Goal: Task Accomplishment & Management: Manage account settings

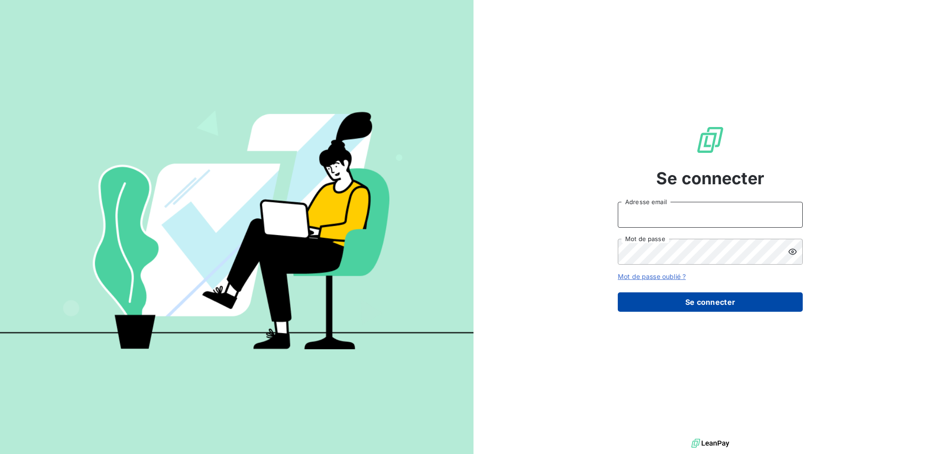
type input "[EMAIL_ADDRESS][DOMAIN_NAME]"
click at [668, 308] on button "Se connecter" at bounding box center [710, 302] width 185 height 19
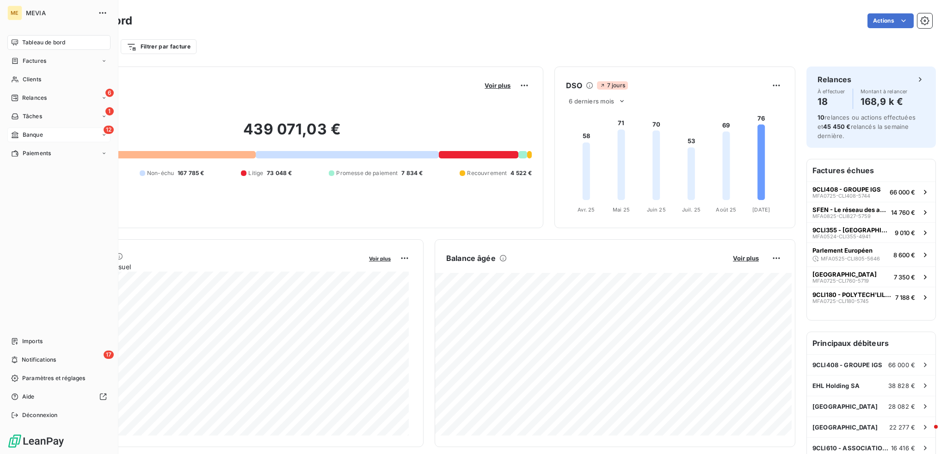
click at [46, 135] on div "12 Banque" at bounding box center [58, 135] width 103 height 15
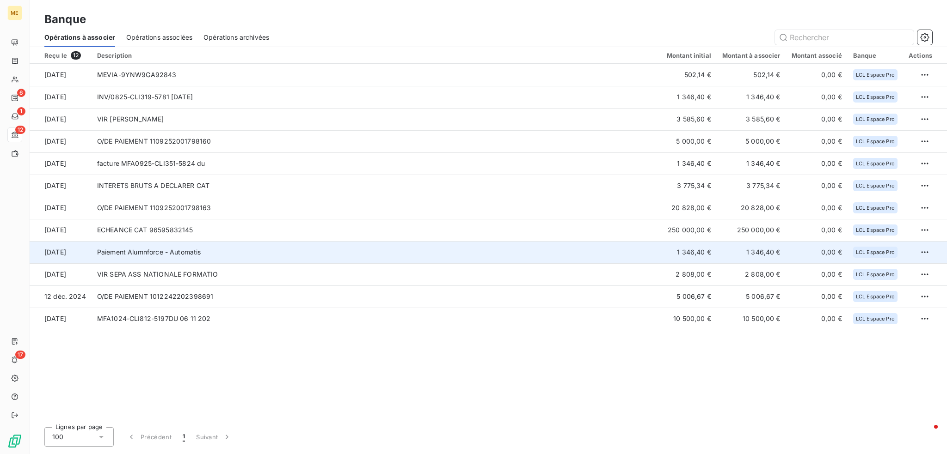
click at [220, 252] on td "Paiement Alumnforce - Automatis" at bounding box center [377, 252] width 570 height 22
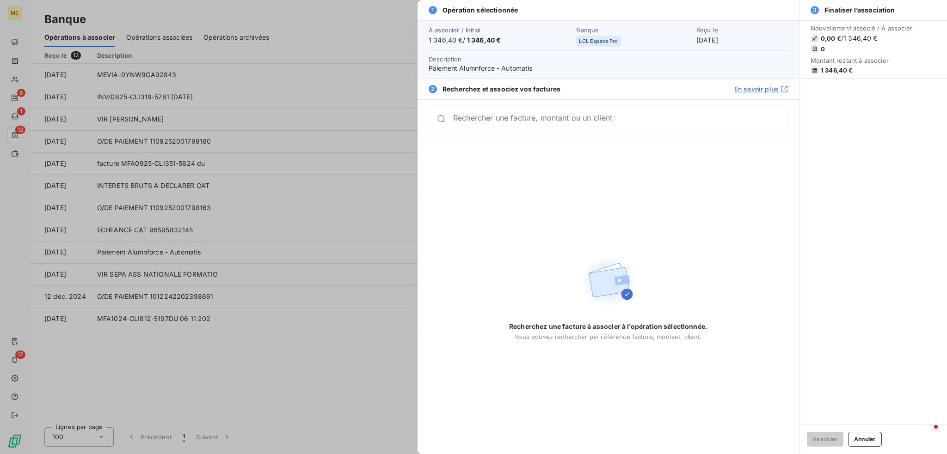
click at [321, 37] on div at bounding box center [473, 227] width 947 height 454
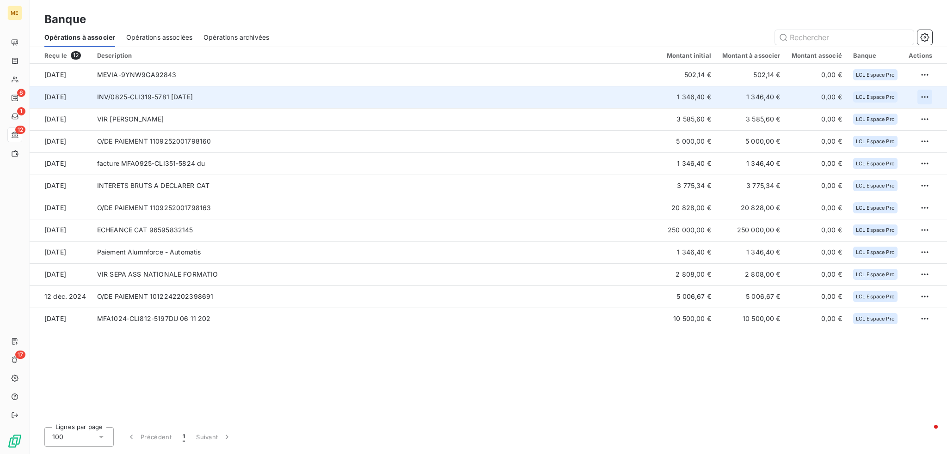
click at [924, 93] on html "ME 6 1 12 17 Banque Opérations à associer Opérations associées Opérations archi…" at bounding box center [473, 227] width 947 height 454
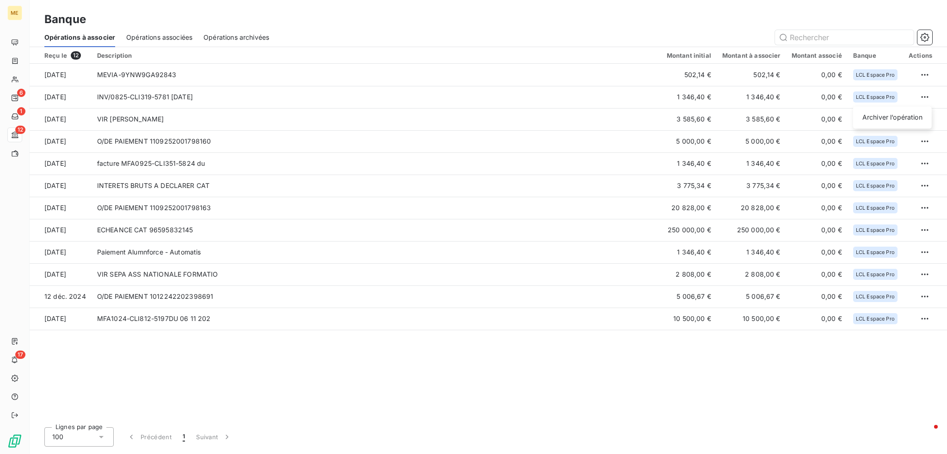
click at [671, 98] on html "ME 6 1 12 17 Banque Opérations à associer Opérations associées Opérations archi…" at bounding box center [473, 227] width 947 height 454
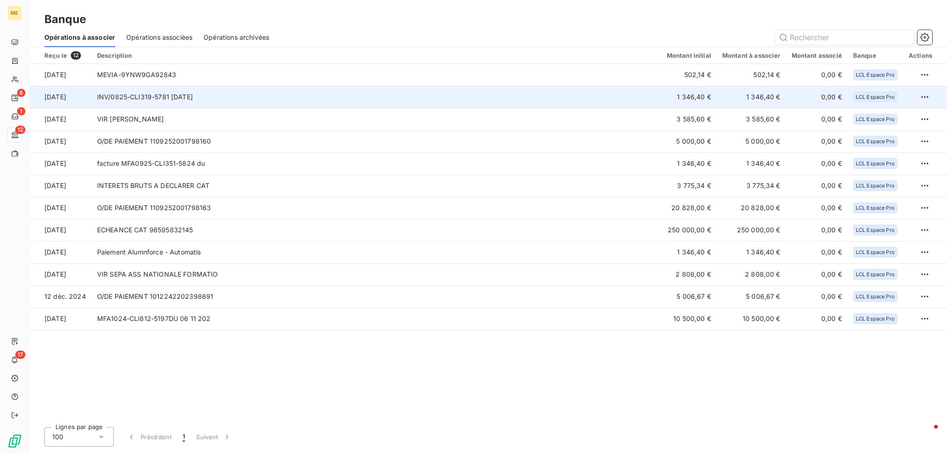
click at [644, 98] on td "INV/0825-CLI319-5781 17.09.2025" at bounding box center [377, 97] width 570 height 22
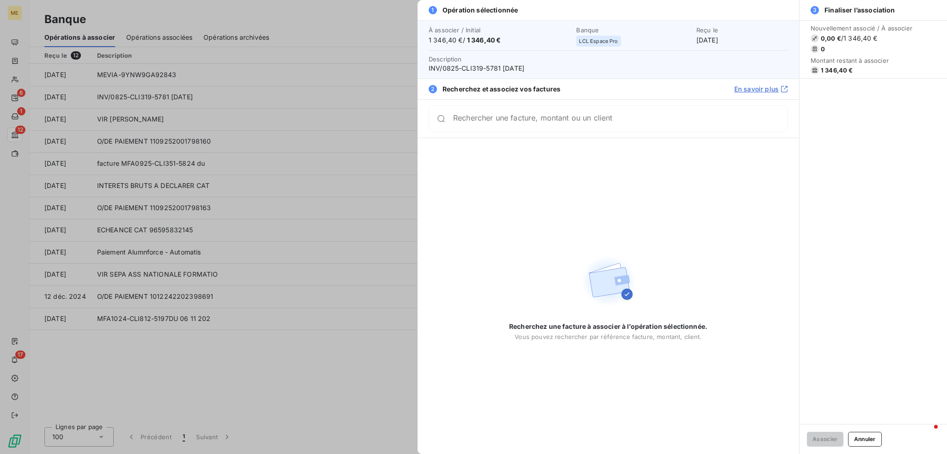
click at [750, 117] on div "Rechercher une facture, montant ou un client" at bounding box center [620, 118] width 334 height 9
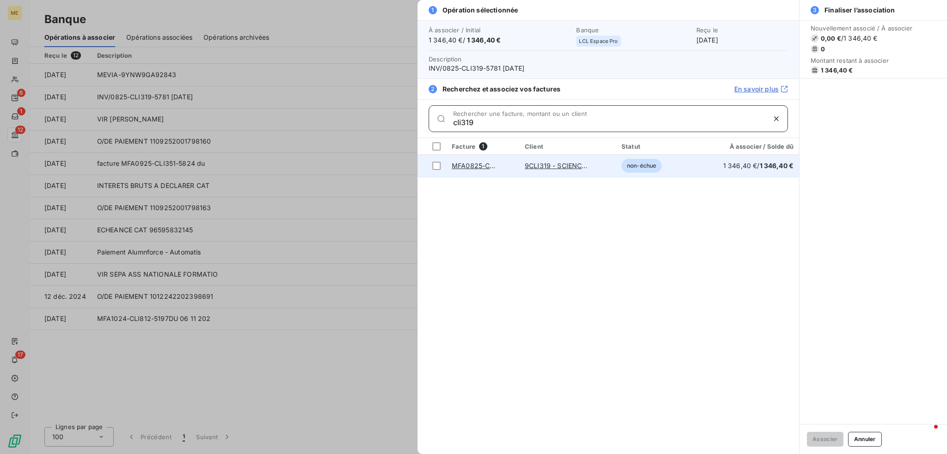
type input "cli319"
click at [706, 168] on div "1 346,40 € / 1 346,40 €" at bounding box center [746, 165] width 94 height 9
click at [434, 164] on div at bounding box center [436, 166] width 8 height 8
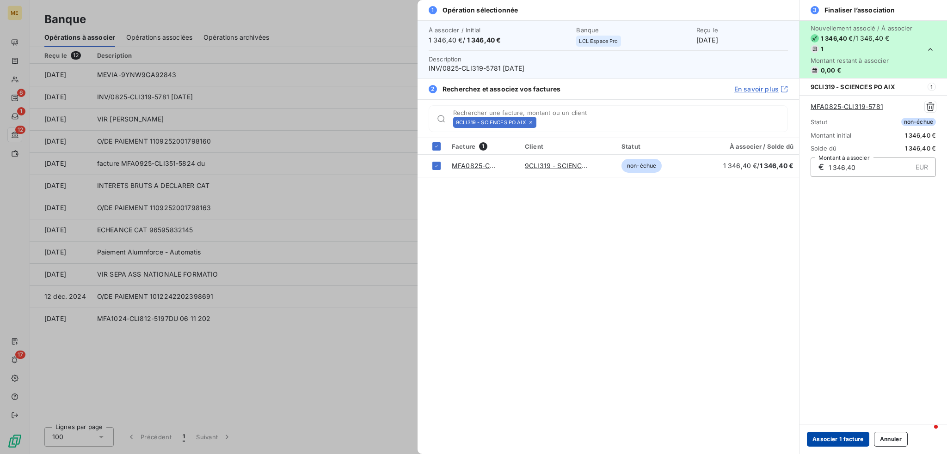
click at [833, 443] on button "Associer 1 facture" at bounding box center [838, 439] width 62 height 15
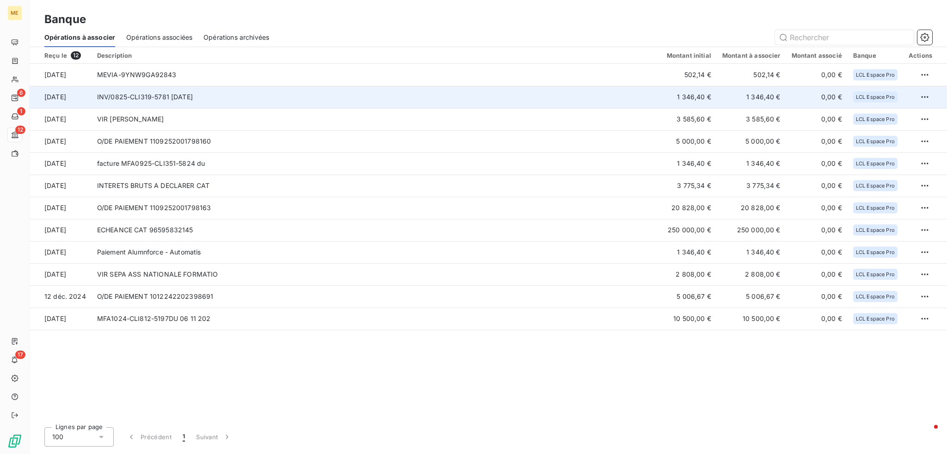
click at [268, 94] on td "INV/0825-CLI319-5781 17.09.2025" at bounding box center [377, 97] width 570 height 22
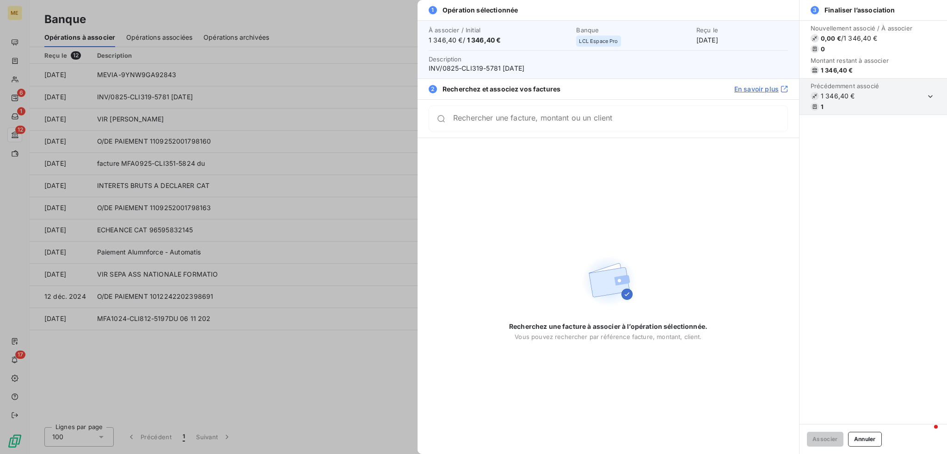
click at [355, 122] on div at bounding box center [473, 227] width 947 height 454
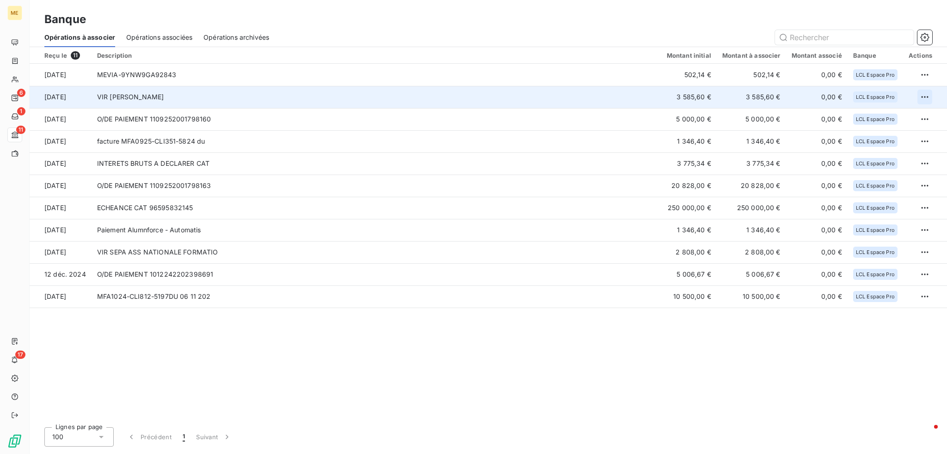
click at [924, 95] on html "ME 6 1 11 17 Banque Opérations à associer Opérations associées Opérations archi…" at bounding box center [473, 227] width 947 height 454
click at [898, 117] on div "Archiver l’opération" at bounding box center [892, 117] width 71 height 15
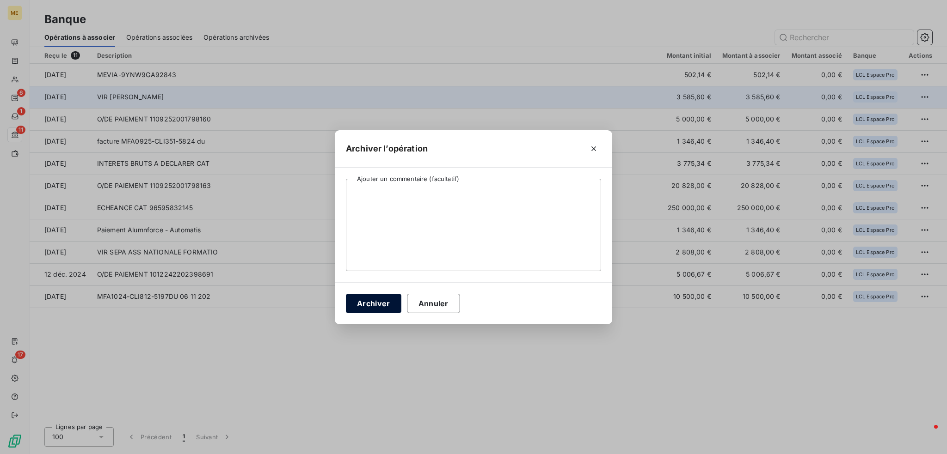
click at [380, 304] on button "Archiver" at bounding box center [373, 303] width 55 height 19
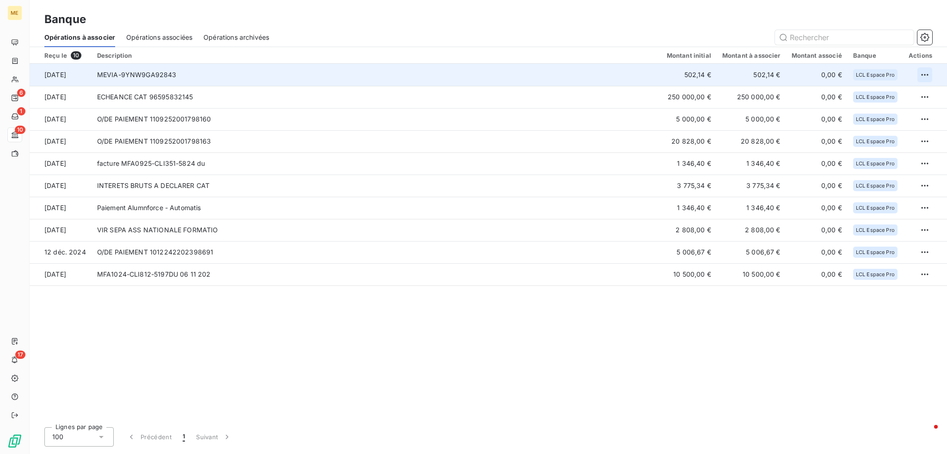
click at [922, 74] on html "ME 6 1 10 17 Banque Opérations à associer Opérations associées Opérations archi…" at bounding box center [473, 227] width 947 height 454
click at [897, 98] on div "Archiver l’opération" at bounding box center [892, 95] width 71 height 15
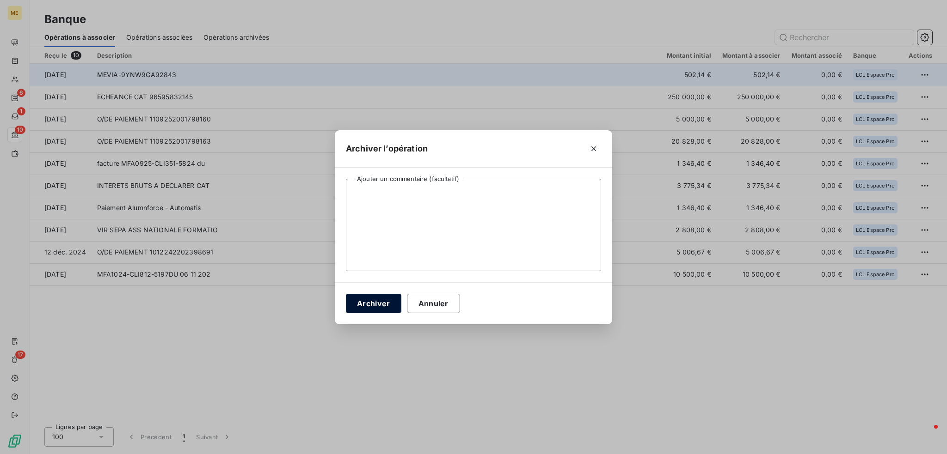
click at [377, 307] on button "Archiver" at bounding box center [373, 303] width 55 height 19
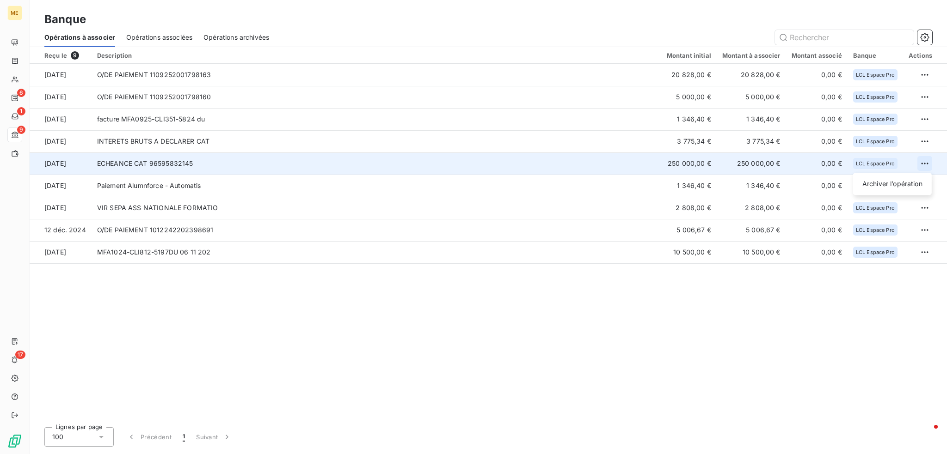
click at [930, 166] on html "ME 6 1 9 17 Banque Opérations à associer Opérations associées Opérations archiv…" at bounding box center [473, 227] width 947 height 454
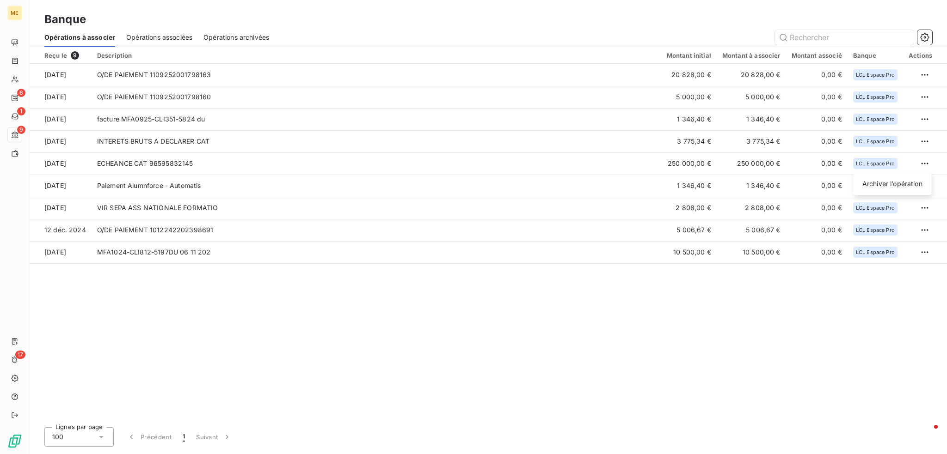
click at [923, 166] on html "ME 6 1 9 17 Banque Opérations à associer Opérations associées Opérations archiv…" at bounding box center [473, 227] width 947 height 454
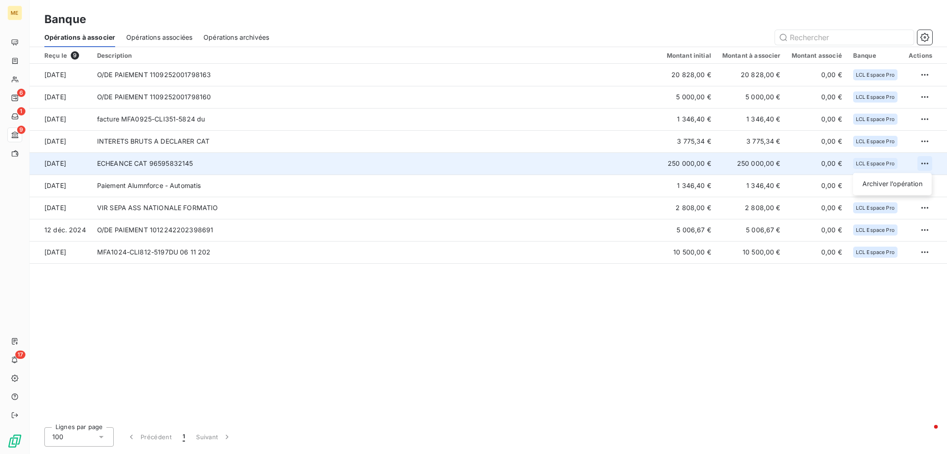
click at [923, 163] on html "ME 6 1 9 17 Banque Opérations à associer Opérations associées Opérations archiv…" at bounding box center [473, 227] width 947 height 454
click at [891, 188] on div "Archiver l’opération" at bounding box center [892, 184] width 71 height 15
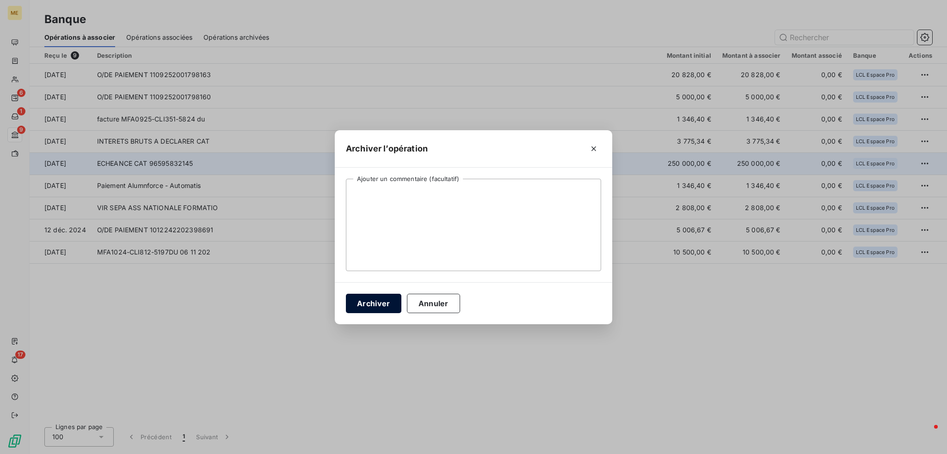
click at [379, 302] on button "Archiver" at bounding box center [373, 303] width 55 height 19
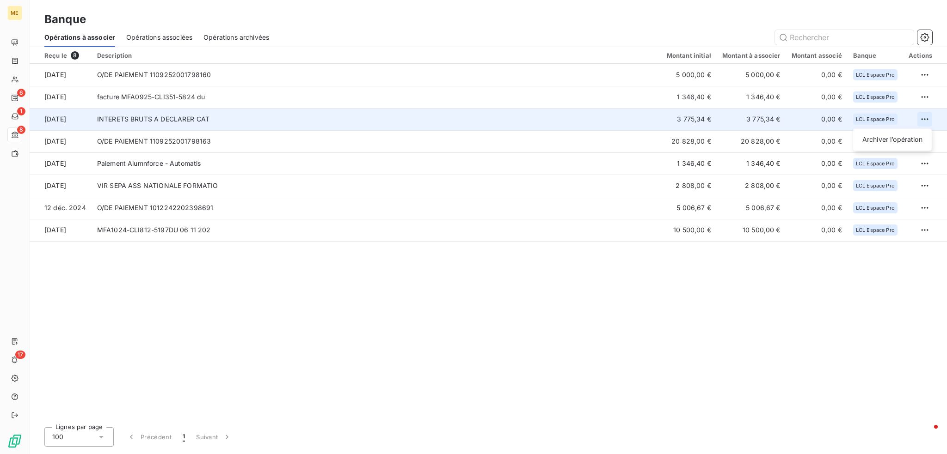
click at [921, 122] on html "ME 6 1 8 17 Banque Opérations à associer Opérations associées Opérations archiv…" at bounding box center [473, 227] width 947 height 454
click at [909, 139] on div "Archiver l’opération" at bounding box center [892, 139] width 71 height 15
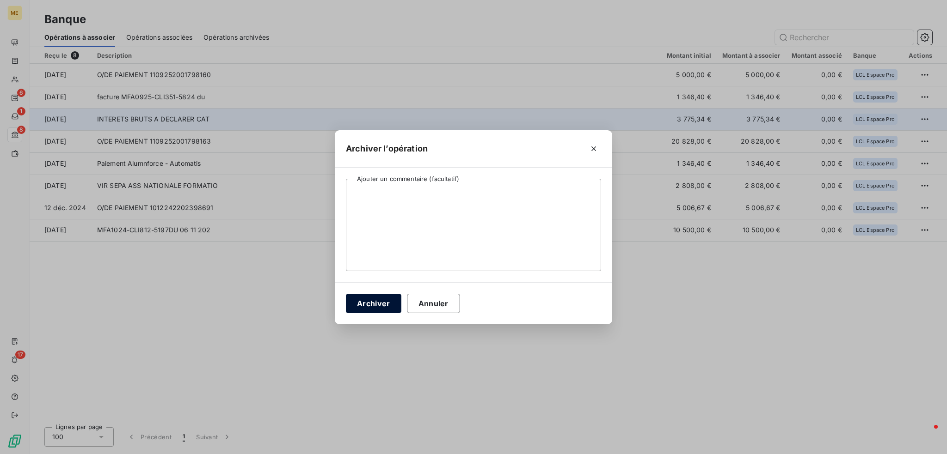
click at [381, 301] on button "Archiver" at bounding box center [373, 303] width 55 height 19
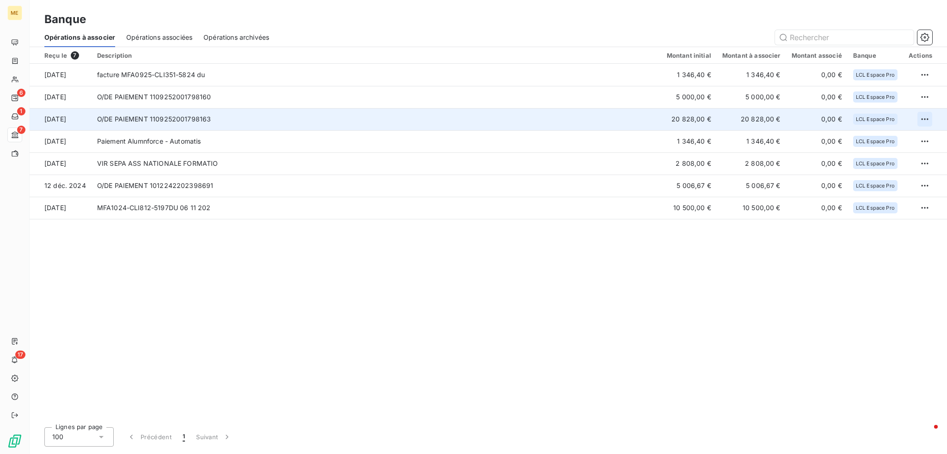
click at [924, 120] on html "ME 6 1 7 17 Banque Opérations à associer Opérations associées Opérations archiv…" at bounding box center [473, 227] width 947 height 454
click at [893, 135] on div "Archiver l’opération" at bounding box center [892, 139] width 71 height 15
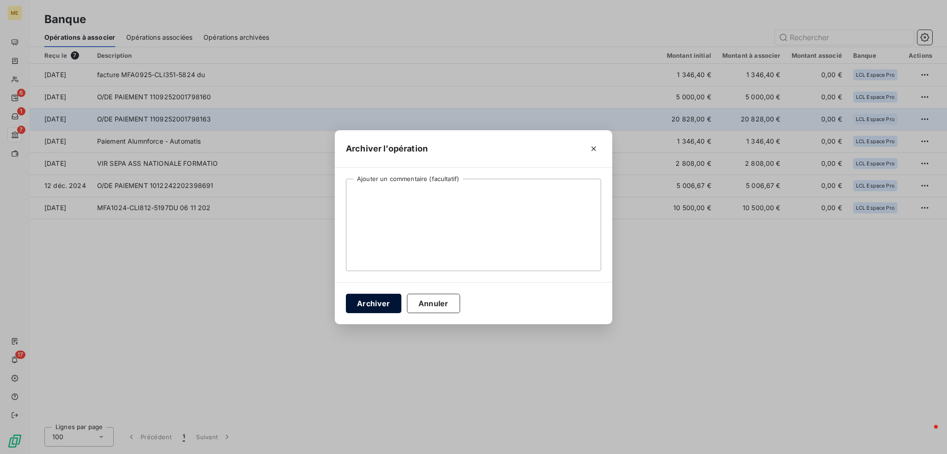
click at [367, 310] on button "Archiver" at bounding box center [373, 303] width 55 height 19
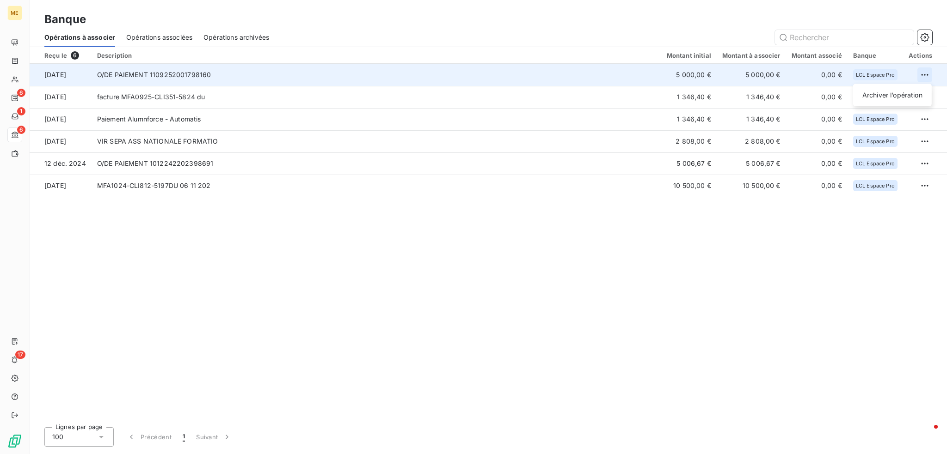
click at [928, 70] on html "ME 6 1 6 17 Banque Opérations à associer Opérations associées Opérations archiv…" at bounding box center [473, 227] width 947 height 454
click at [901, 93] on div "Archiver l’opération" at bounding box center [892, 95] width 71 height 15
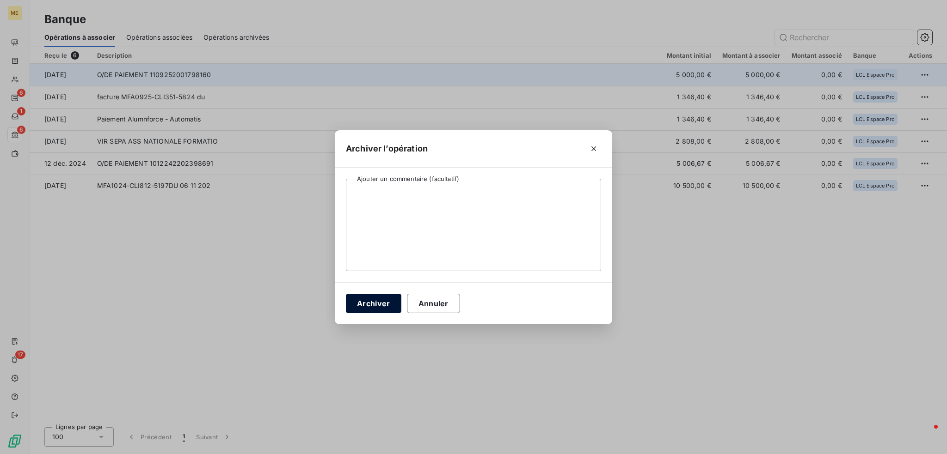
click at [383, 299] on button "Archiver" at bounding box center [373, 303] width 55 height 19
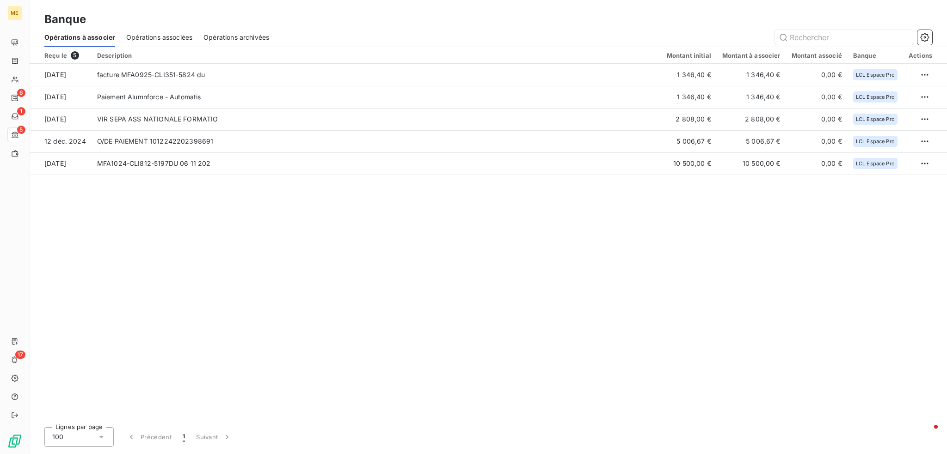
click at [167, 35] on span "Opérations associées" at bounding box center [159, 37] width 66 height 9
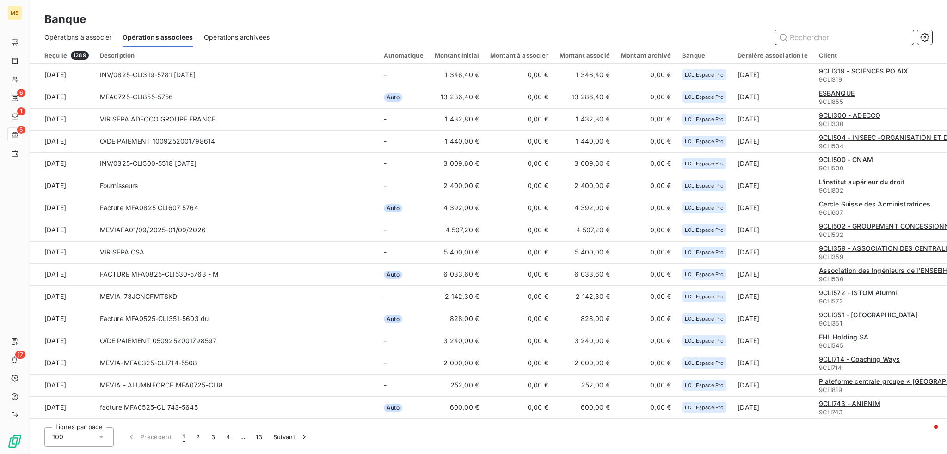
click at [109, 37] on span "Opérations à associer" at bounding box center [77, 37] width 67 height 9
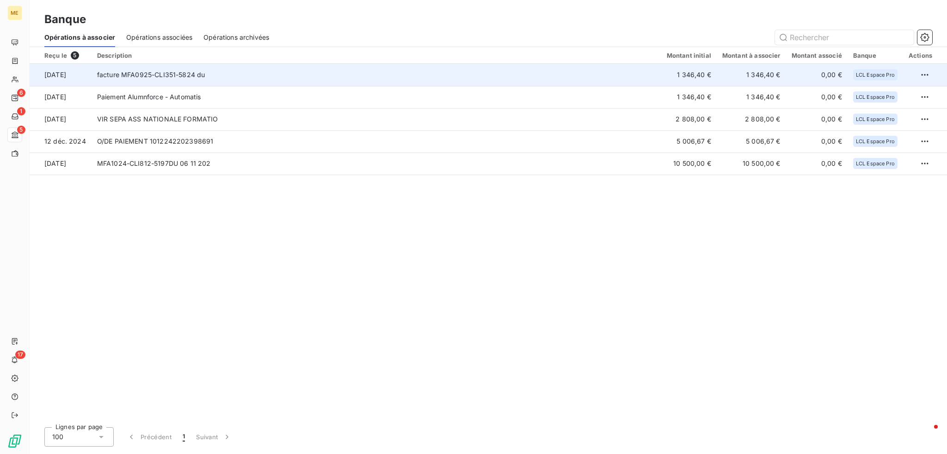
click at [246, 76] on td "facture MFA0925-CLI351-5824 du" at bounding box center [377, 75] width 570 height 22
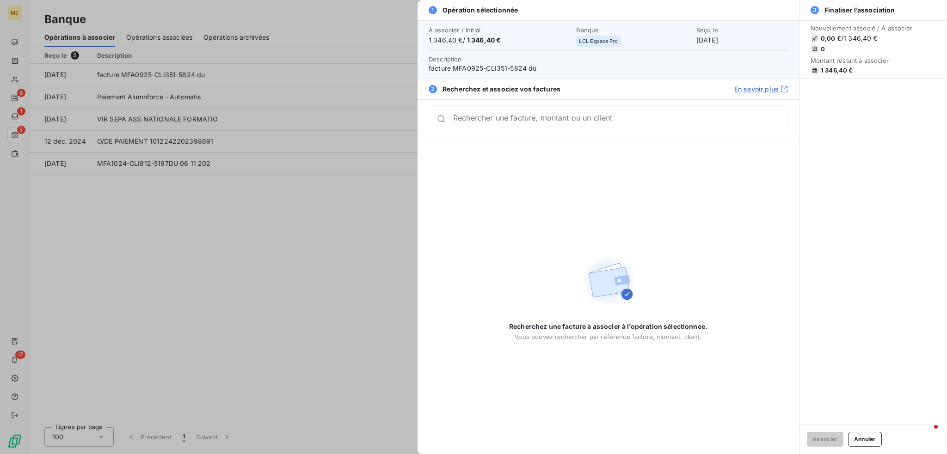
click at [567, 123] on input "Rechercher une facture, montant ou un client" at bounding box center [620, 118] width 334 height 9
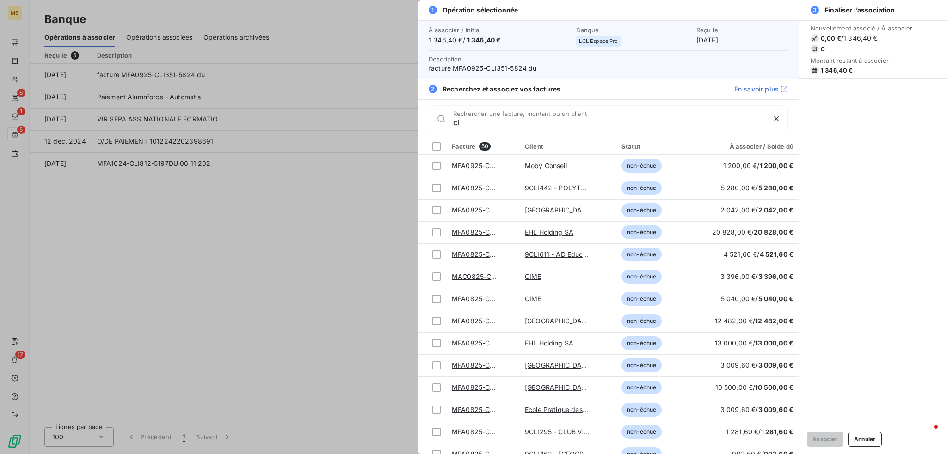
type input "c"
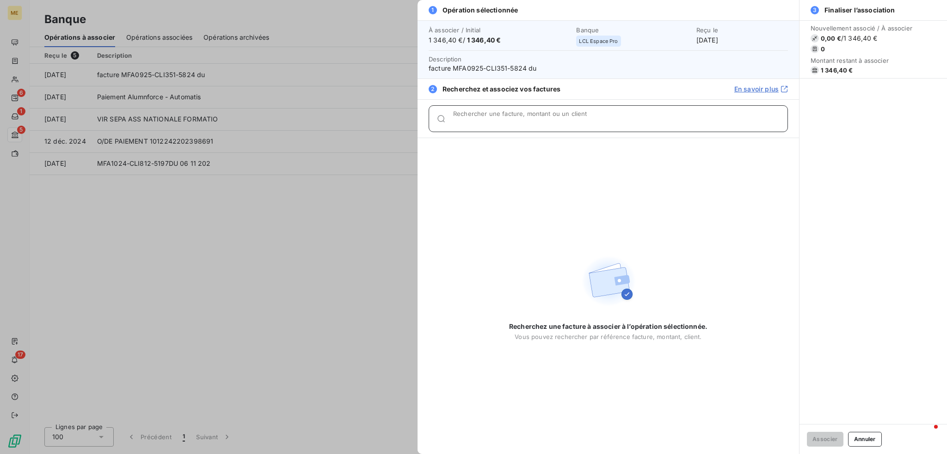
click at [491, 123] on input "Rechercher une facture, montant ou un client" at bounding box center [620, 122] width 334 height 9
type input "cli351-5824"
click at [386, 233] on div at bounding box center [473, 227] width 947 height 454
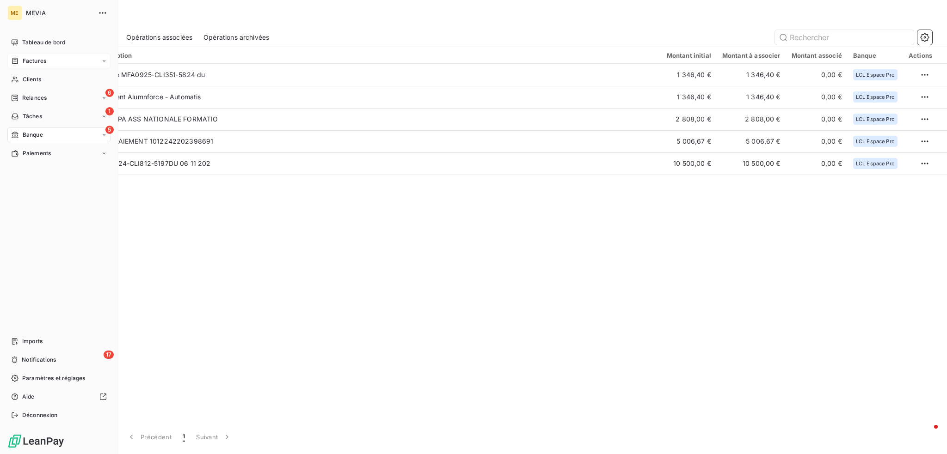
click at [56, 57] on div "Factures" at bounding box center [58, 61] width 103 height 15
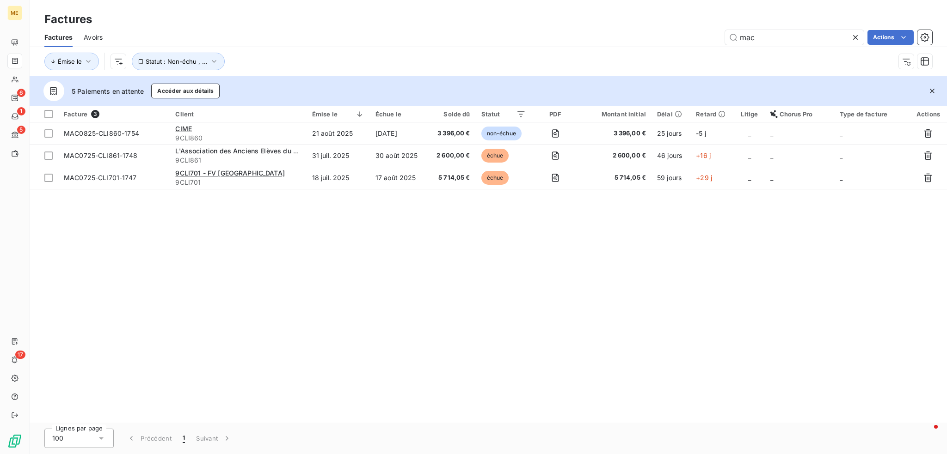
click at [853, 37] on icon at bounding box center [855, 37] width 9 height 9
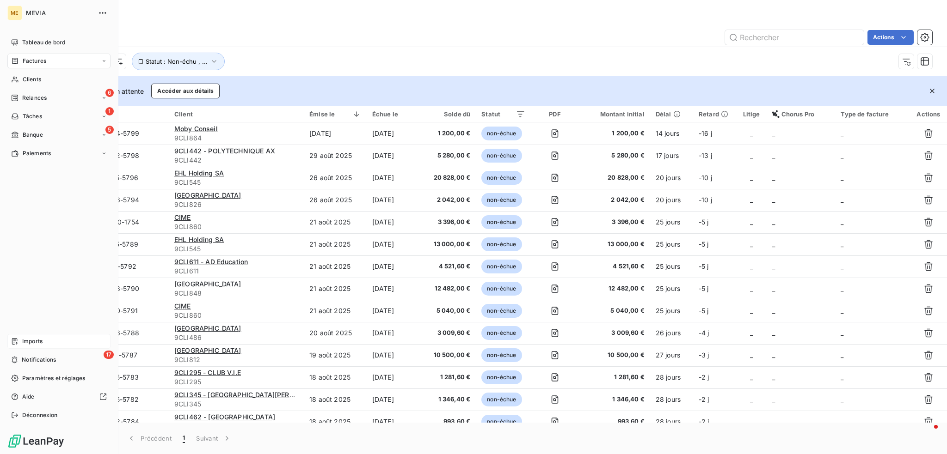
click at [26, 348] on div "Imports" at bounding box center [58, 341] width 103 height 15
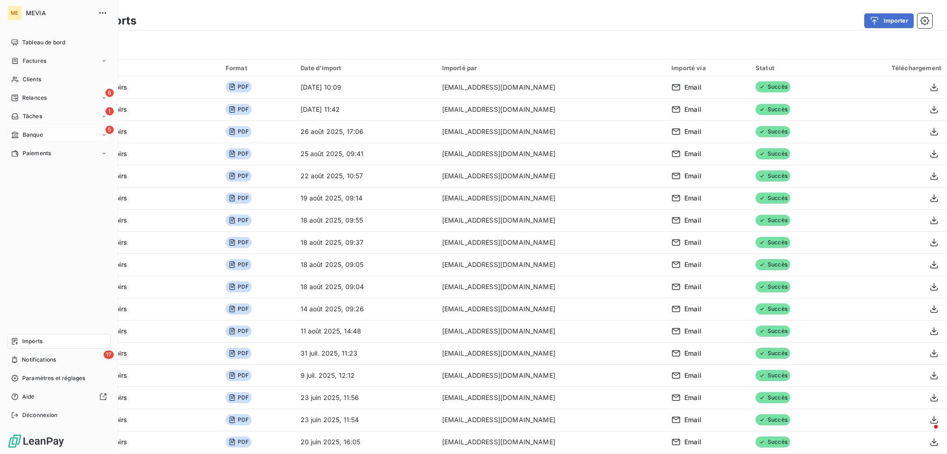
click at [54, 133] on div "5 Banque" at bounding box center [58, 135] width 103 height 15
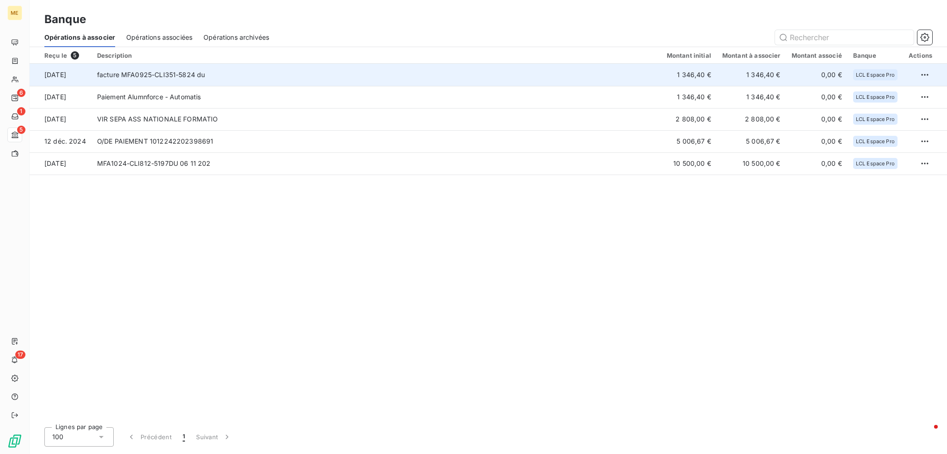
click at [198, 74] on td "facture MFA0925-CLI351-5824 du" at bounding box center [377, 75] width 570 height 22
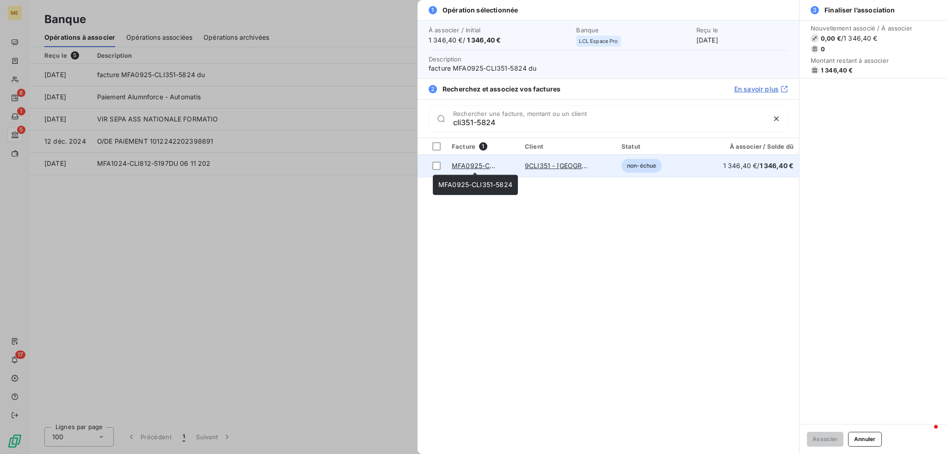
type input "cli351-5824"
click at [492, 166] on link "MFA0925-CLI351-5824" at bounding box center [489, 166] width 74 height 8
click at [437, 163] on div at bounding box center [436, 166] width 8 height 8
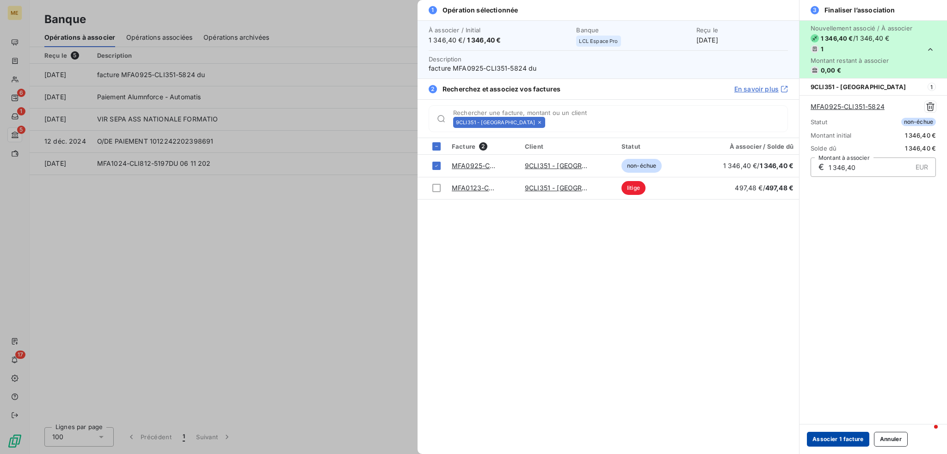
click at [842, 441] on button "Associer 1 facture" at bounding box center [838, 439] width 62 height 15
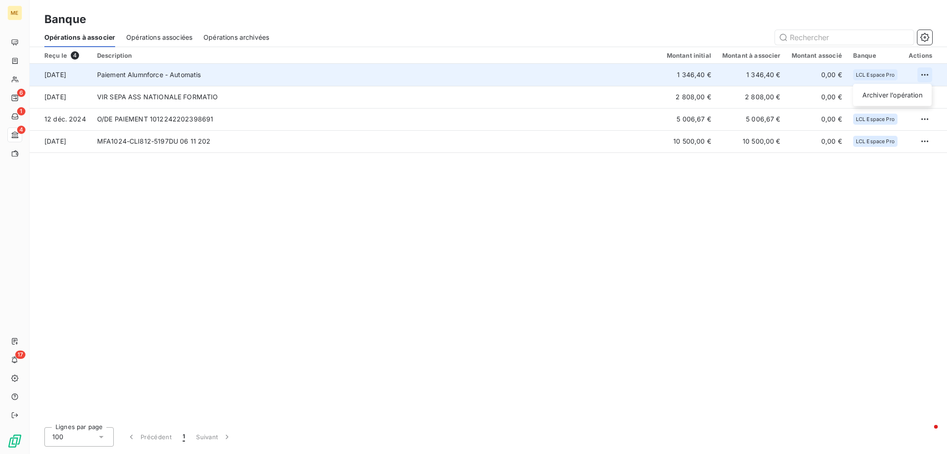
click at [924, 71] on html "ME 6 1 4 17 Banque Opérations à associer Opérations associées Opérations archiv…" at bounding box center [473, 227] width 947 height 454
click at [899, 92] on div "Archiver l’opération" at bounding box center [892, 95] width 71 height 15
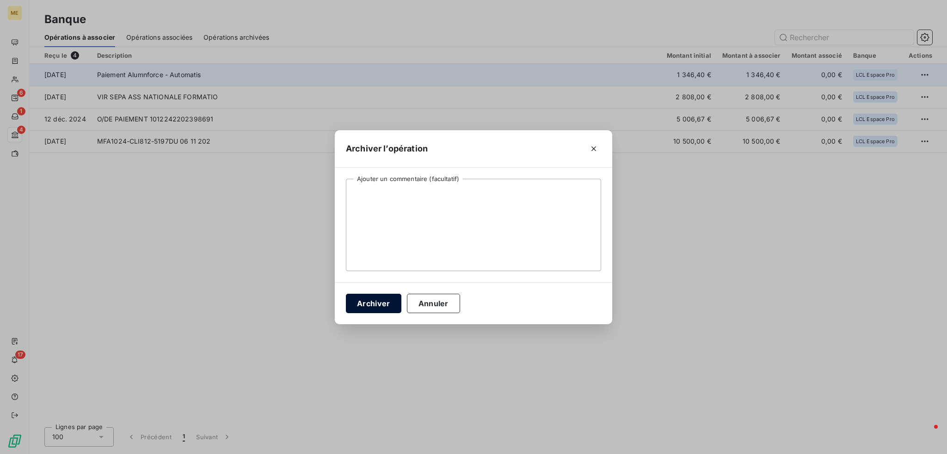
click at [381, 307] on button "Archiver" at bounding box center [373, 303] width 55 height 19
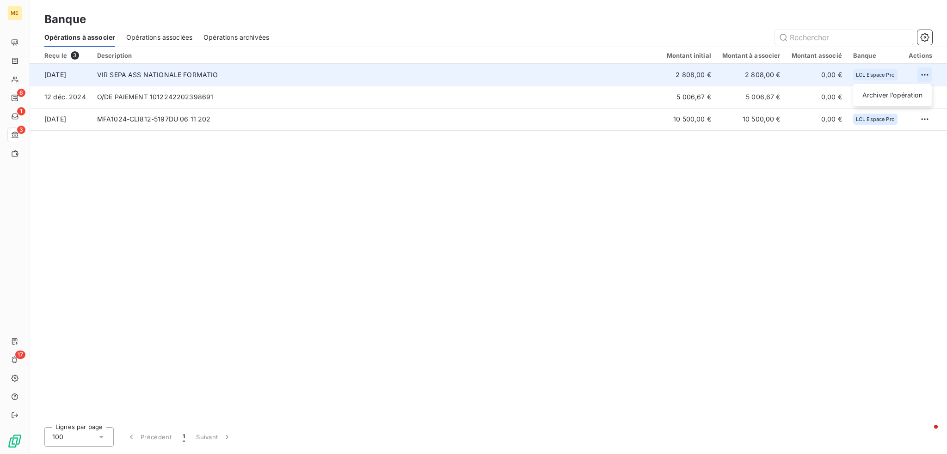
click at [927, 76] on html "ME 6 1 3 17 Banque Opérations à associer Opérations associées Opérations archiv…" at bounding box center [473, 227] width 947 height 454
click at [903, 95] on div "Archiver l’opération" at bounding box center [892, 95] width 71 height 15
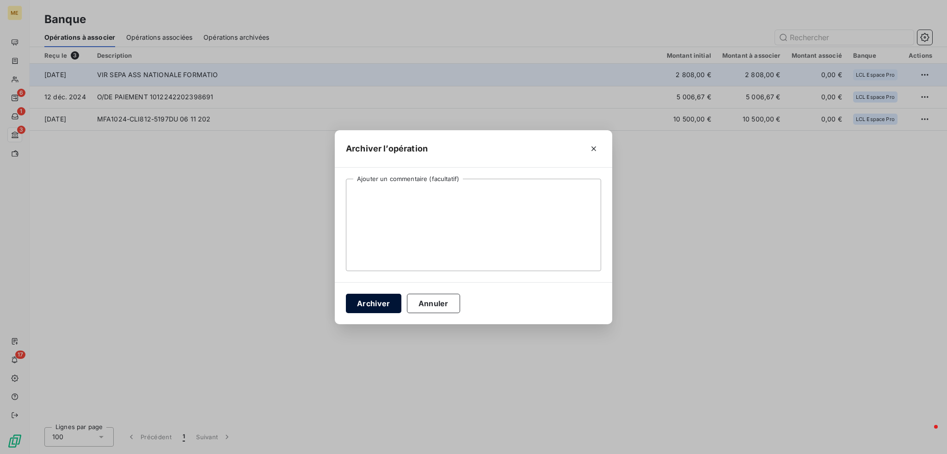
click at [357, 308] on button "Archiver" at bounding box center [373, 303] width 55 height 19
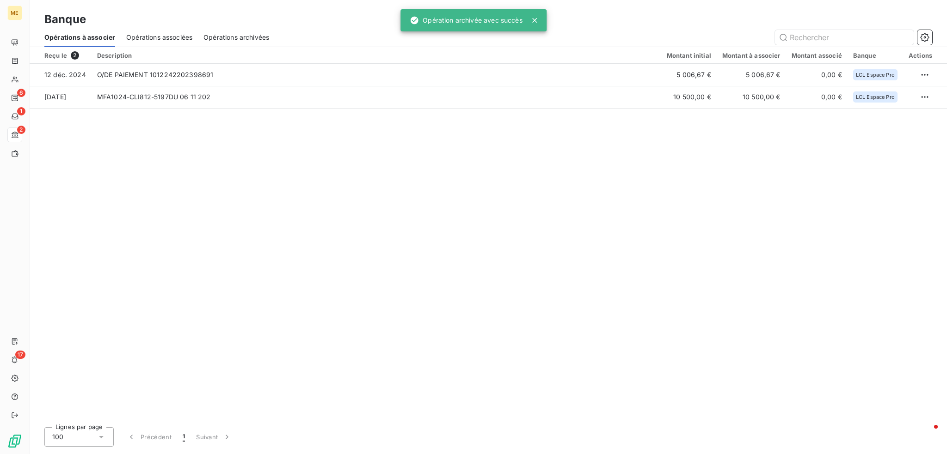
click at [165, 39] on span "Opérations associées" at bounding box center [159, 37] width 66 height 9
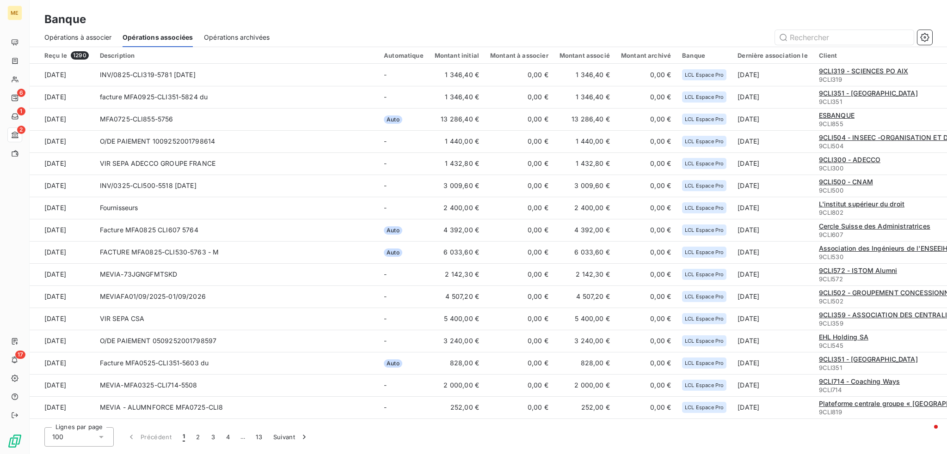
click at [92, 36] on span "Opérations à associer" at bounding box center [77, 37] width 67 height 9
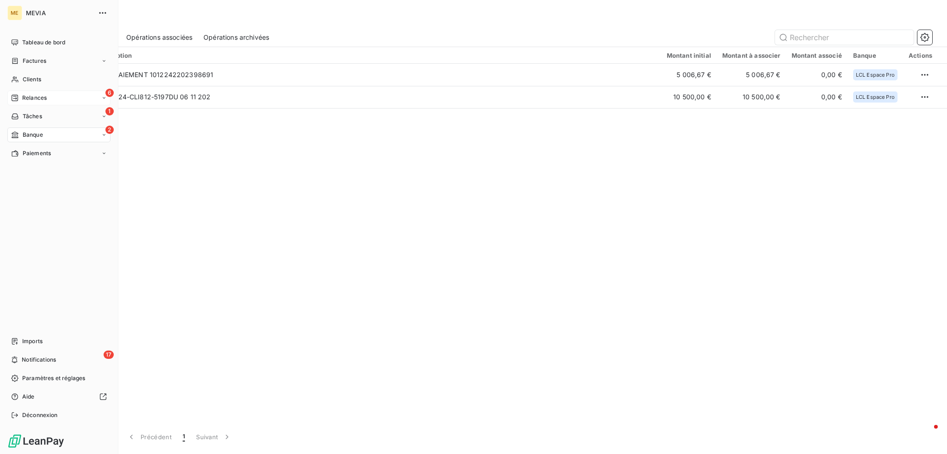
click at [30, 96] on span "Relances" at bounding box center [34, 98] width 25 height 8
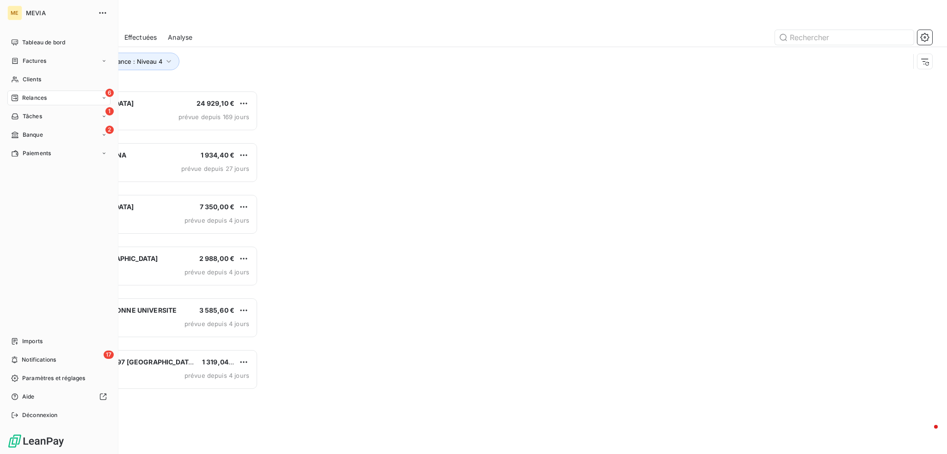
scroll to position [357, 206]
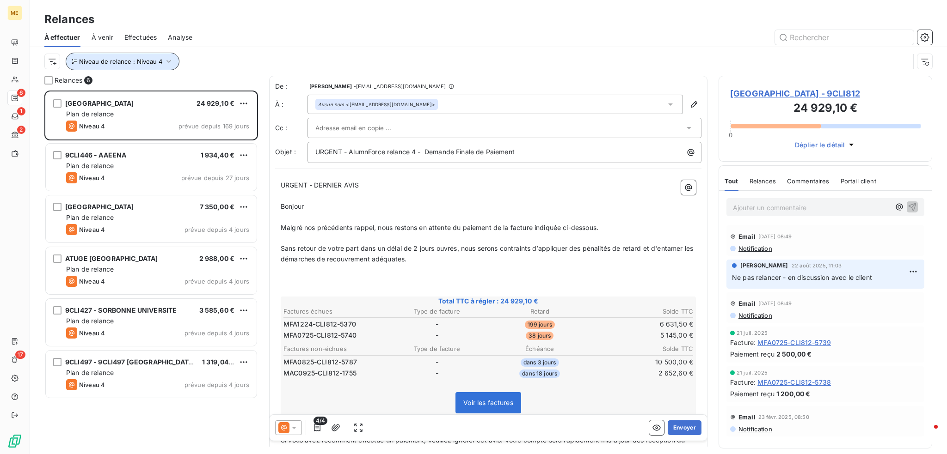
click at [160, 60] on span "Niveau de relance : Niveau 4" at bounding box center [120, 61] width 83 height 7
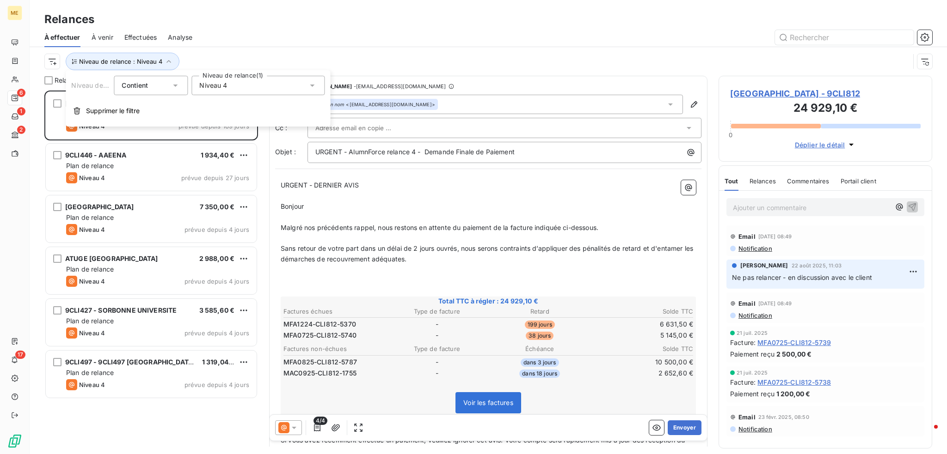
click at [228, 91] on div "Niveau 4" at bounding box center [257, 85] width 133 height 19
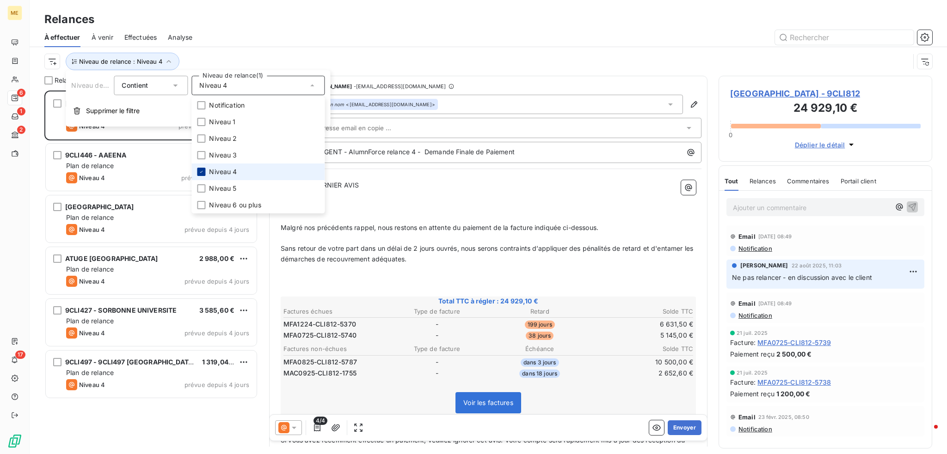
click at [203, 172] on icon at bounding box center [201, 172] width 6 height 6
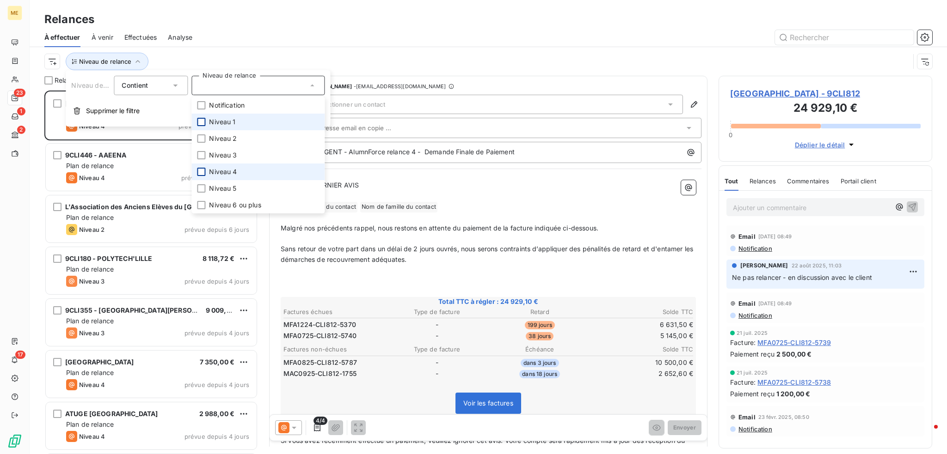
click at [203, 119] on div at bounding box center [201, 122] width 8 height 8
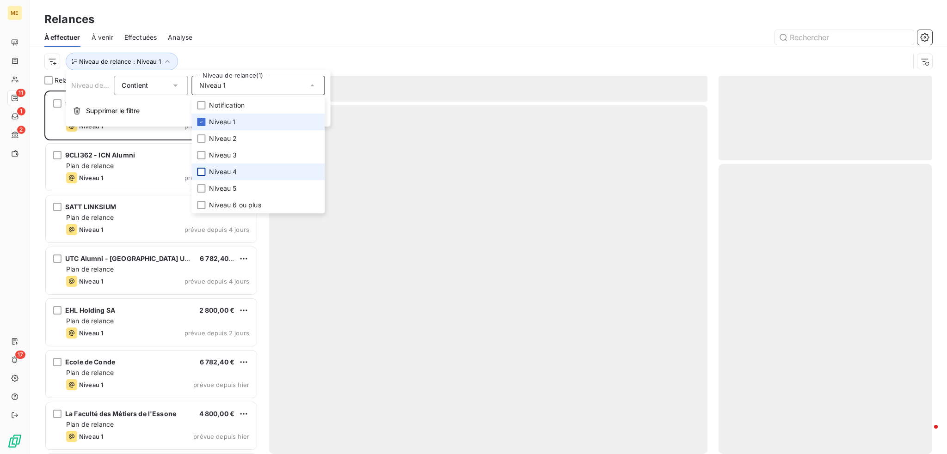
scroll to position [357, 206]
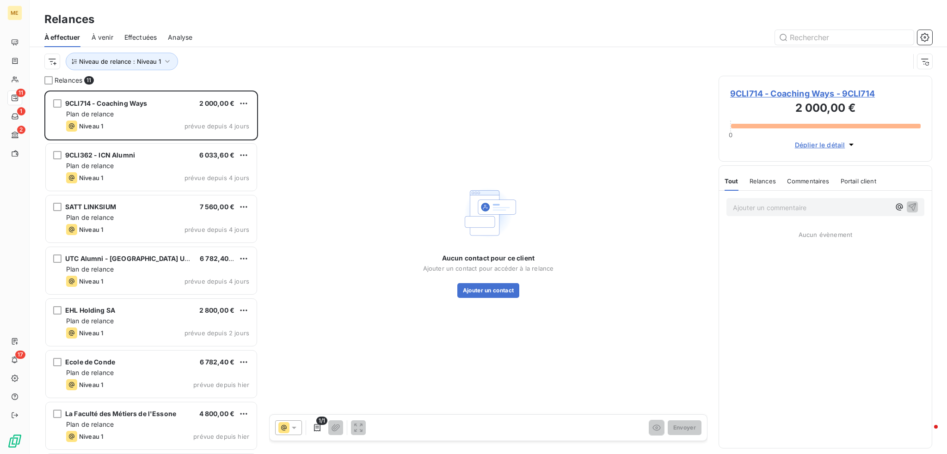
click at [338, 49] on div "Niveau de relance : Niveau 1" at bounding box center [488, 61] width 888 height 29
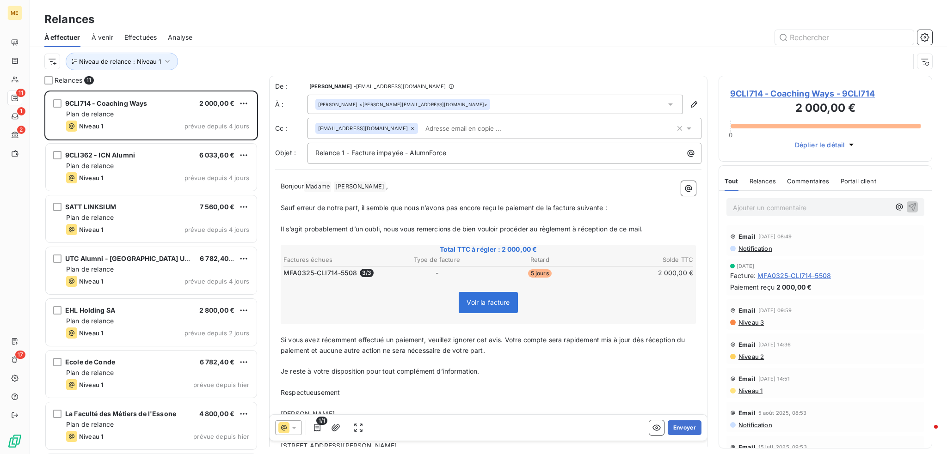
click at [343, 264] on th "Factures échues" at bounding box center [334, 260] width 102 height 10
click at [644, 378] on p "﻿" at bounding box center [488, 382] width 415 height 11
drag, startPoint x: 356, startPoint y: 271, endPoint x: 285, endPoint y: 273, distance: 71.7
click at [285, 273] on span "MFA0325-CLI714-5508" at bounding box center [320, 273] width 74 height 9
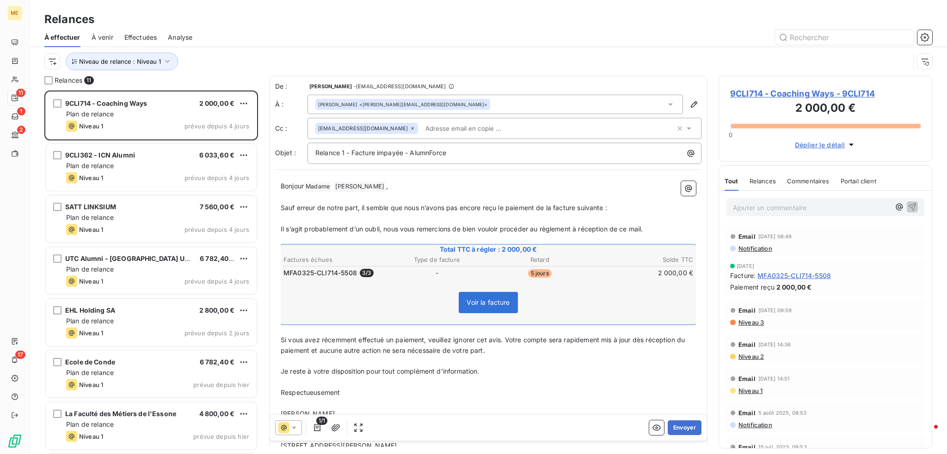
click at [340, 285] on div "Voir la facture" at bounding box center [488, 305] width 412 height 40
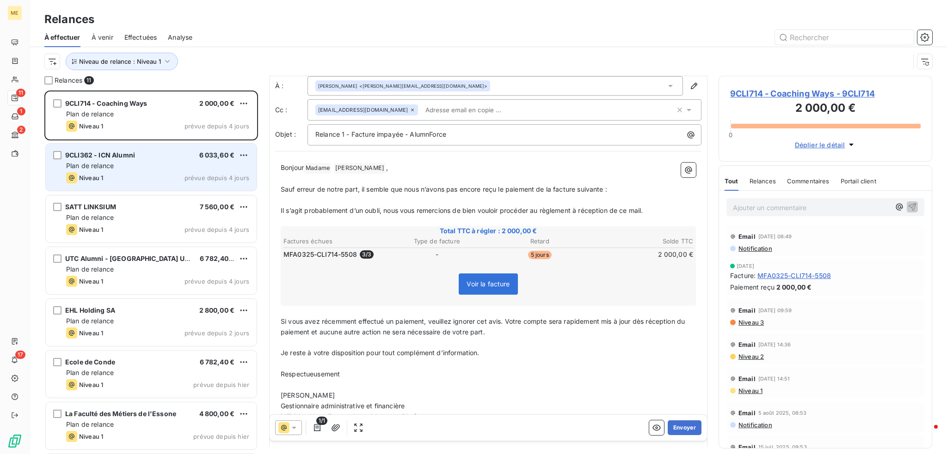
click at [148, 170] on div "Plan de relance" at bounding box center [157, 165] width 183 height 9
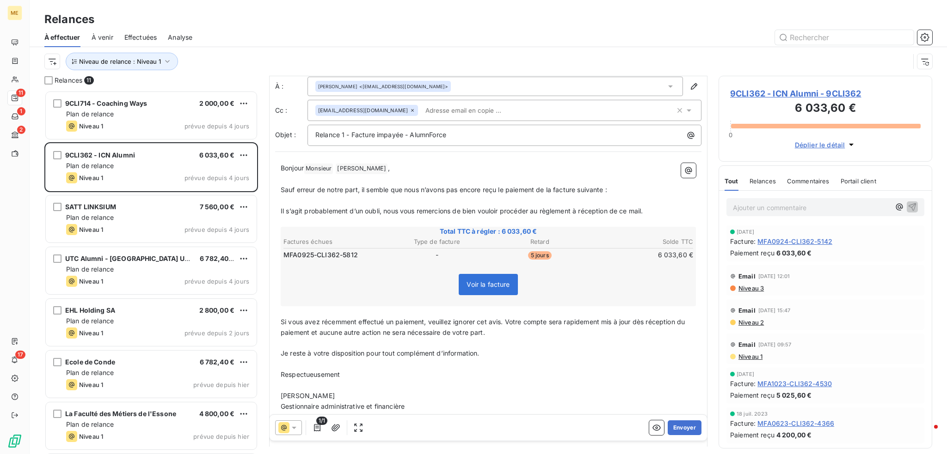
scroll to position [20, 0]
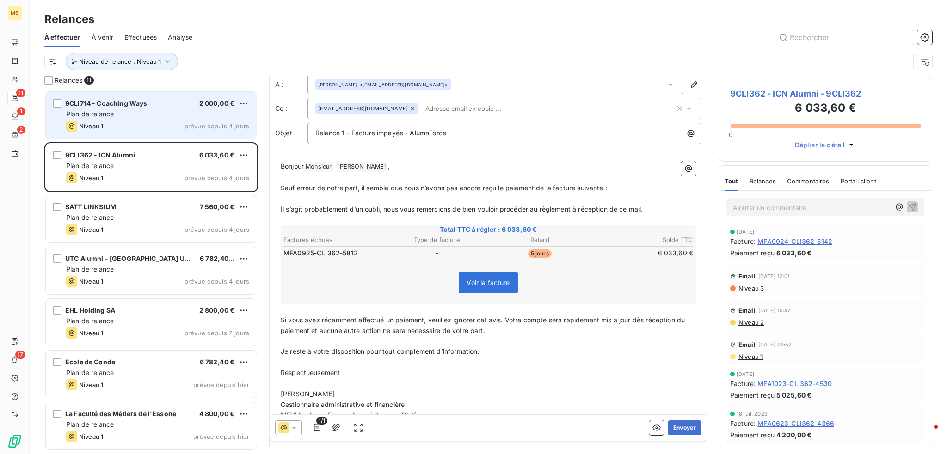
click at [149, 110] on div "Plan de relance" at bounding box center [157, 114] width 183 height 9
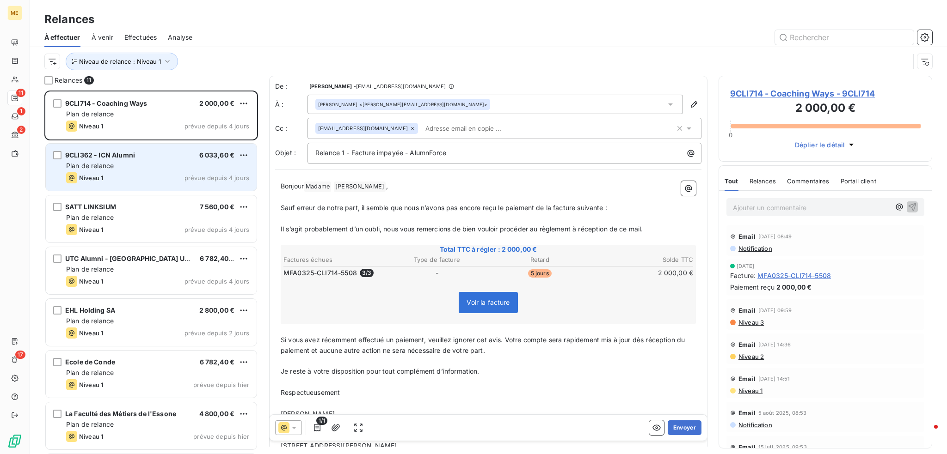
click at [163, 172] on div "9CLI362 - ICN Alumni 6 033,60 € Plan de relance Niveau 1 prévue depuis 4 jours" at bounding box center [151, 167] width 211 height 47
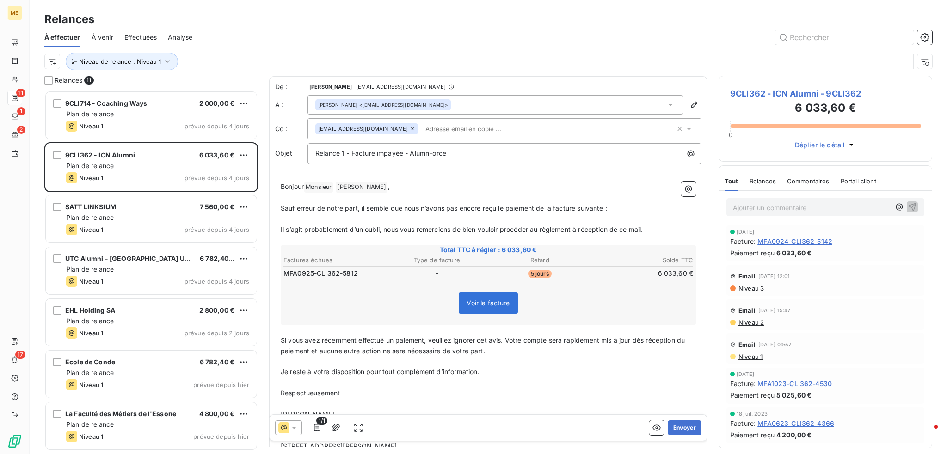
scroll to position [84, 0]
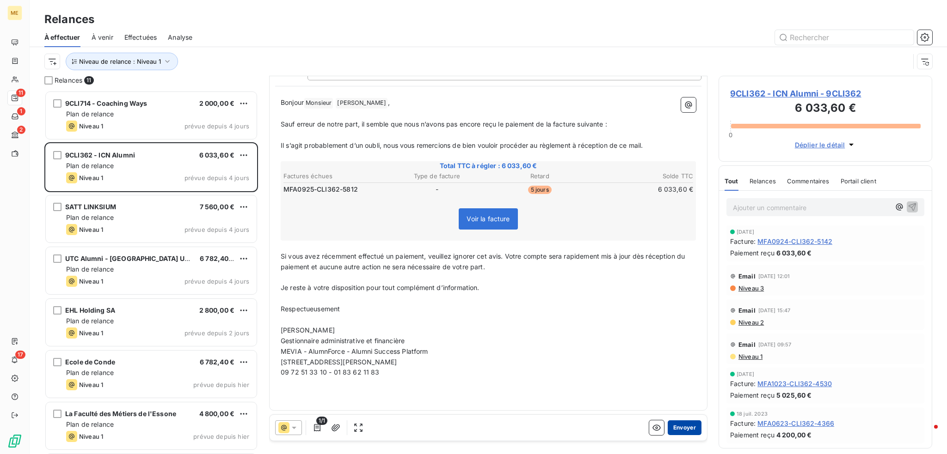
click at [681, 428] on button "Envoyer" at bounding box center [685, 428] width 34 height 15
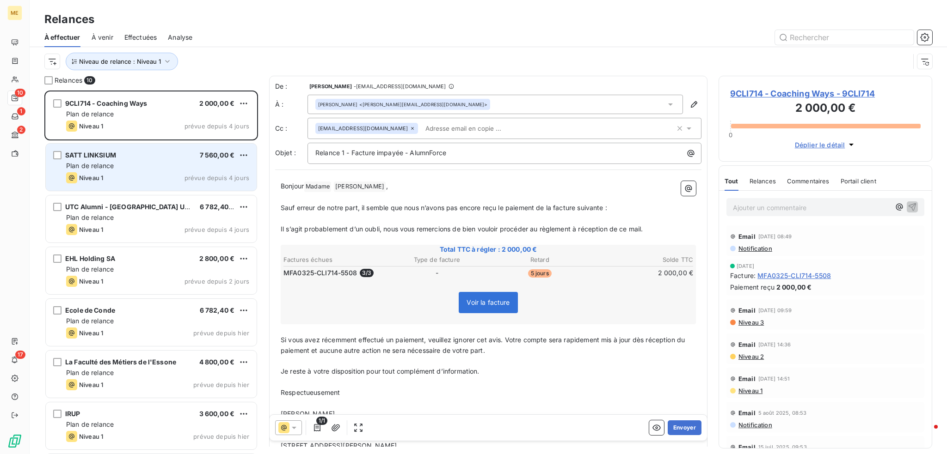
click at [150, 173] on div "Niveau 1 prévue depuis 4 jours" at bounding box center [157, 177] width 183 height 11
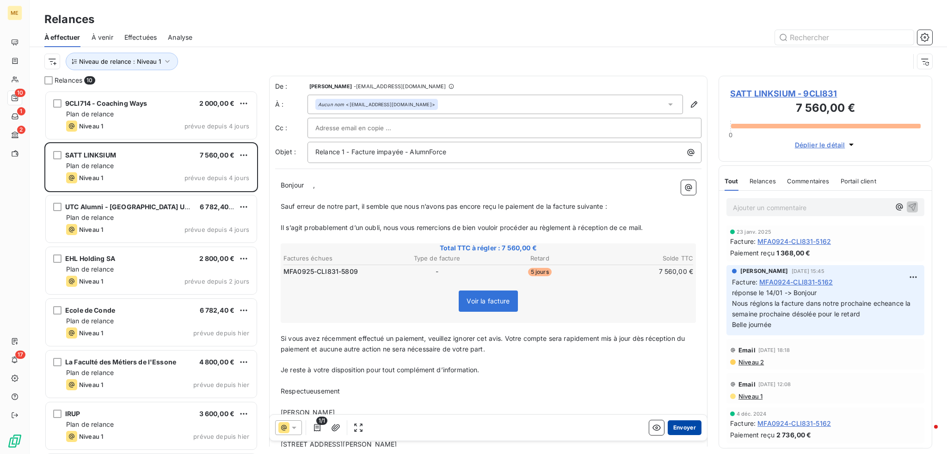
click at [681, 431] on button "Envoyer" at bounding box center [685, 428] width 34 height 15
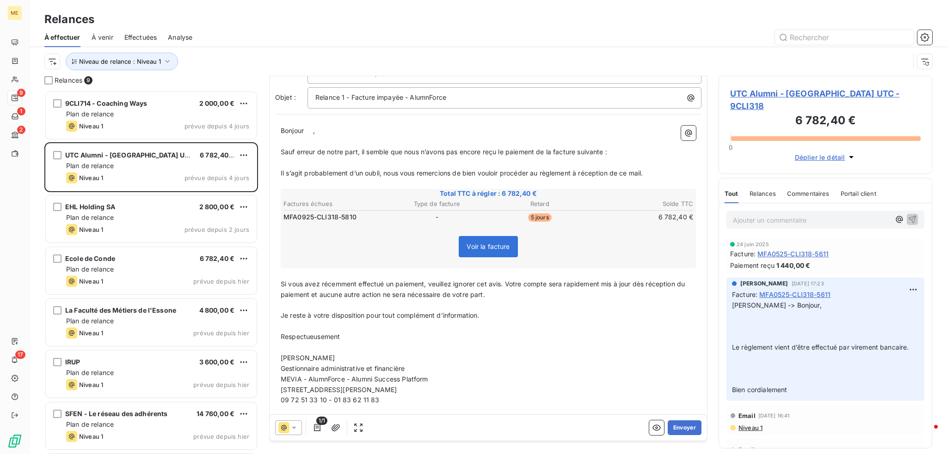
scroll to position [83, 0]
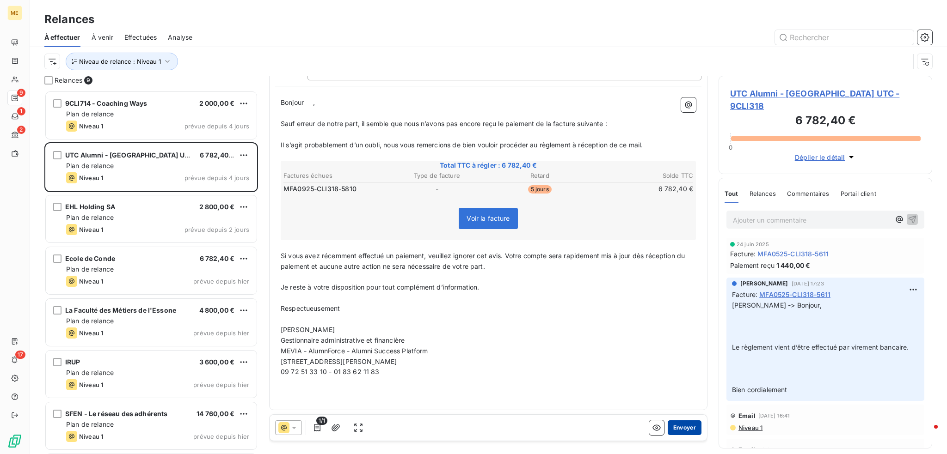
click at [678, 427] on button "Envoyer" at bounding box center [685, 428] width 34 height 15
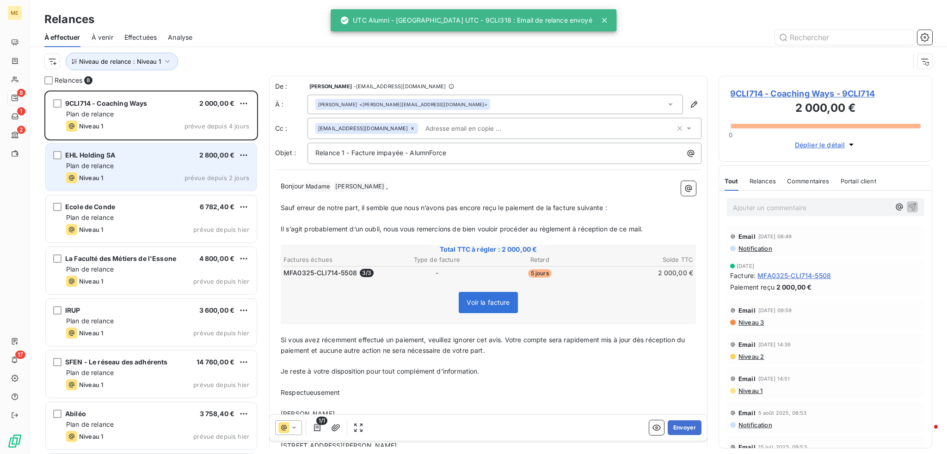
click at [138, 156] on div "EHL Holding SA 2 800,00 €" at bounding box center [157, 155] width 183 height 8
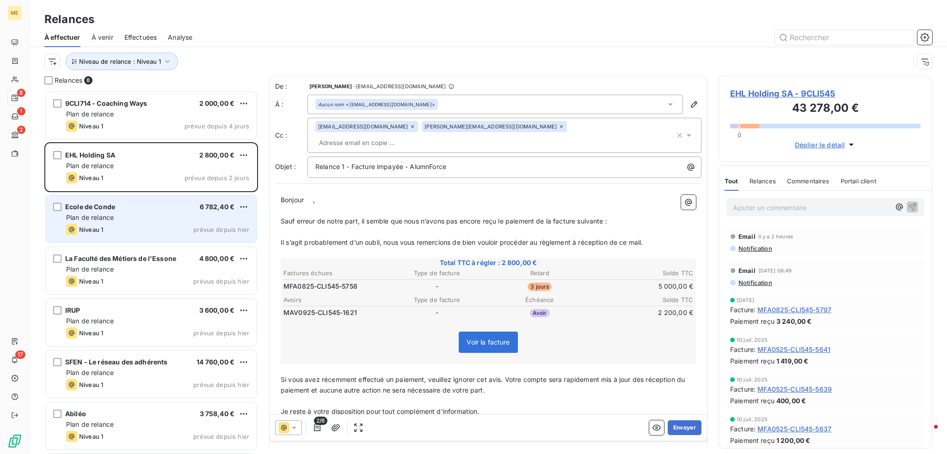
click at [159, 213] on div "Plan de relance" at bounding box center [157, 217] width 183 height 9
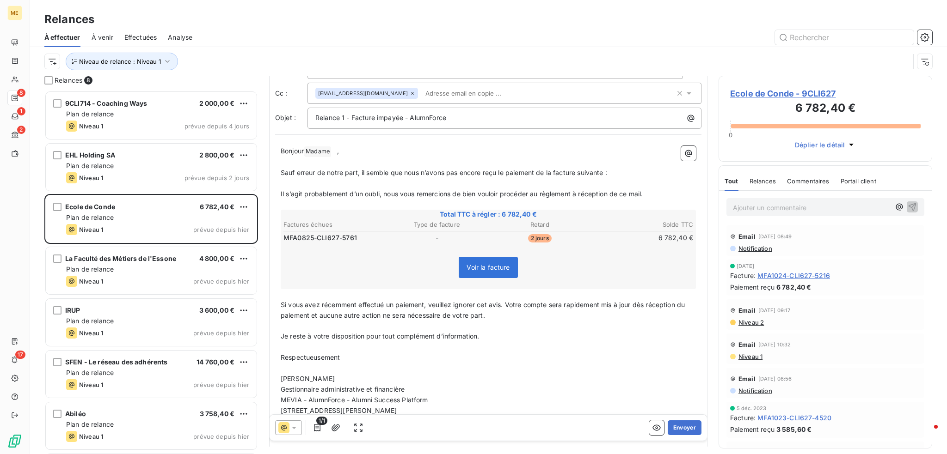
scroll to position [11, 0]
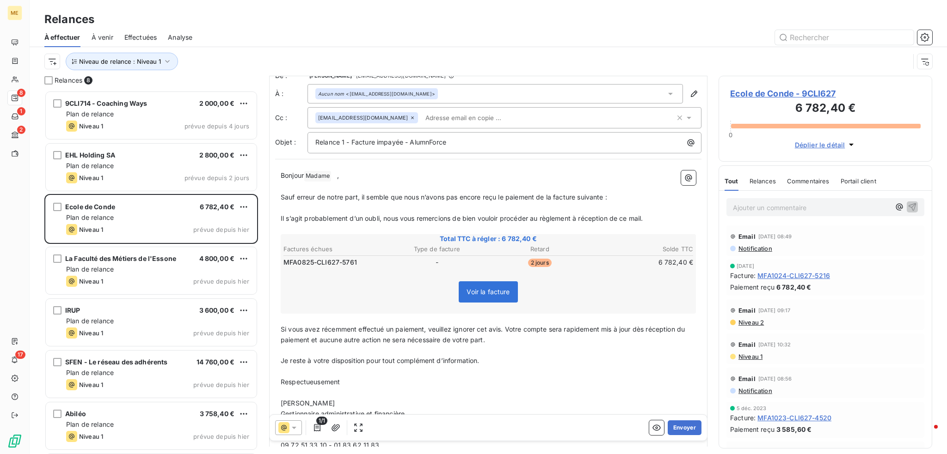
click at [756, 247] on span "Notification" at bounding box center [754, 248] width 35 height 7
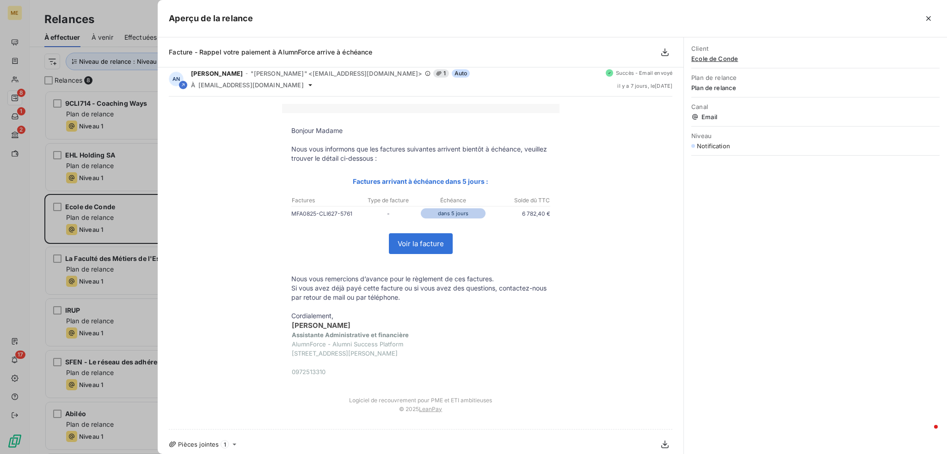
scroll to position [10, 0]
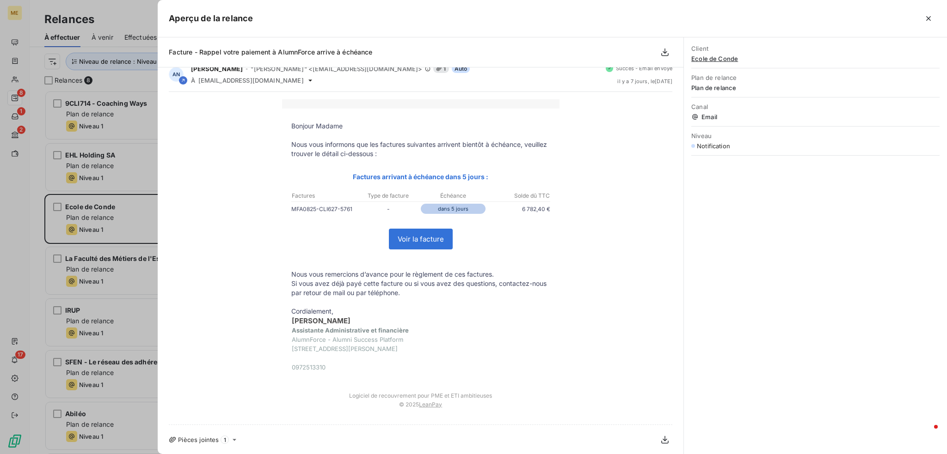
click at [135, 305] on div at bounding box center [473, 227] width 947 height 454
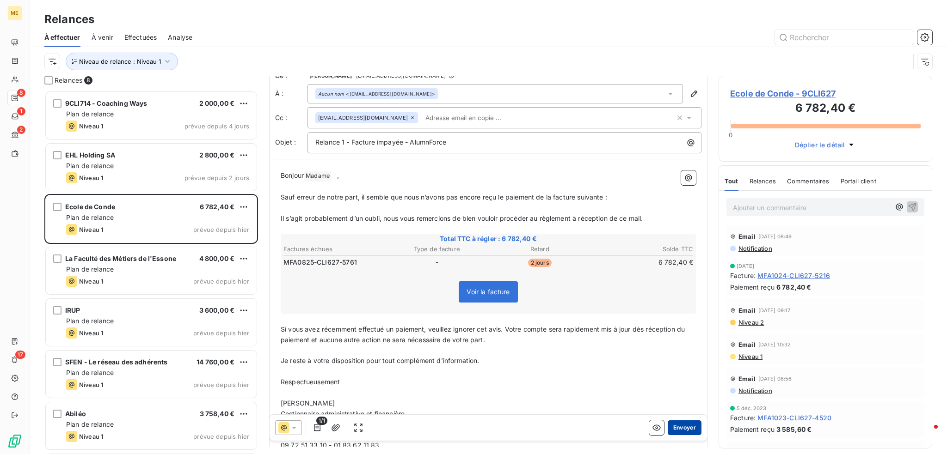
click at [684, 430] on button "Envoyer" at bounding box center [685, 428] width 34 height 15
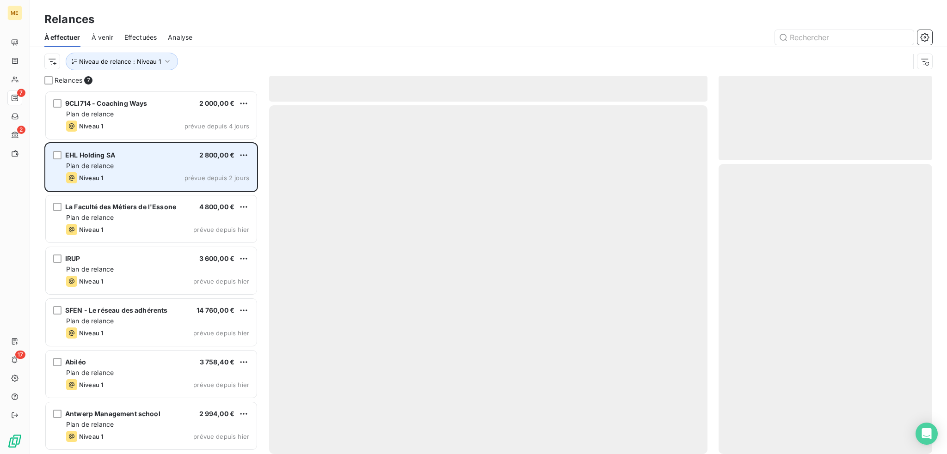
scroll to position [357, 206]
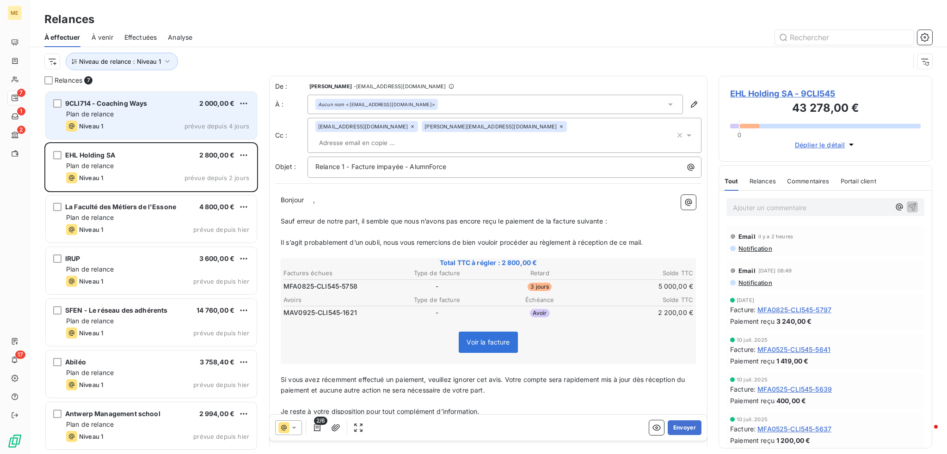
click at [156, 110] on div "Plan de relance" at bounding box center [157, 114] width 183 height 9
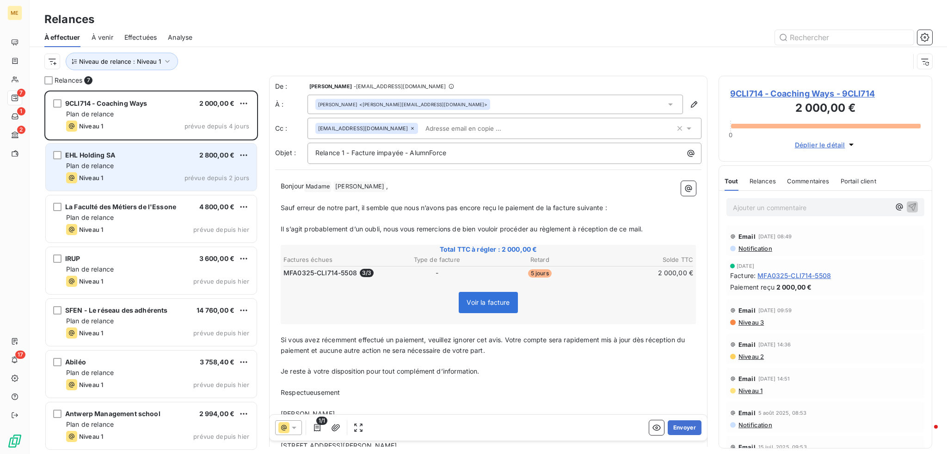
click at [169, 173] on div "Niveau 1 prévue depuis 2 jours" at bounding box center [157, 177] width 183 height 11
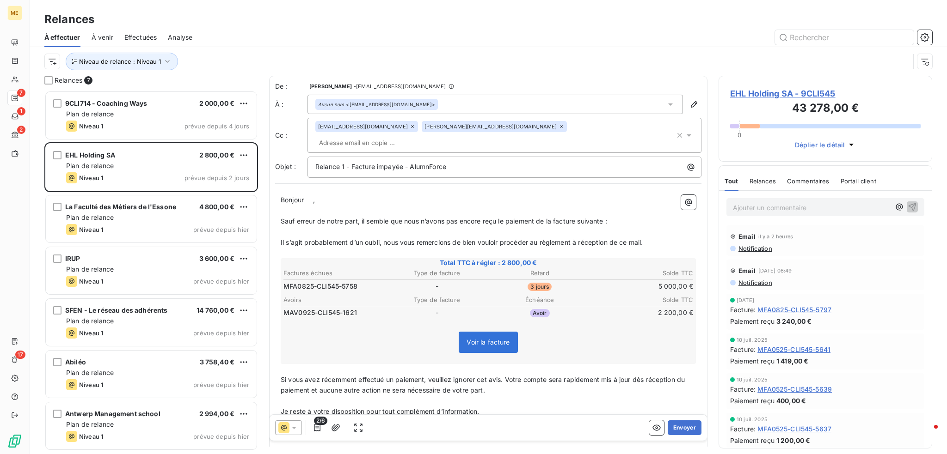
click at [756, 251] on span "Notification" at bounding box center [754, 248] width 35 height 7
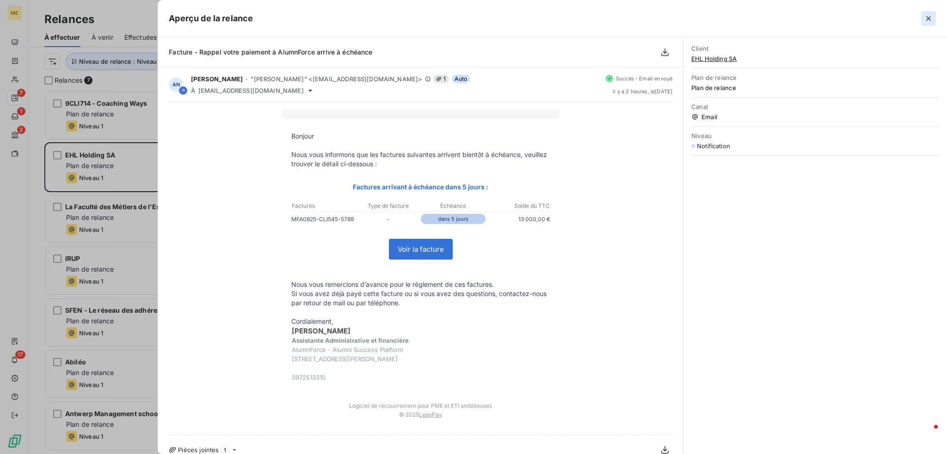
click at [925, 25] on button "button" at bounding box center [928, 18] width 15 height 15
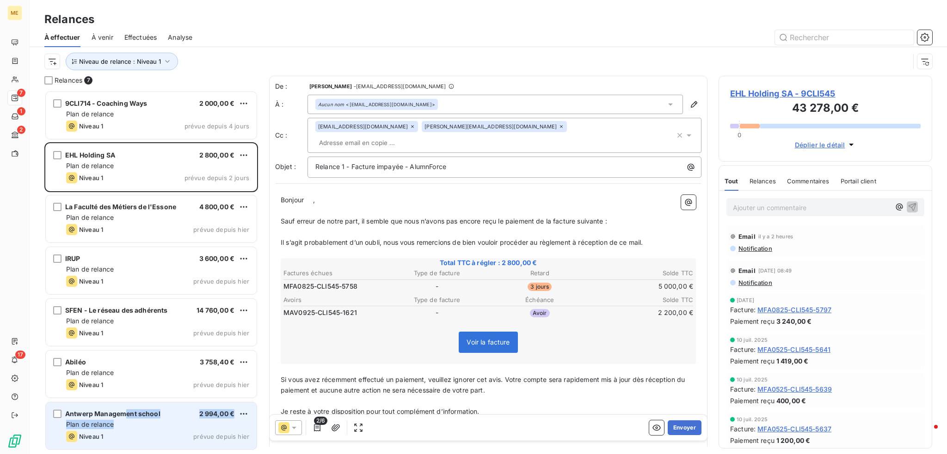
drag, startPoint x: 125, startPoint y: 423, endPoint x: 125, endPoint y: 411, distance: 12.0
click at [125, 411] on div "Antwerp Management school 2 994,00 € Plan de relance Niveau 1 prévue depuis [DA…" at bounding box center [151, 426] width 211 height 47
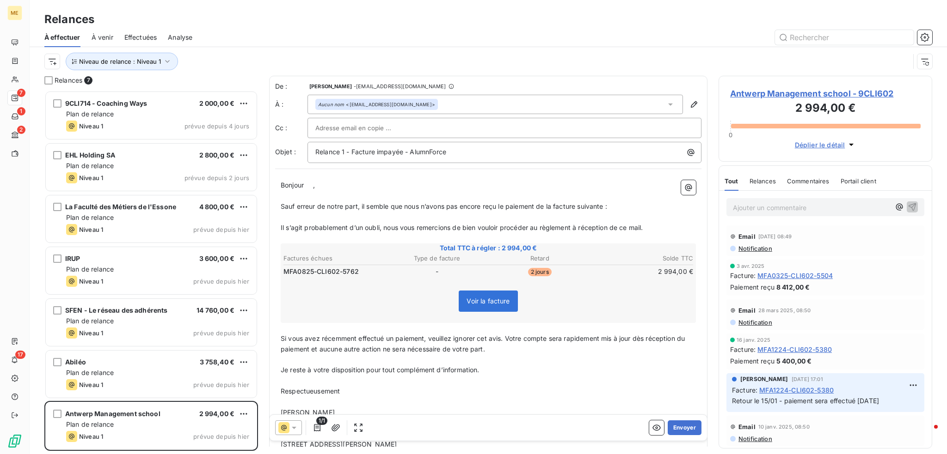
click at [752, 249] on span "Notification" at bounding box center [754, 248] width 35 height 7
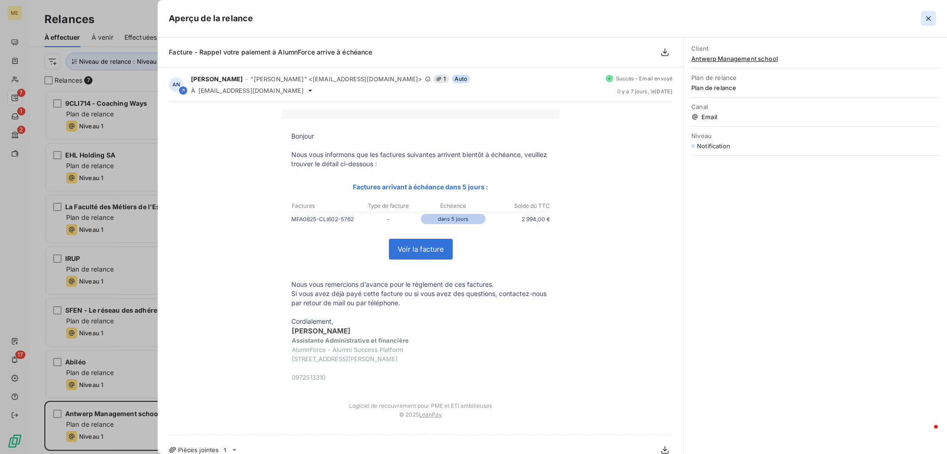
click at [926, 20] on icon "button" at bounding box center [928, 18] width 9 height 9
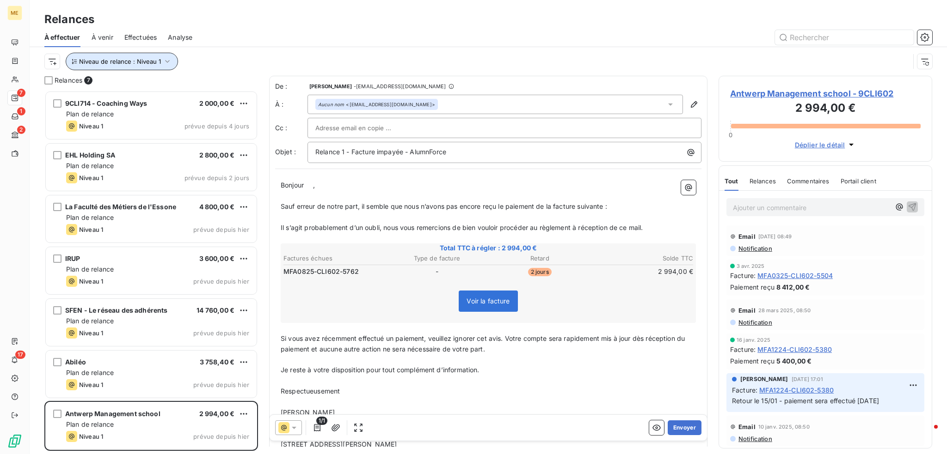
click at [102, 56] on button "Niveau de relance : Niveau 1" at bounding box center [122, 62] width 112 height 18
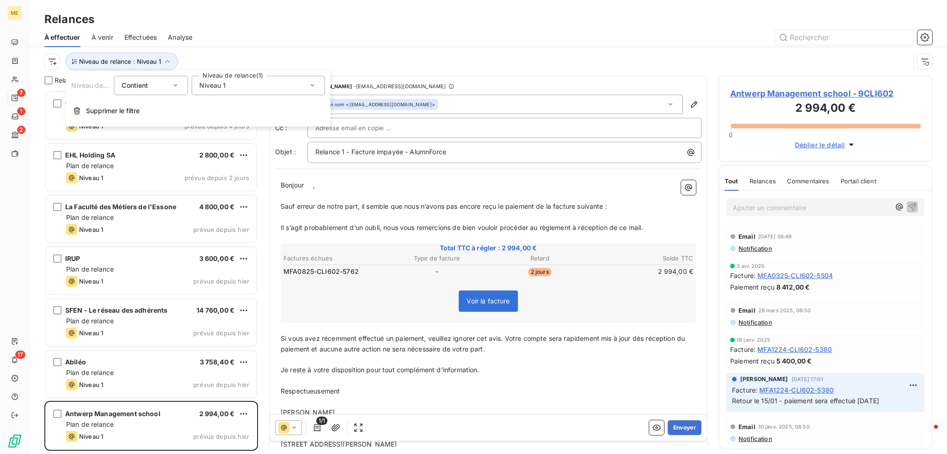
click at [216, 84] on span "Niveau 1" at bounding box center [212, 85] width 26 height 9
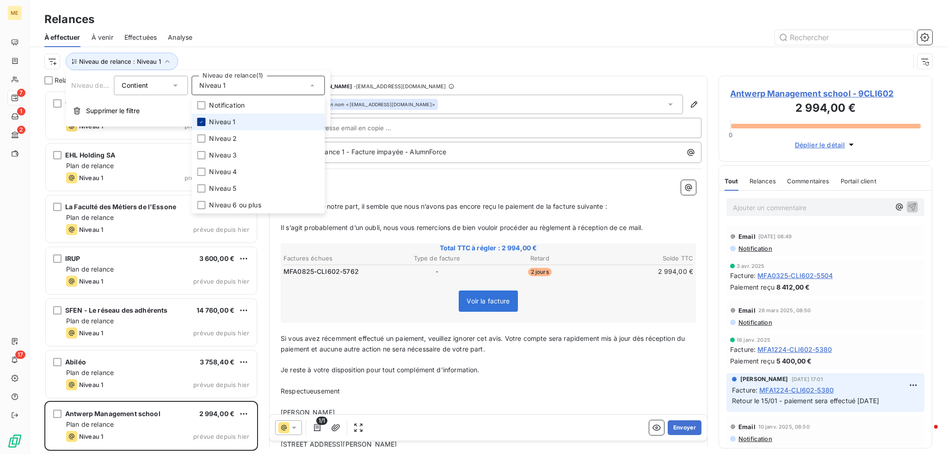
click at [200, 123] on icon at bounding box center [201, 122] width 6 height 6
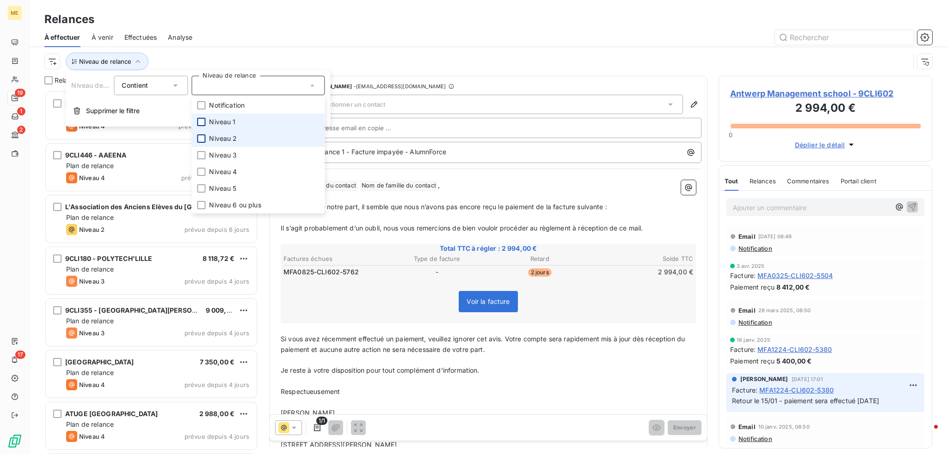
scroll to position [357, 206]
click at [202, 142] on div at bounding box center [201, 139] width 8 height 8
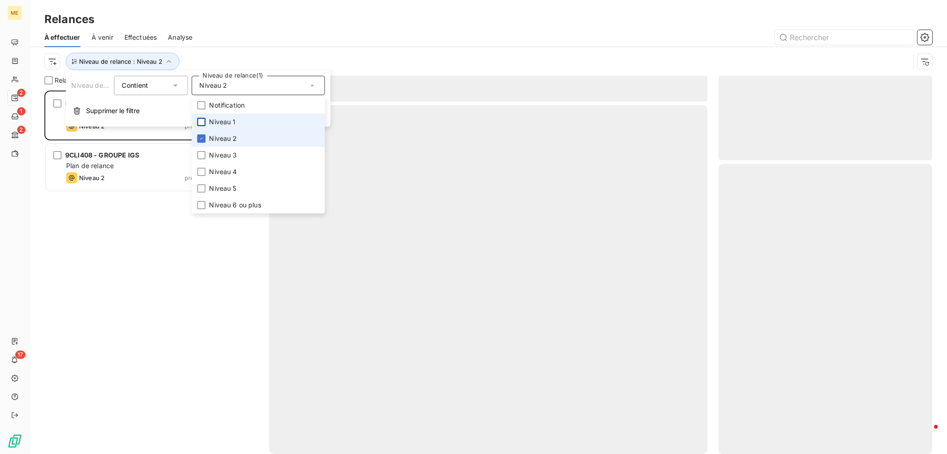
scroll to position [357, 206]
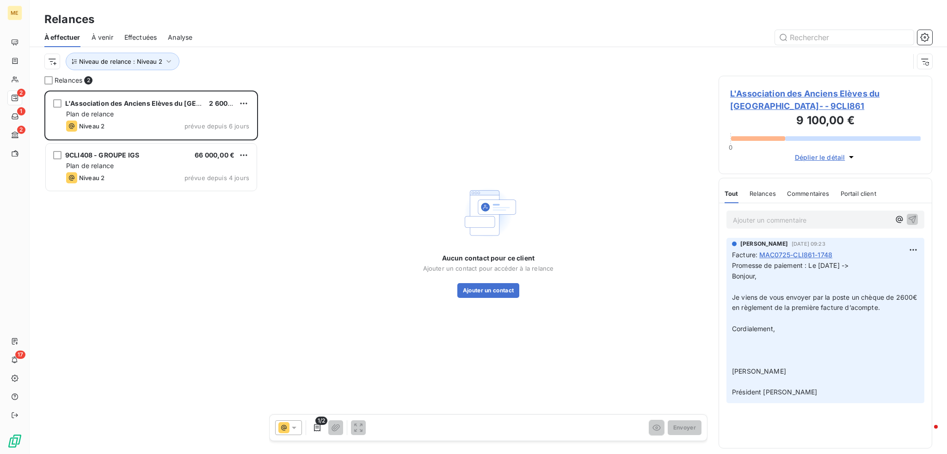
click at [313, 58] on div "Niveau de relance : Niveau 2" at bounding box center [476, 62] width 865 height 18
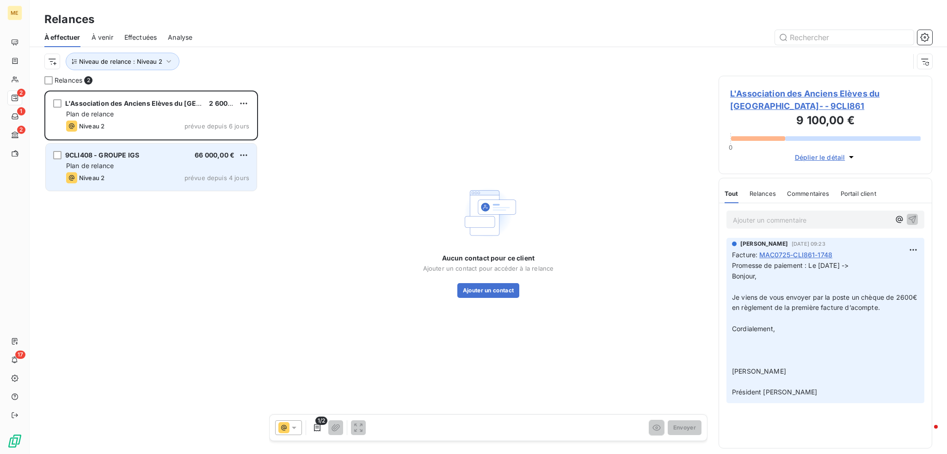
click at [147, 162] on div "Plan de relance" at bounding box center [157, 165] width 183 height 9
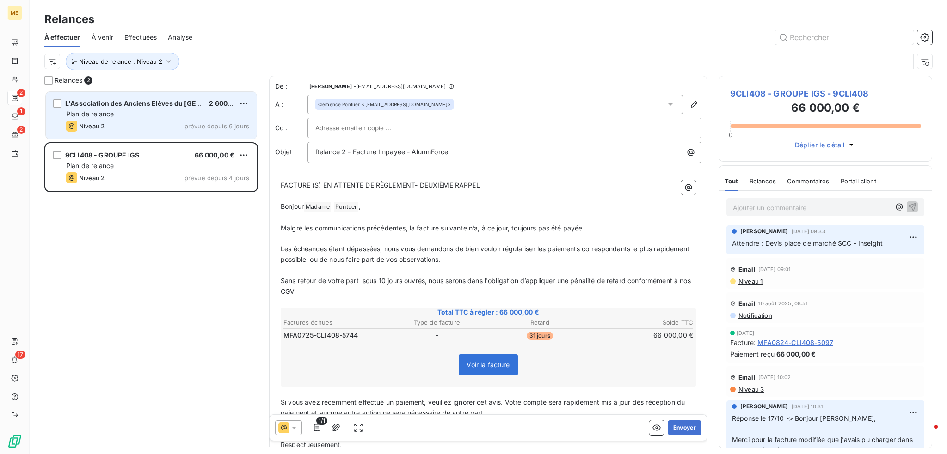
click at [154, 111] on div "Plan de relance" at bounding box center [157, 114] width 183 height 9
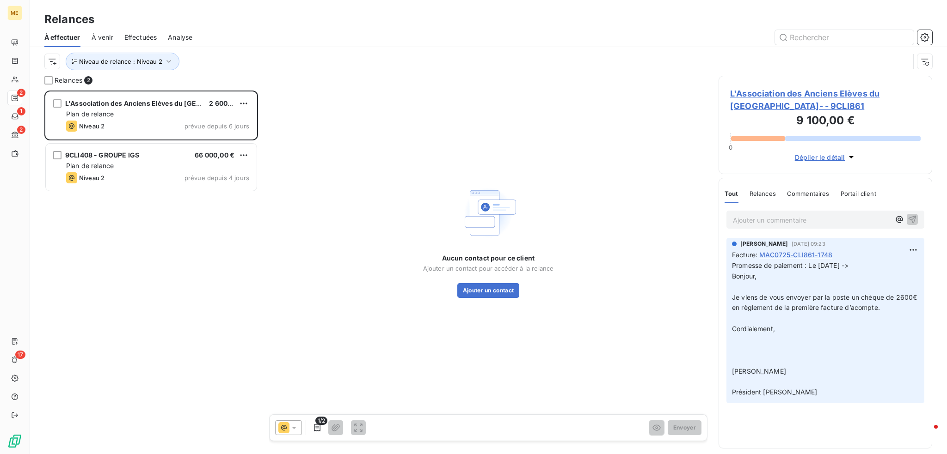
click at [791, 254] on span "MAC0725-CLI861-1748" at bounding box center [795, 255] width 73 height 10
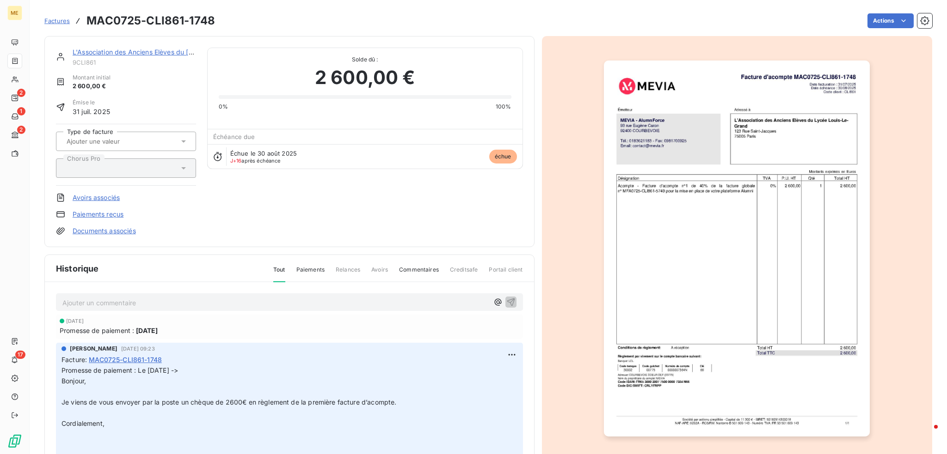
click at [777, 253] on div at bounding box center [737, 248] width 391 height 425
drag, startPoint x: 213, startPoint y: 26, endPoint x: 146, endPoint y: 17, distance: 67.2
click at [146, 17] on h3 "MAC0725-CLI861-1748" at bounding box center [150, 20] width 129 height 17
drag, startPoint x: 146, startPoint y: 17, endPoint x: 174, endPoint y: 29, distance: 30.7
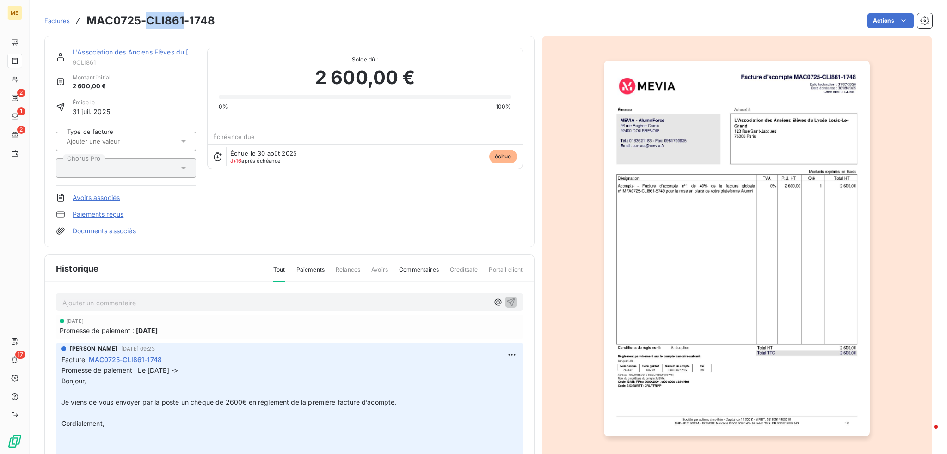
click at [174, 29] on div "Factures MAC0725-CLI861-1748 Actions" at bounding box center [488, 20] width 888 height 19
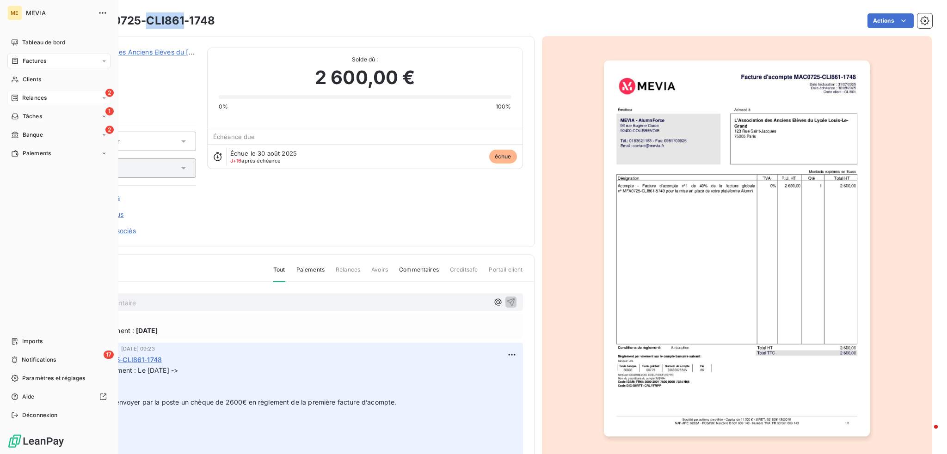
click at [44, 95] on span "Relances" at bounding box center [34, 98] width 25 height 8
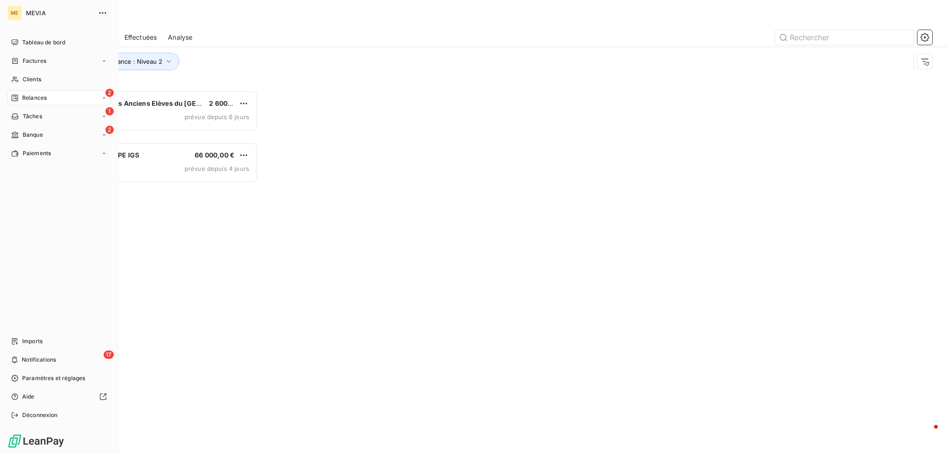
scroll to position [357, 206]
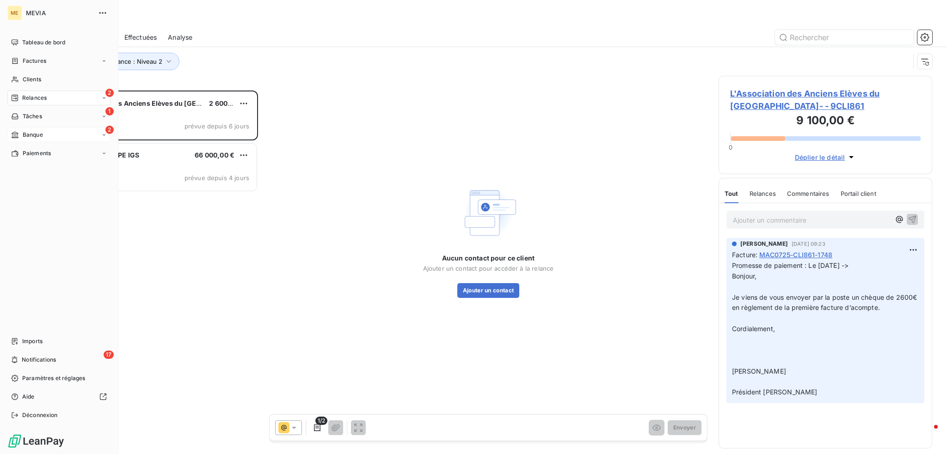
click at [22, 136] on div "Banque" at bounding box center [27, 135] width 32 height 8
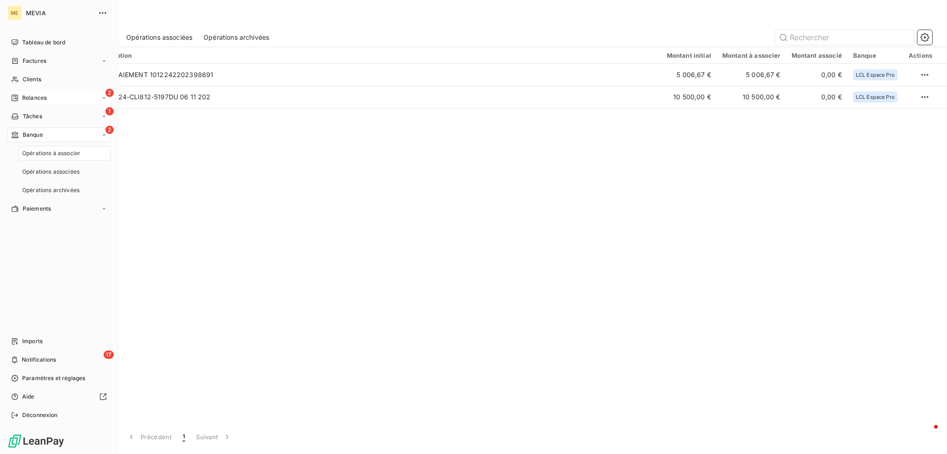
click at [31, 161] on nav "Opérations à associer Opérations associées Opérations archivées" at bounding box center [64, 172] width 92 height 52
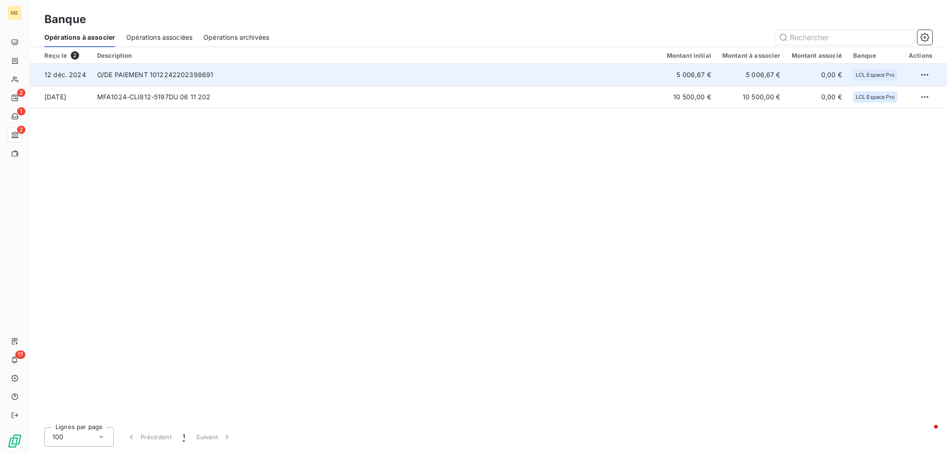
click at [219, 74] on td "O/DE PAIEMENT 1012242202398691" at bounding box center [377, 75] width 570 height 22
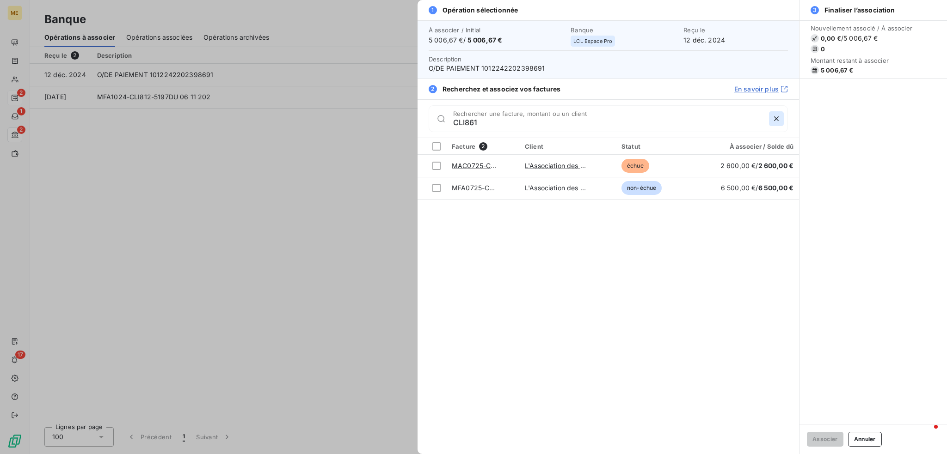
type input "CLI861"
click at [777, 116] on icon "button" at bounding box center [776, 118] width 9 height 9
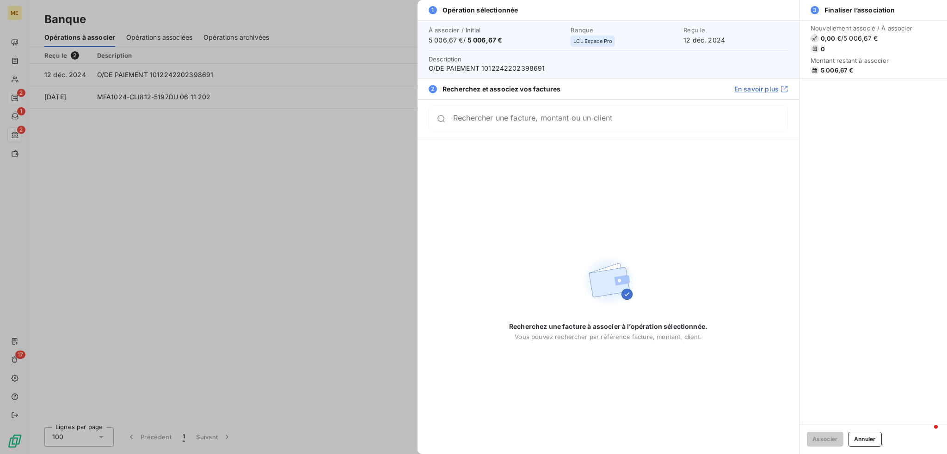
click at [248, 123] on div at bounding box center [473, 227] width 947 height 454
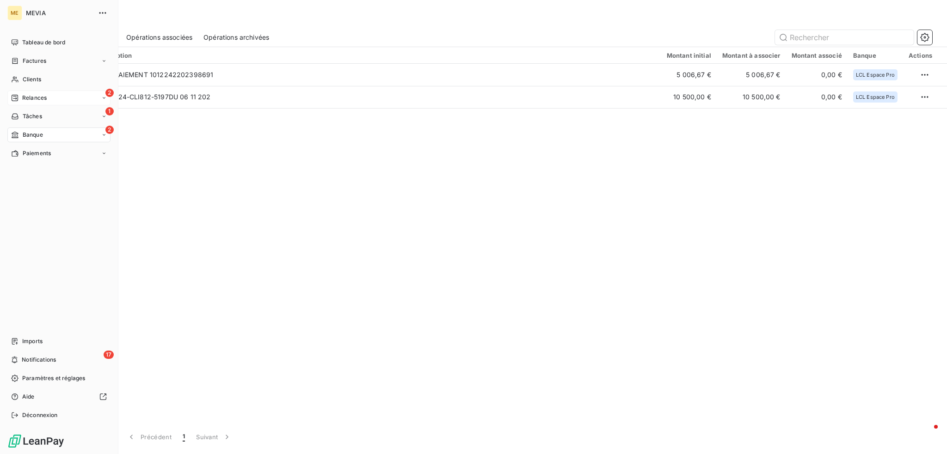
click at [35, 91] on div "2 Relances" at bounding box center [58, 98] width 103 height 15
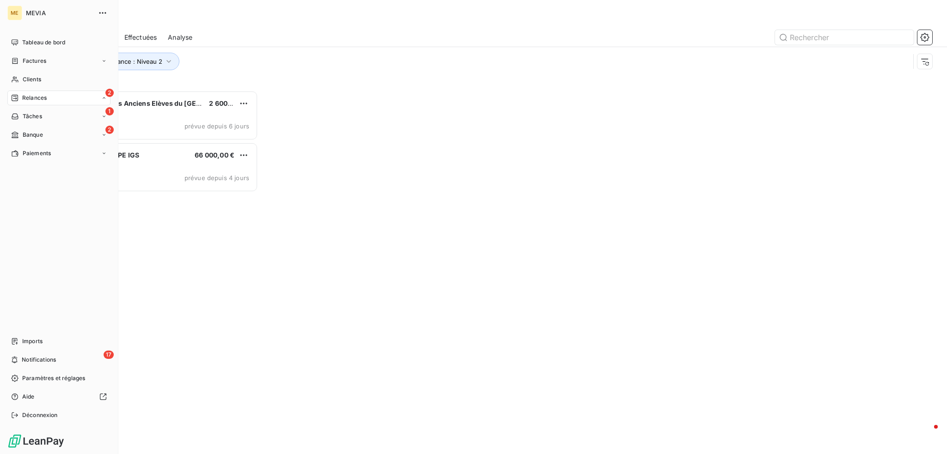
scroll to position [357, 206]
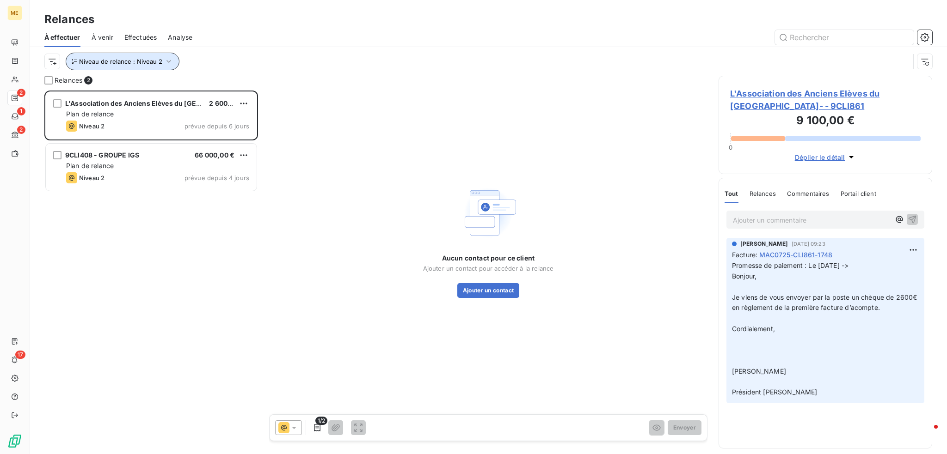
click at [129, 58] on span "Niveau de relance : Niveau 2" at bounding box center [120, 61] width 83 height 7
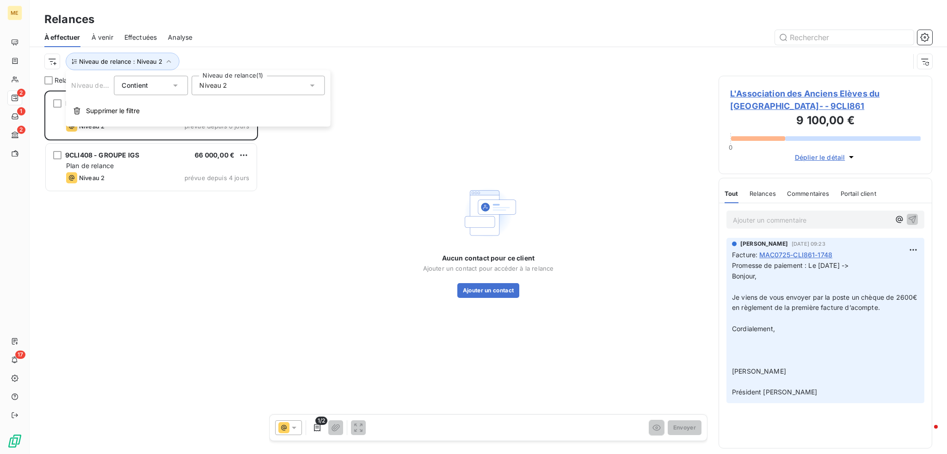
click at [214, 85] on span "Niveau 2" at bounding box center [213, 85] width 28 height 9
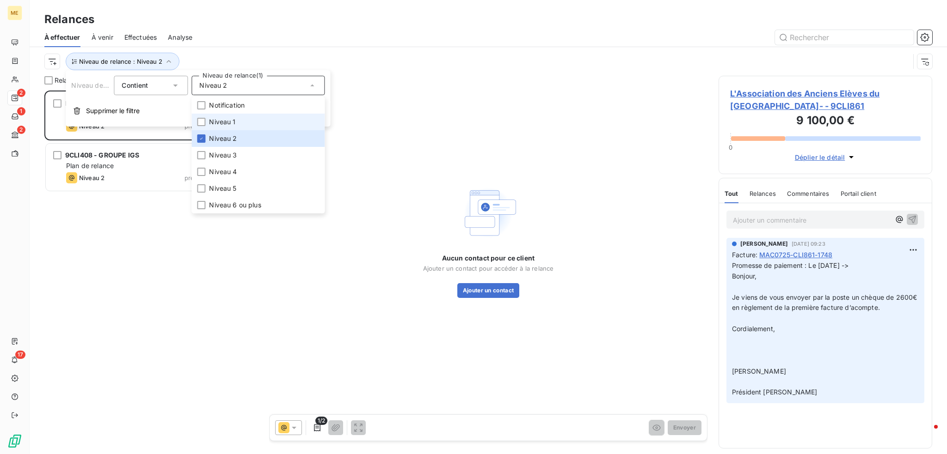
click at [226, 127] on li "Niveau 1" at bounding box center [257, 122] width 133 height 17
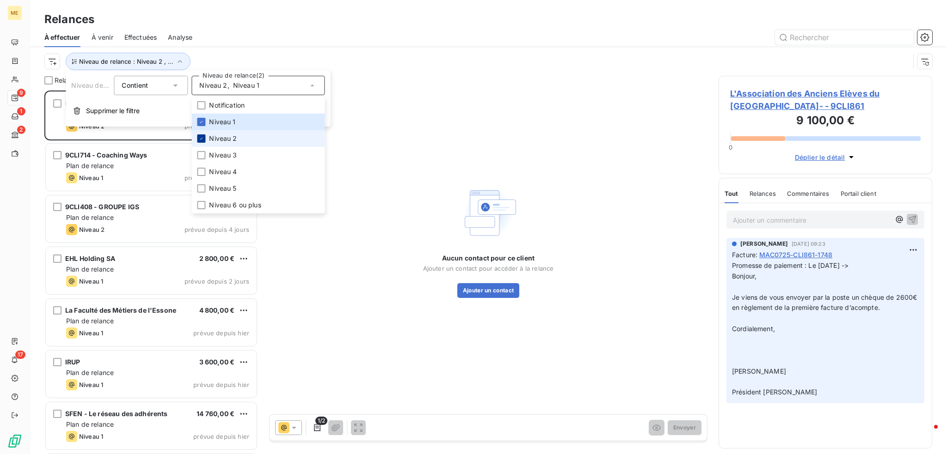
click at [203, 136] on icon at bounding box center [201, 139] width 6 height 6
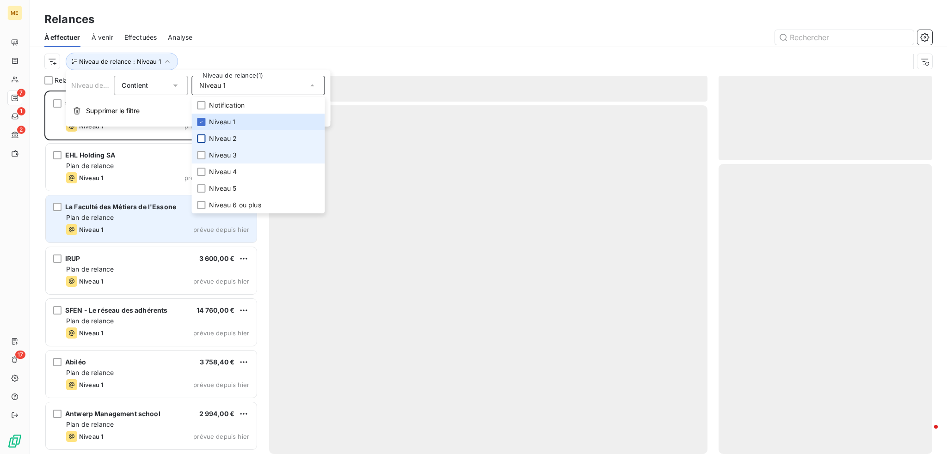
scroll to position [357, 206]
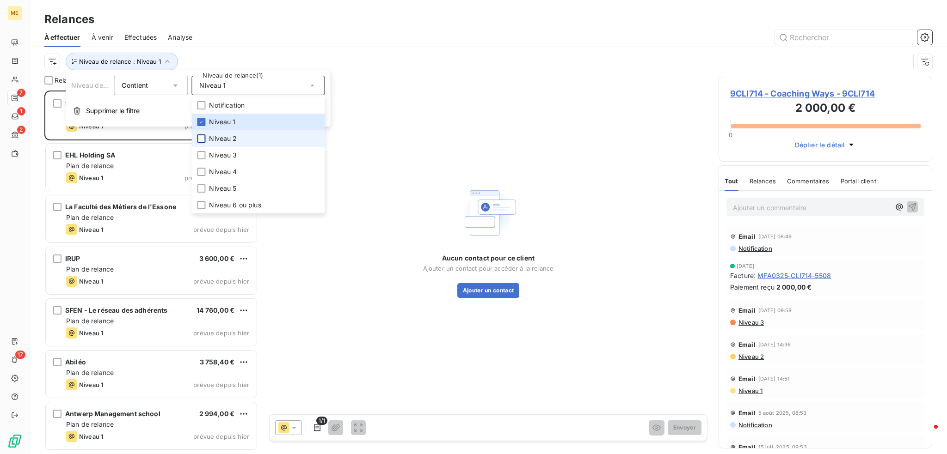
click at [329, 44] on div at bounding box center [567, 37] width 729 height 15
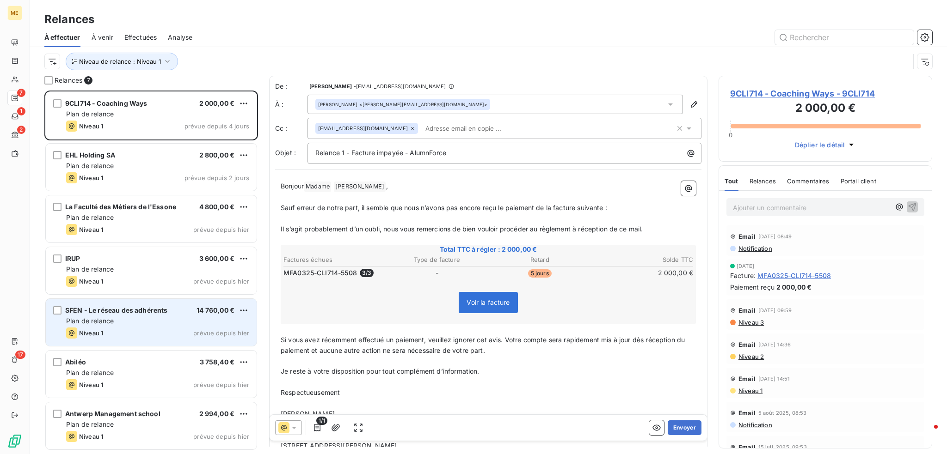
click at [170, 326] on div "SFEN - Le réseau des adhérents 14 760,00 € Plan de relance Niveau 1 prévue depu…" at bounding box center [151, 322] width 211 height 47
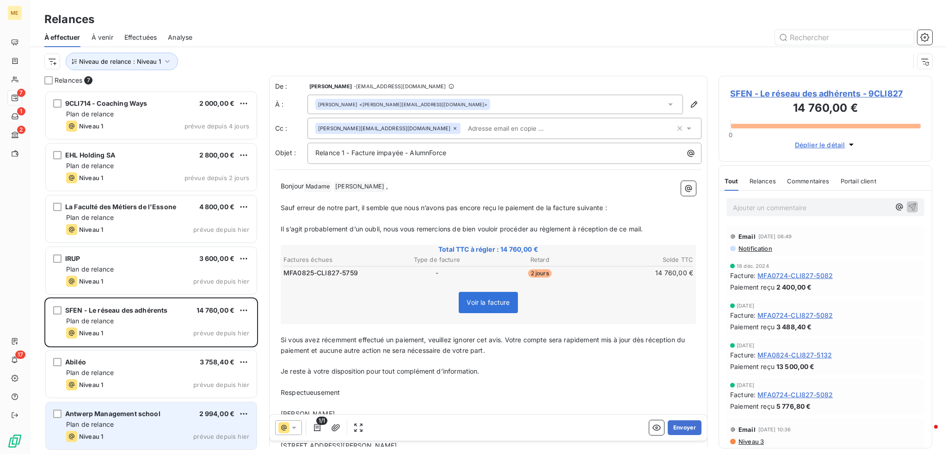
click at [215, 412] on span "2 994,00 €" at bounding box center [217, 414] width 36 height 8
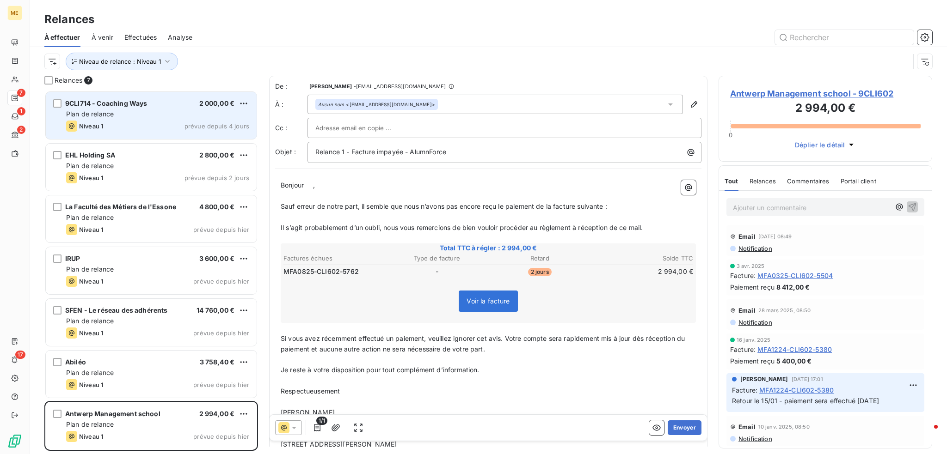
click at [172, 123] on div "Niveau 1 prévue depuis 4 jours" at bounding box center [157, 126] width 183 height 11
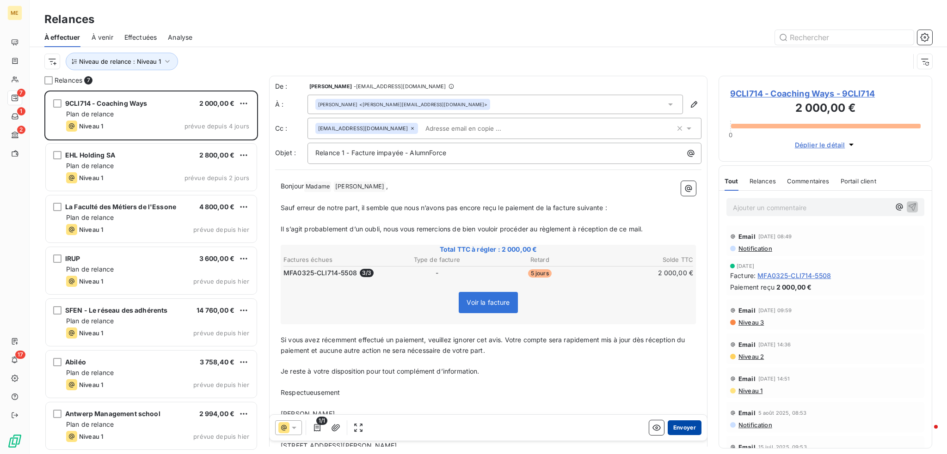
click at [687, 430] on button "Envoyer" at bounding box center [685, 428] width 34 height 15
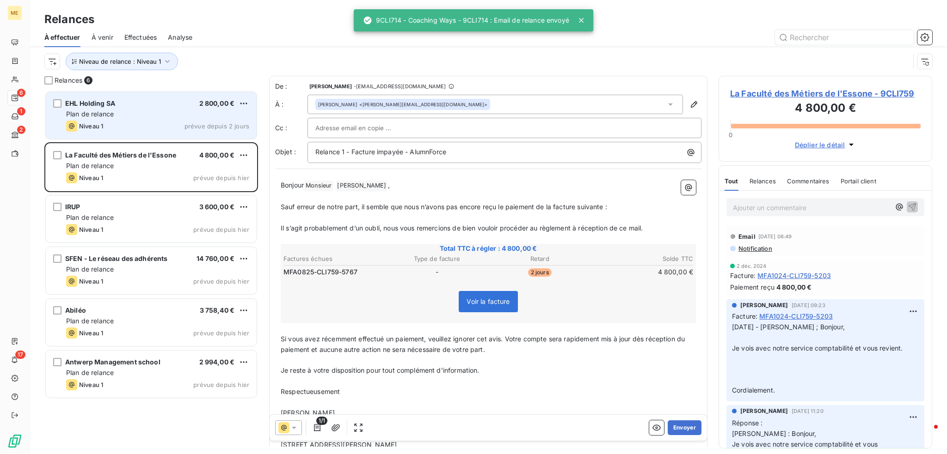
click at [144, 103] on div "EHL Holding SA 2 800,00 €" at bounding box center [157, 103] width 183 height 8
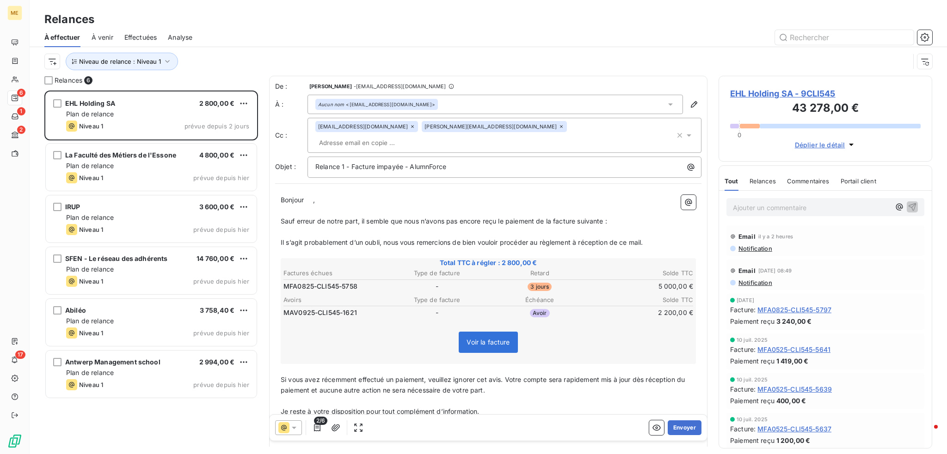
click at [755, 249] on span "Notification" at bounding box center [754, 248] width 35 height 7
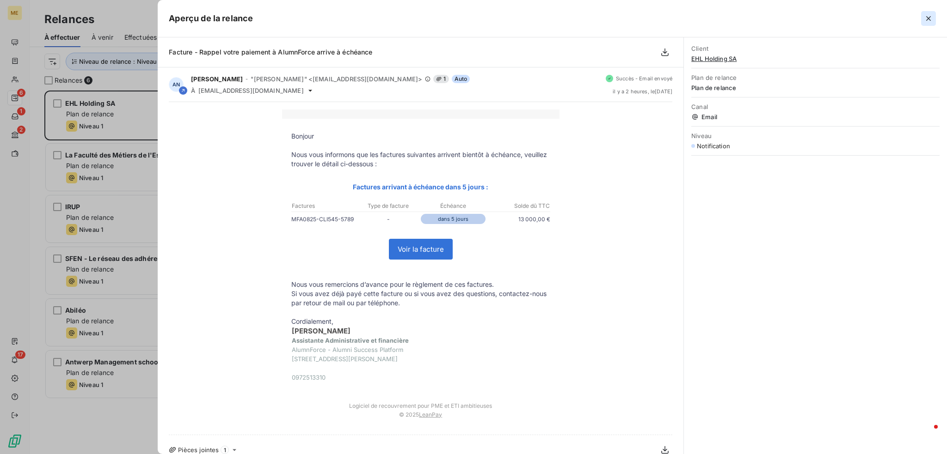
click at [923, 24] on button "button" at bounding box center [928, 18] width 15 height 15
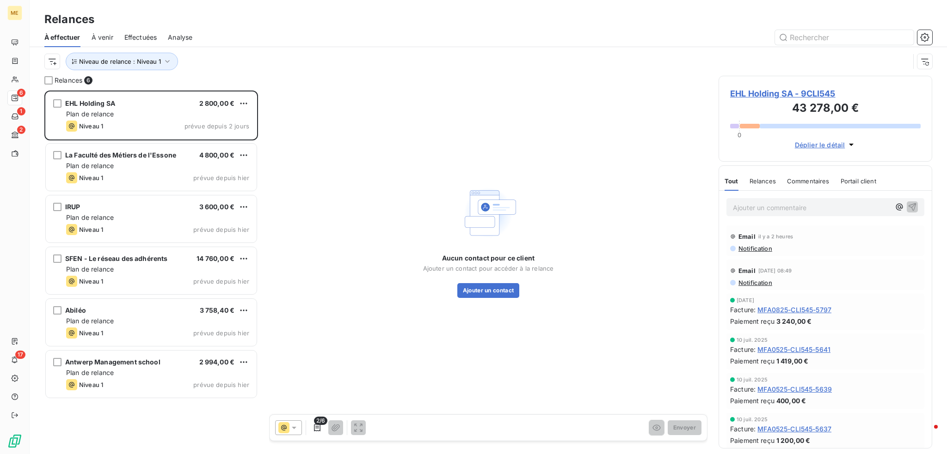
scroll to position [357, 206]
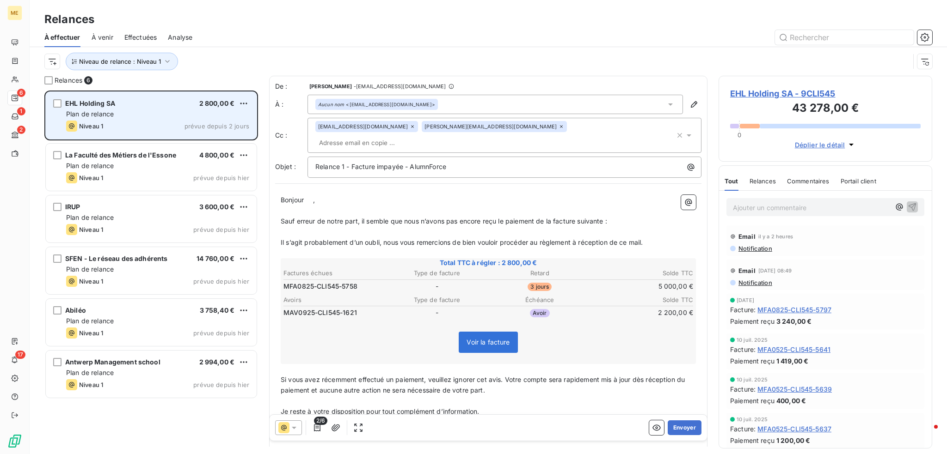
click at [230, 115] on div "Plan de relance" at bounding box center [157, 114] width 183 height 9
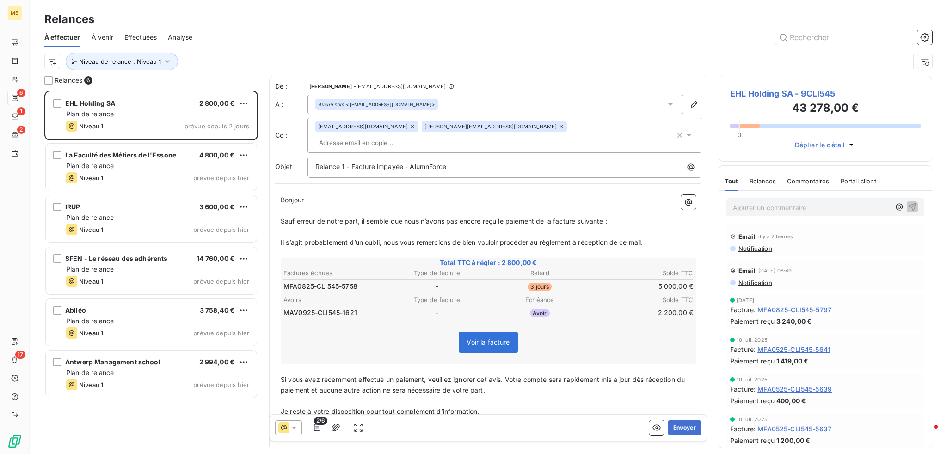
click at [750, 247] on span "Notification" at bounding box center [754, 248] width 35 height 7
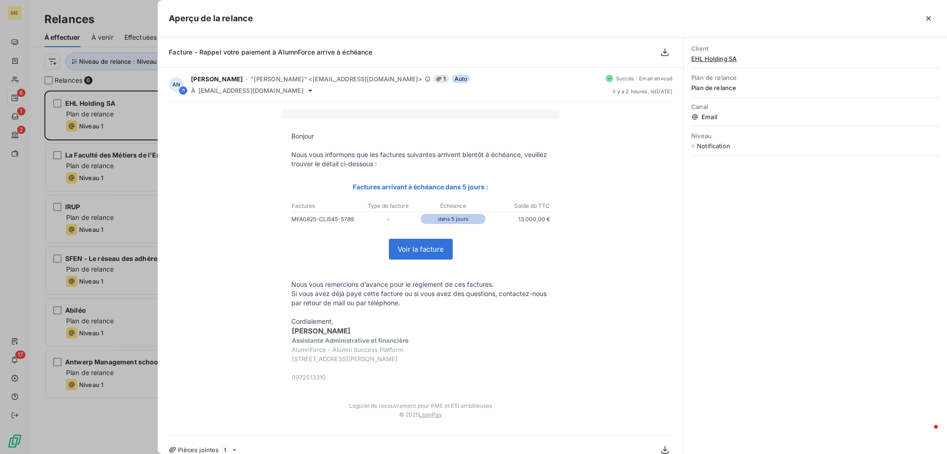
click at [139, 190] on div at bounding box center [473, 227] width 947 height 454
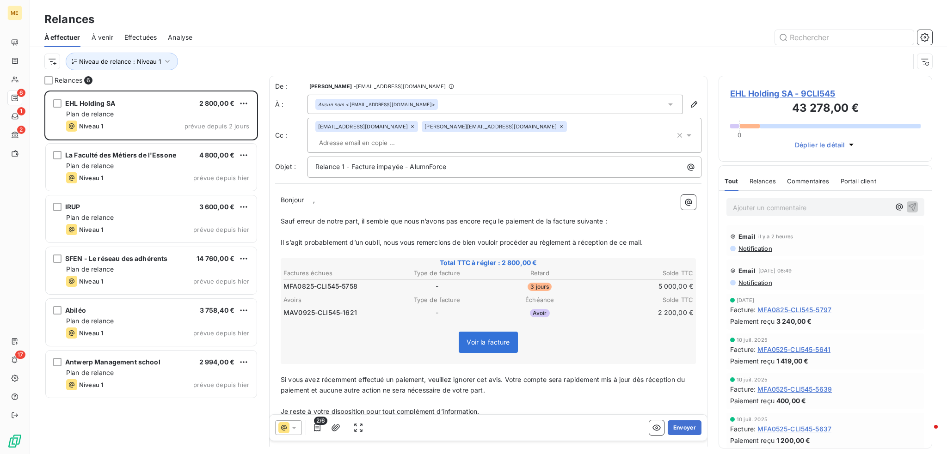
click at [752, 249] on span "Notification" at bounding box center [754, 248] width 35 height 7
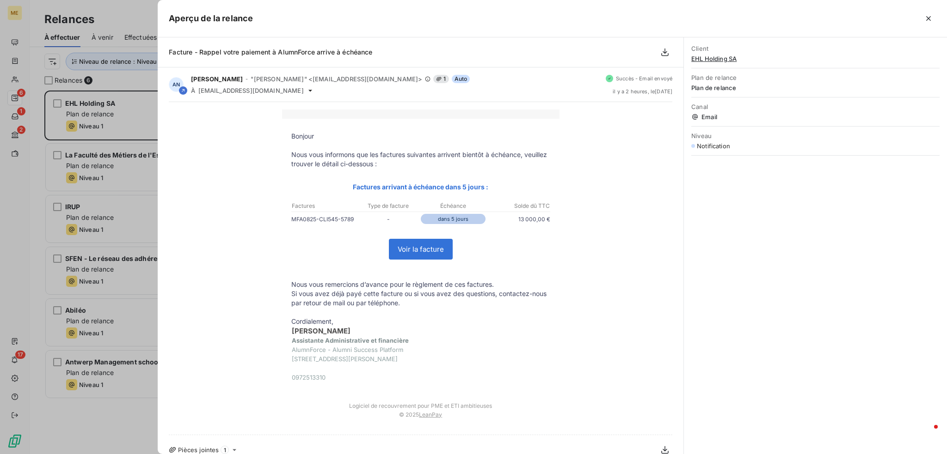
click at [126, 197] on div at bounding box center [473, 227] width 947 height 454
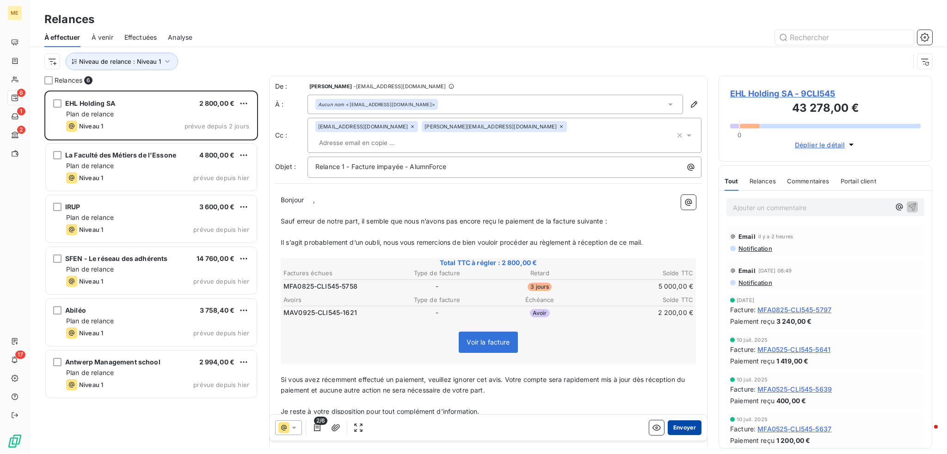
click at [669, 430] on button "Envoyer" at bounding box center [685, 428] width 34 height 15
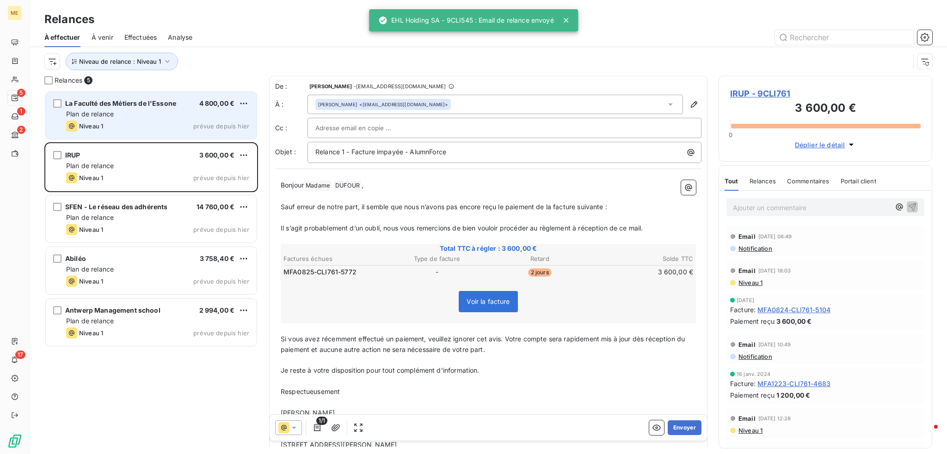
click at [160, 121] on div "Niveau 1 prévue depuis hier" at bounding box center [157, 126] width 183 height 11
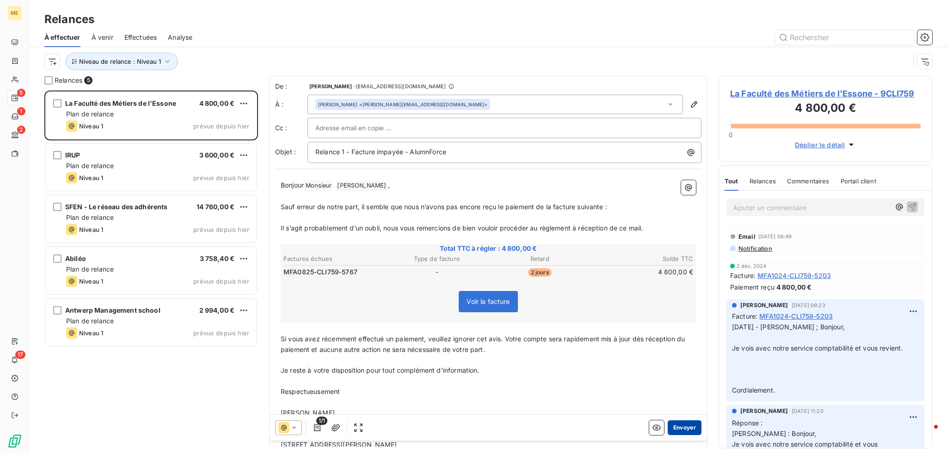
click at [679, 431] on button "Envoyer" at bounding box center [685, 428] width 34 height 15
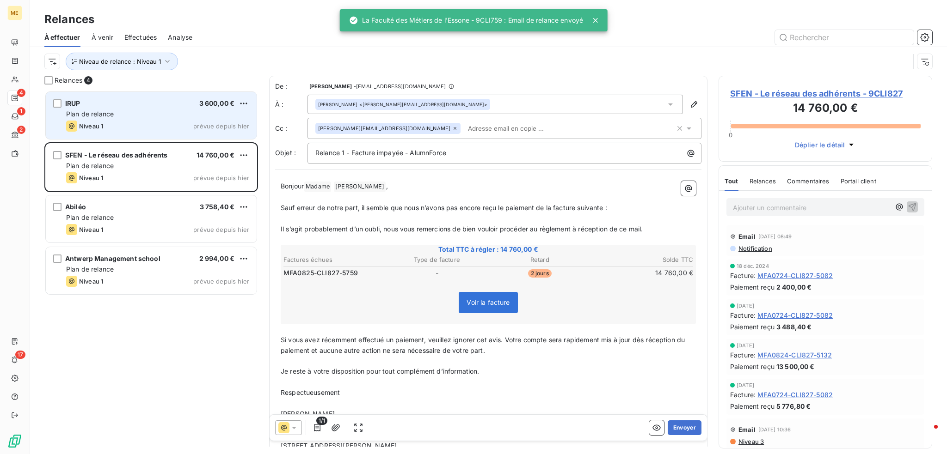
click at [161, 118] on div "Plan de relance" at bounding box center [157, 114] width 183 height 9
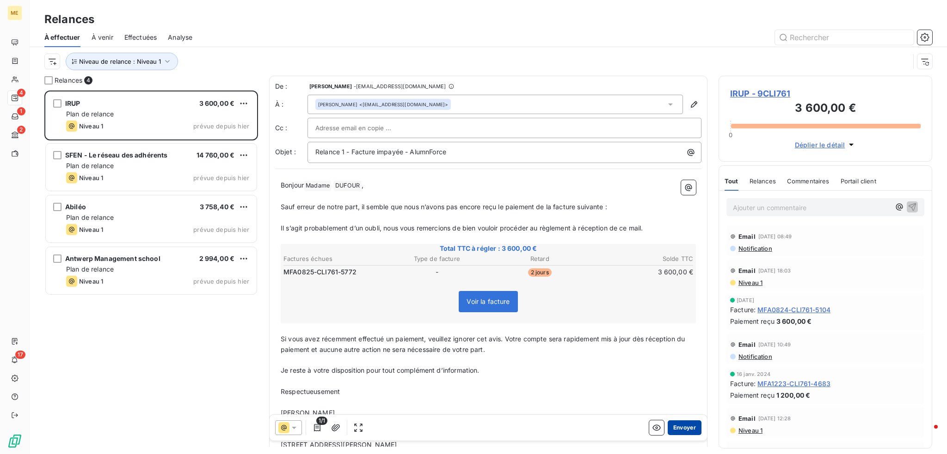
click at [683, 429] on button "Envoyer" at bounding box center [685, 428] width 34 height 15
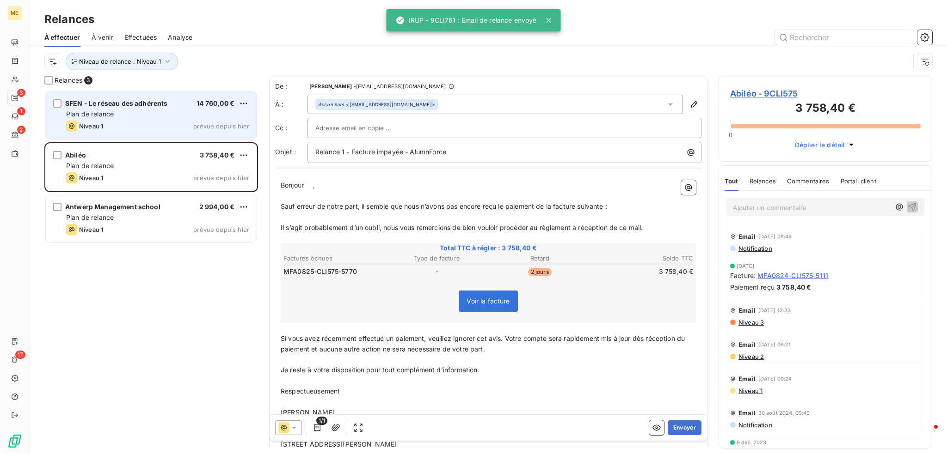
click at [147, 116] on div "Plan de relance" at bounding box center [157, 114] width 183 height 9
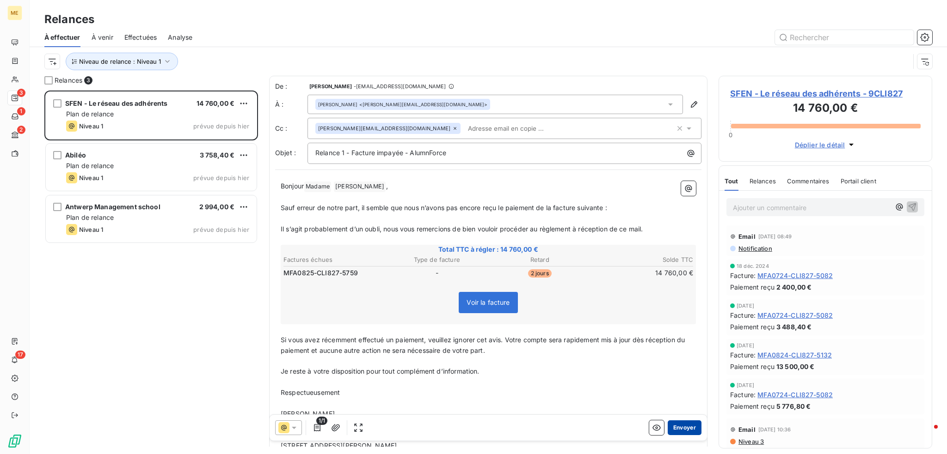
click at [681, 425] on button "Envoyer" at bounding box center [685, 428] width 34 height 15
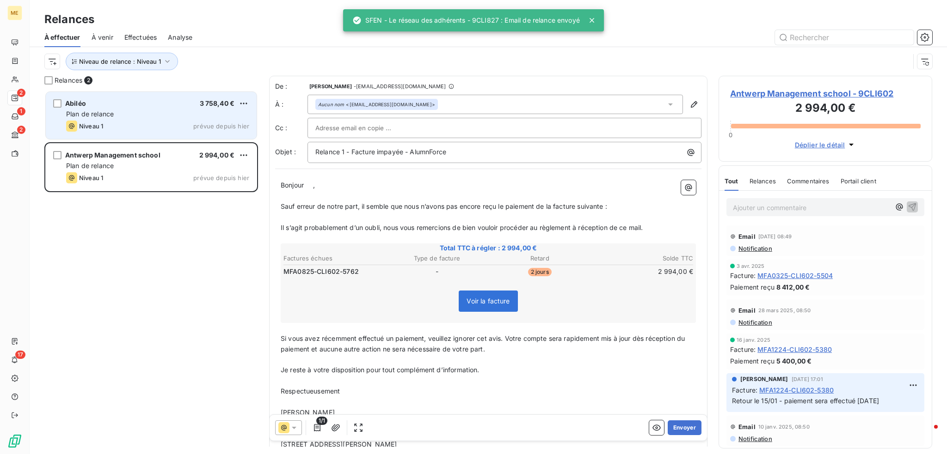
click at [215, 126] on span "prévue depuis hier" at bounding box center [221, 126] width 56 height 7
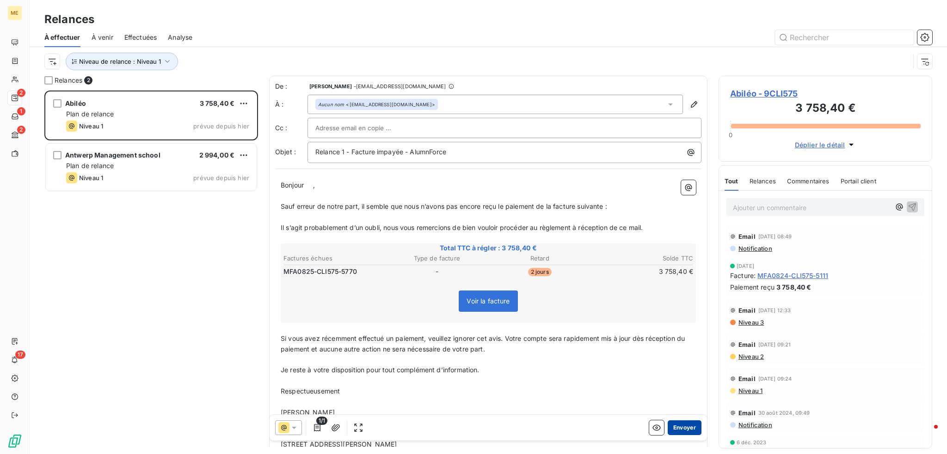
click at [679, 430] on button "Envoyer" at bounding box center [685, 428] width 34 height 15
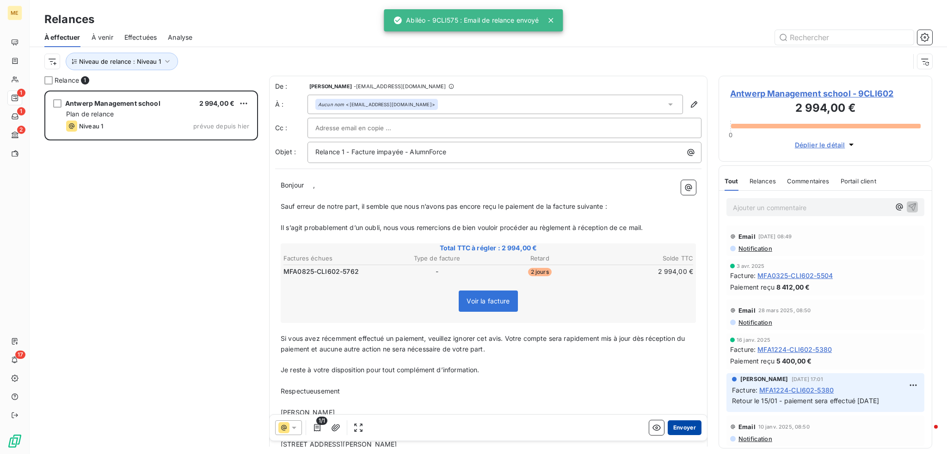
click at [679, 425] on button "Envoyer" at bounding box center [685, 428] width 34 height 15
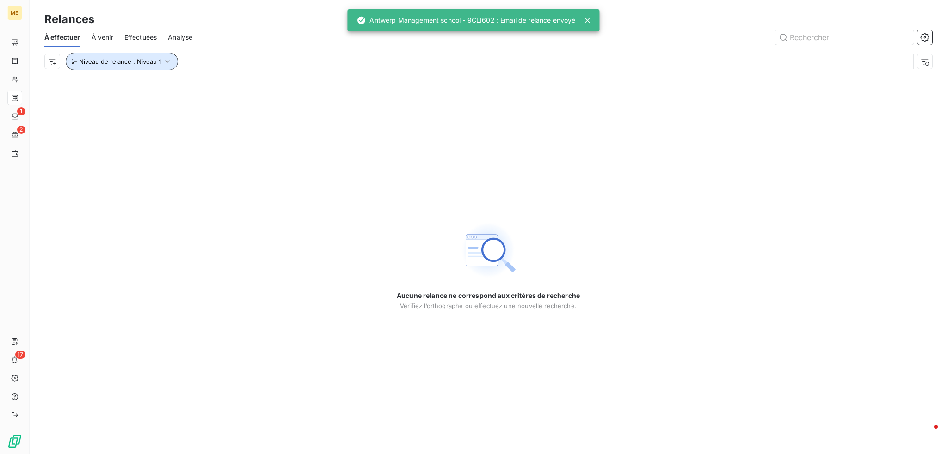
click at [166, 63] on icon "button" at bounding box center [167, 61] width 9 height 9
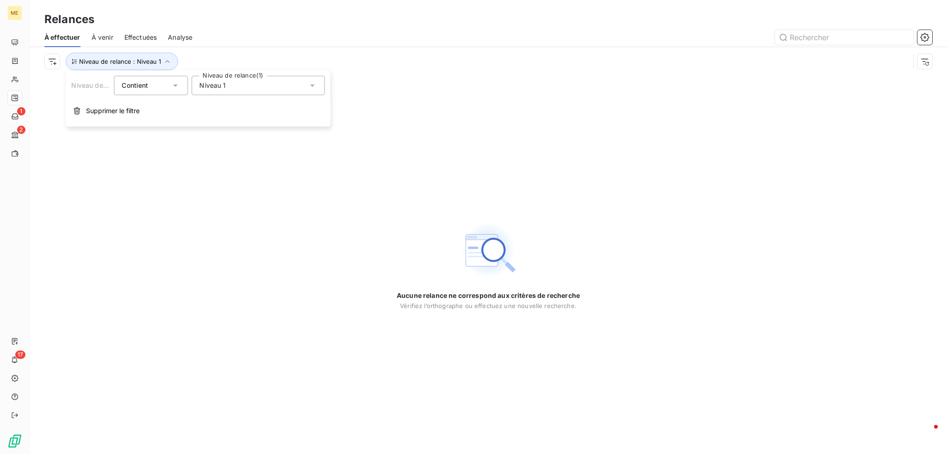
click at [242, 83] on div "Niveau 1" at bounding box center [257, 85] width 133 height 19
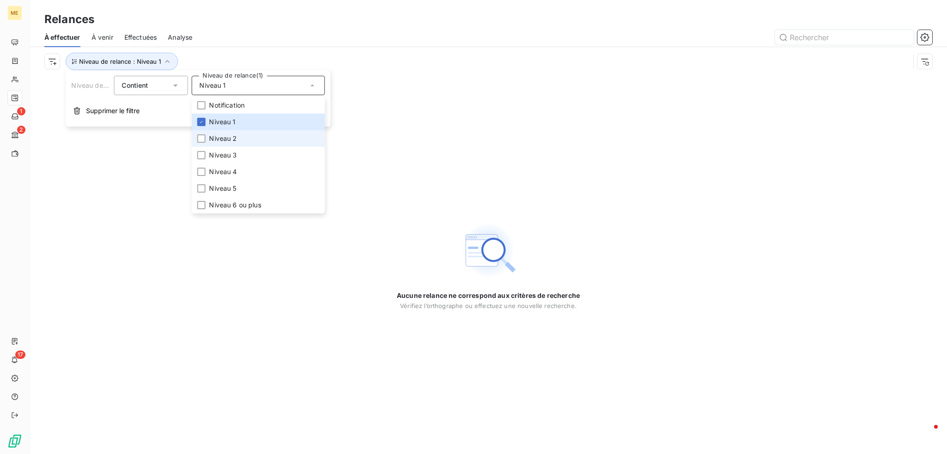
click at [247, 138] on li "Niveau 2" at bounding box center [257, 138] width 133 height 17
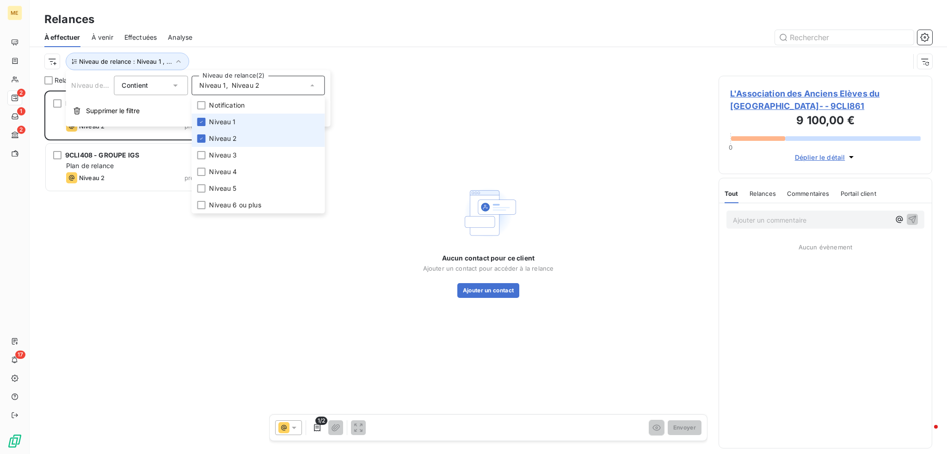
scroll to position [357, 206]
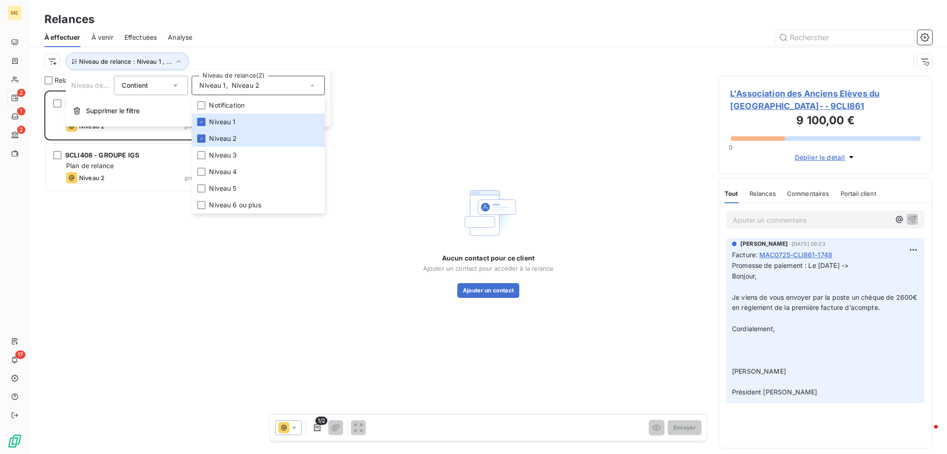
click at [158, 203] on div "L'Association des Anciens Elèves du Lycée Louis-Le- 2 600,00 € Plan de relance …" at bounding box center [151, 273] width 214 height 364
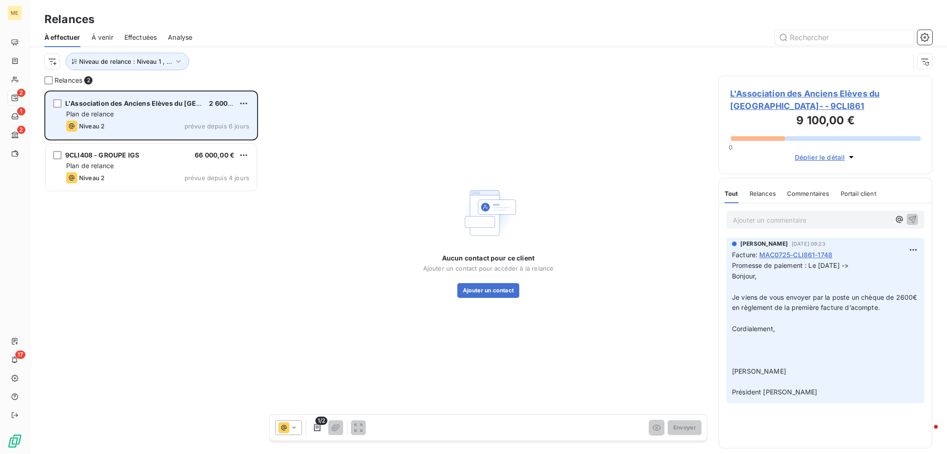
click at [185, 123] on div "Niveau 2 prévue depuis 6 jours" at bounding box center [157, 126] width 183 height 11
click at [149, 127] on div "Niveau 2 prévue depuis 6 jours" at bounding box center [157, 126] width 183 height 11
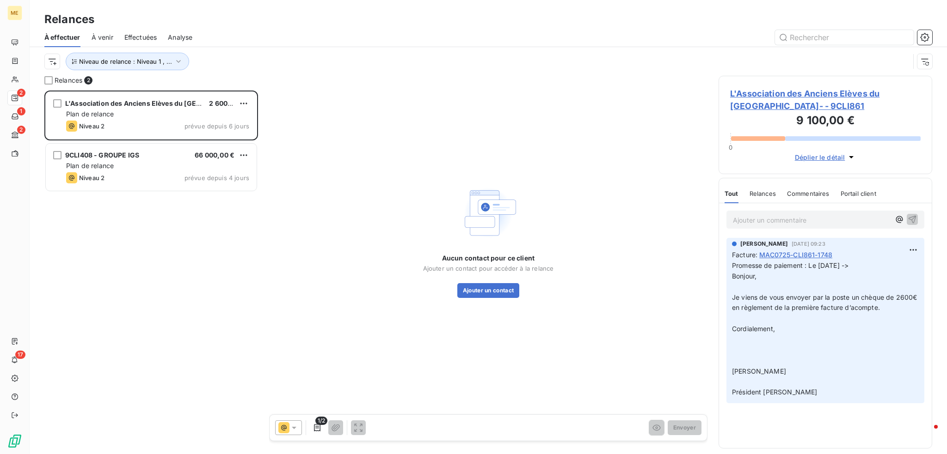
click at [183, 210] on div "L'Association des Anciens Elèves du Lycée Louis-Le- 2 600,00 € Plan de relance …" at bounding box center [151, 273] width 214 height 364
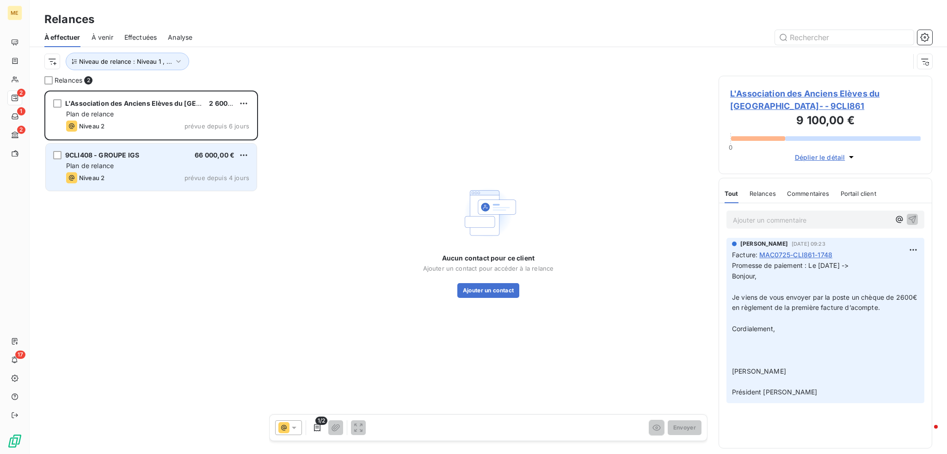
click at [142, 175] on div "Niveau 2 prévue depuis 4 jours" at bounding box center [157, 177] width 183 height 11
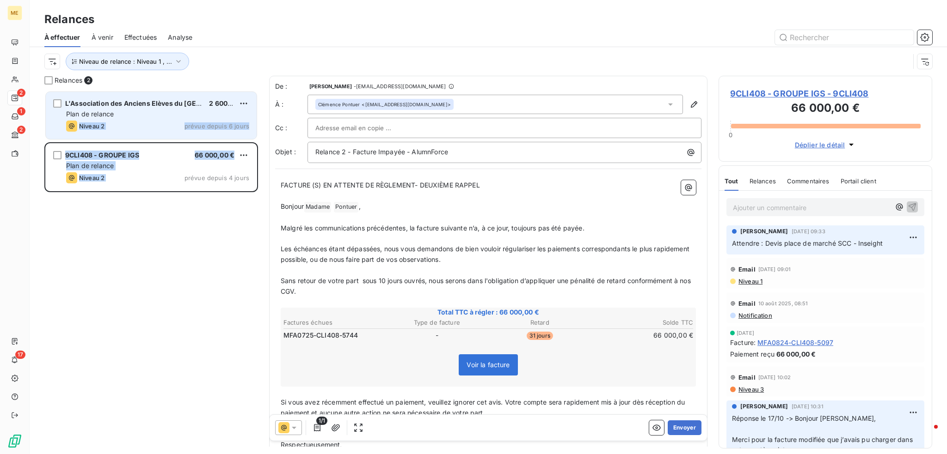
drag, startPoint x: 142, startPoint y: 175, endPoint x: 154, endPoint y: 113, distance: 63.1
click at [154, 113] on div "L'Association des Anciens Elèves du Lycée Louis-Le- 2 600,00 € Plan de relance …" at bounding box center [151, 143] width 214 height 104
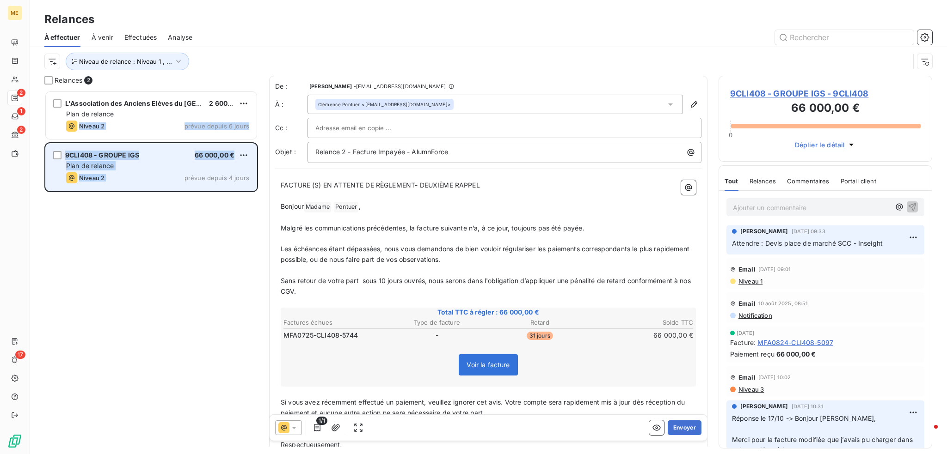
click at [171, 177] on div "Niveau 2 prévue depuis 4 jours" at bounding box center [157, 177] width 183 height 11
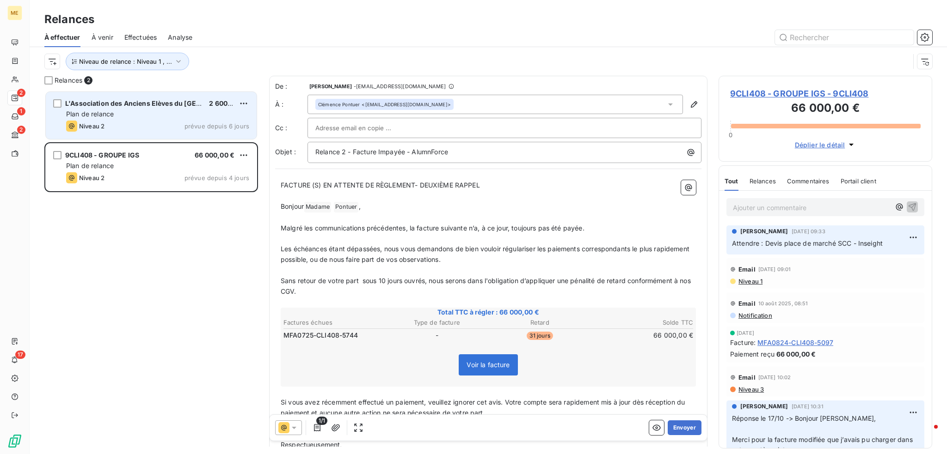
click at [172, 123] on div "Niveau 2 prévue depuis 6 jours" at bounding box center [157, 126] width 183 height 11
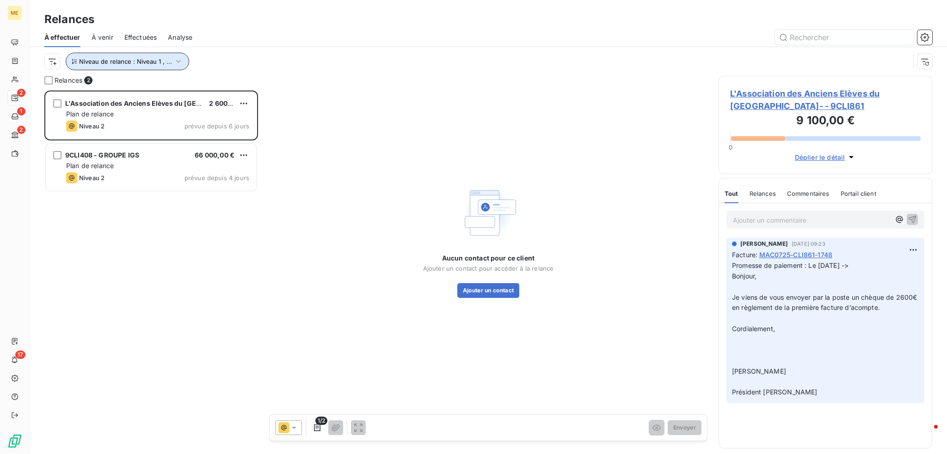
click at [138, 58] on span "Niveau de relance : Niveau 1 , ..." at bounding box center [125, 61] width 93 height 7
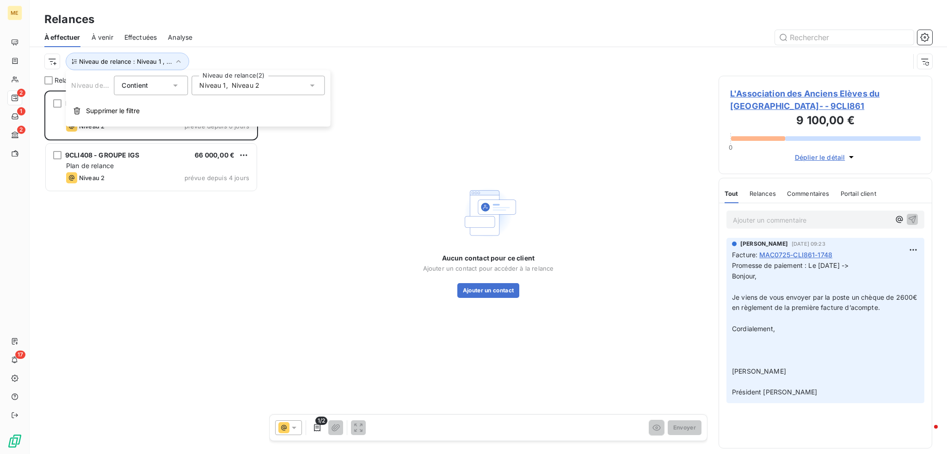
click at [219, 87] on span "Niveau 1" at bounding box center [212, 85] width 26 height 9
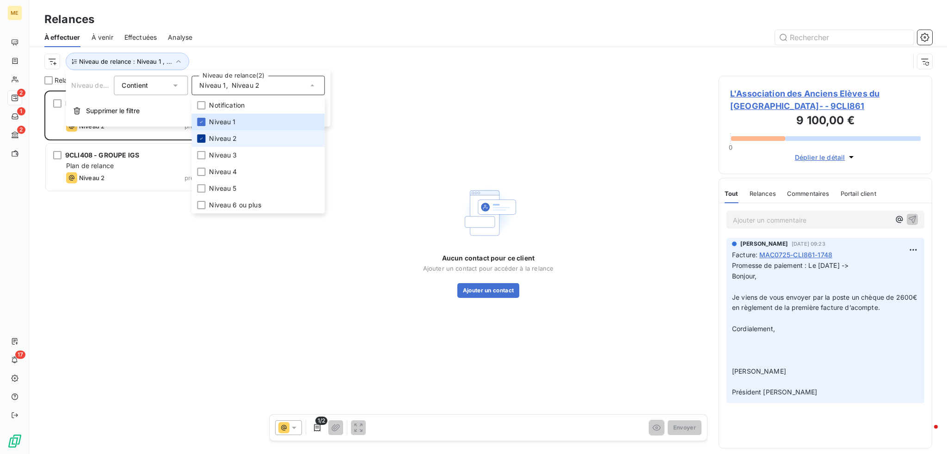
click at [197, 141] on div at bounding box center [201, 139] width 8 height 8
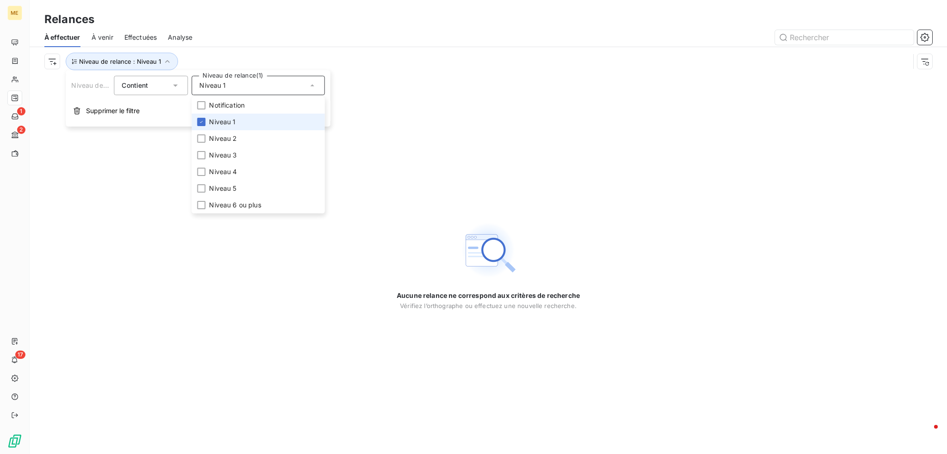
click at [206, 118] on li "Niveau 1" at bounding box center [257, 122] width 133 height 17
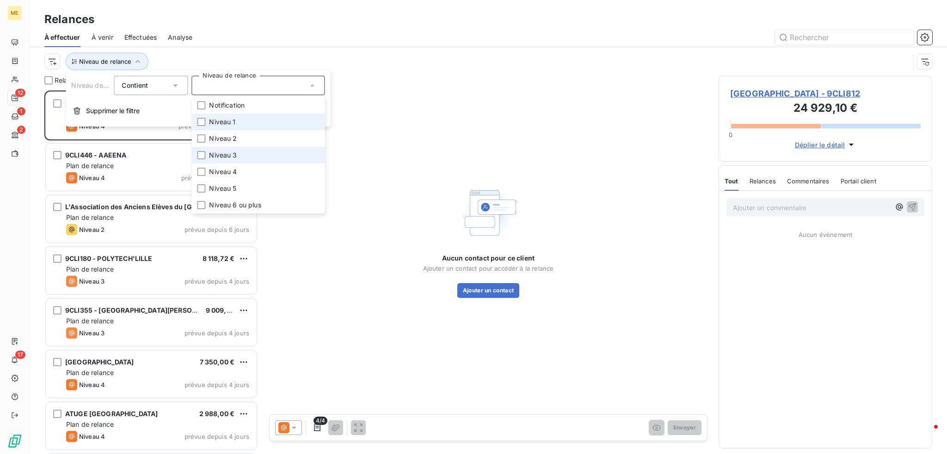
scroll to position [357, 206]
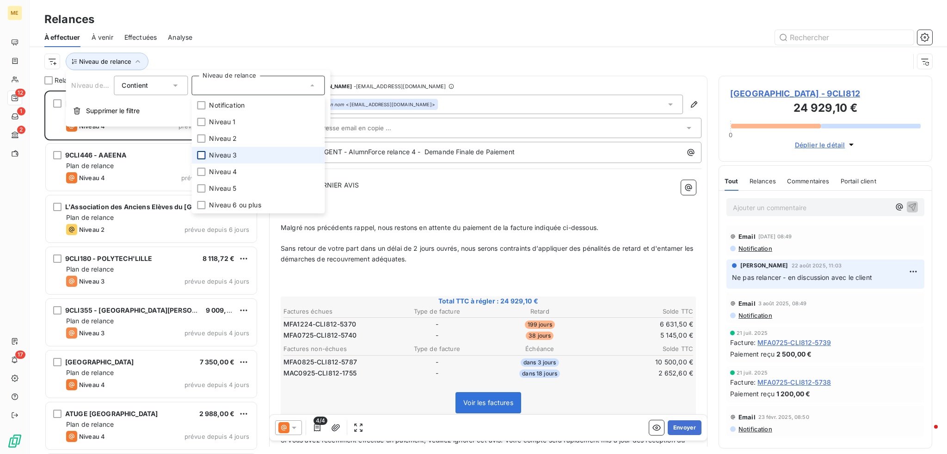
click at [200, 156] on div at bounding box center [201, 155] width 8 height 8
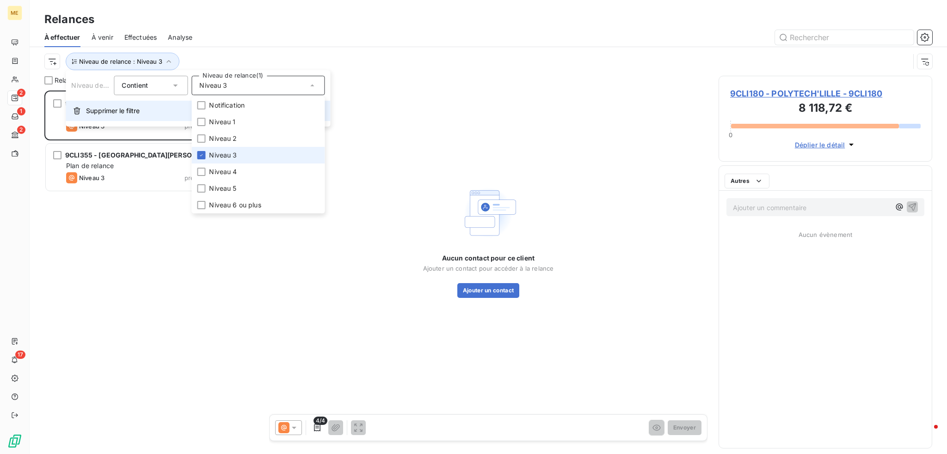
scroll to position [357, 206]
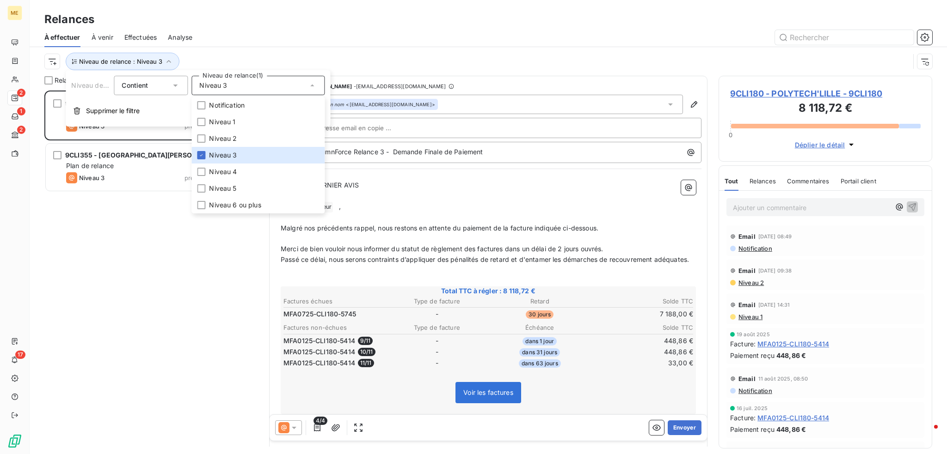
click at [348, 50] on div "Niveau de relance : Niveau 3" at bounding box center [488, 61] width 888 height 29
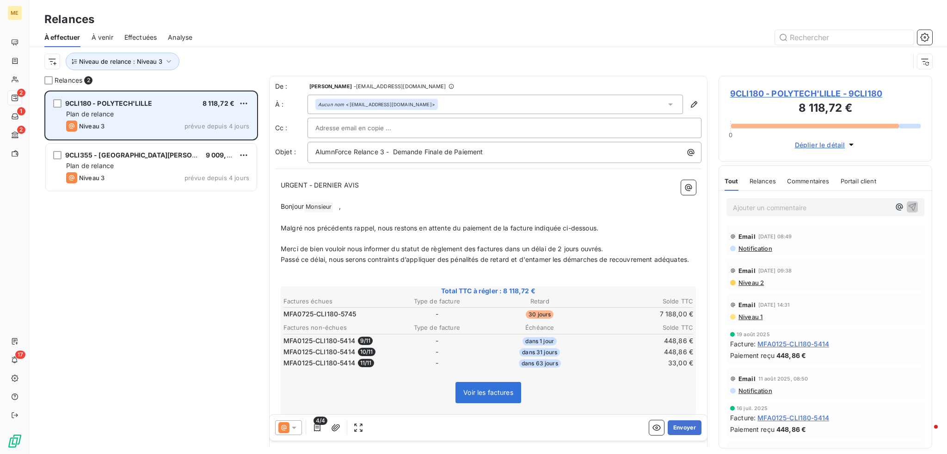
click at [140, 110] on div "Plan de relance" at bounding box center [157, 114] width 183 height 9
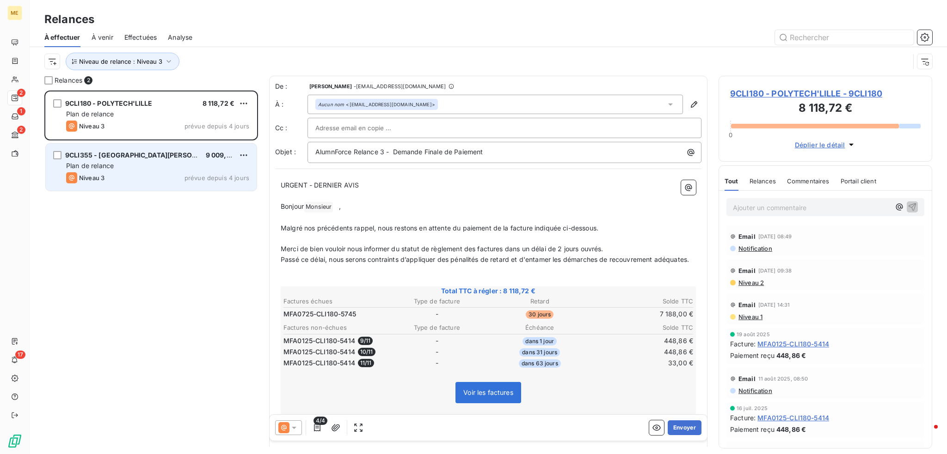
click at [163, 166] on div "Plan de relance" at bounding box center [157, 165] width 183 height 9
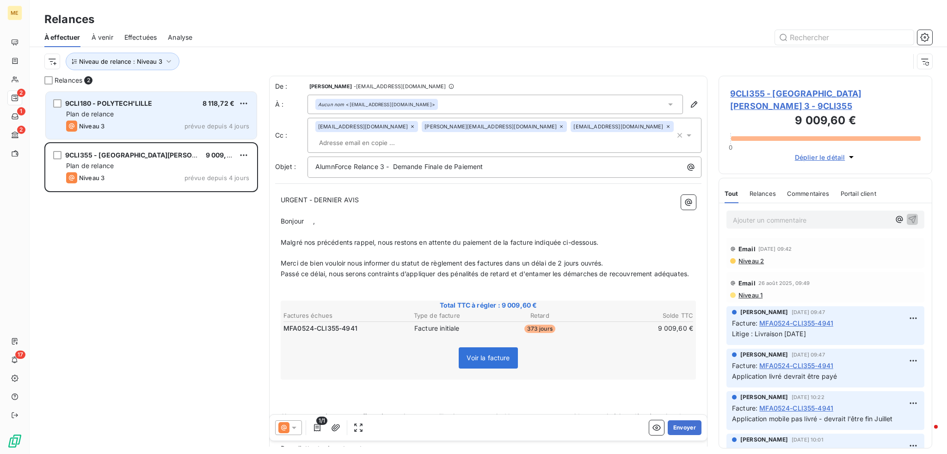
click at [164, 124] on div "Niveau 3 prévue depuis 4 jours" at bounding box center [157, 126] width 183 height 11
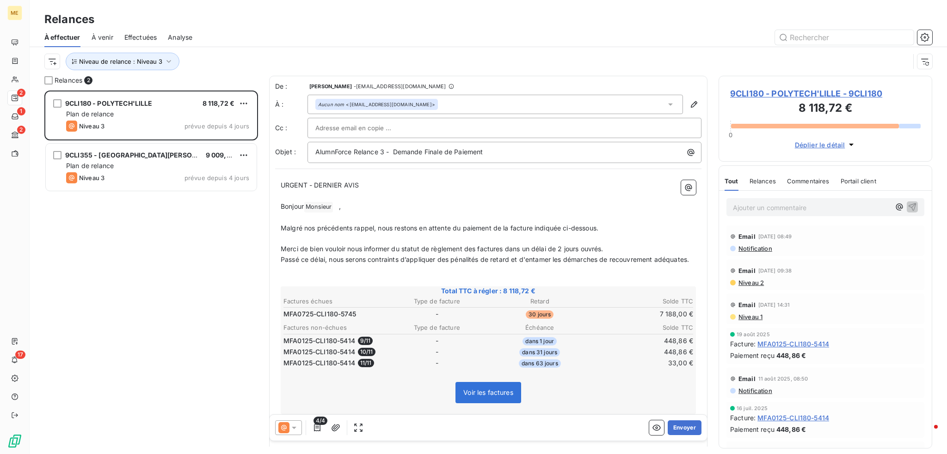
click at [747, 246] on span "Notification" at bounding box center [754, 248] width 35 height 7
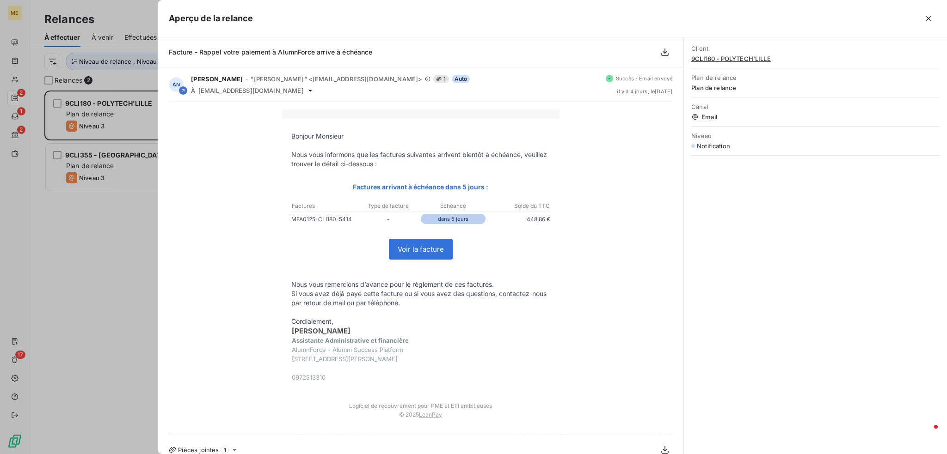
click at [119, 232] on div at bounding box center [473, 227] width 947 height 454
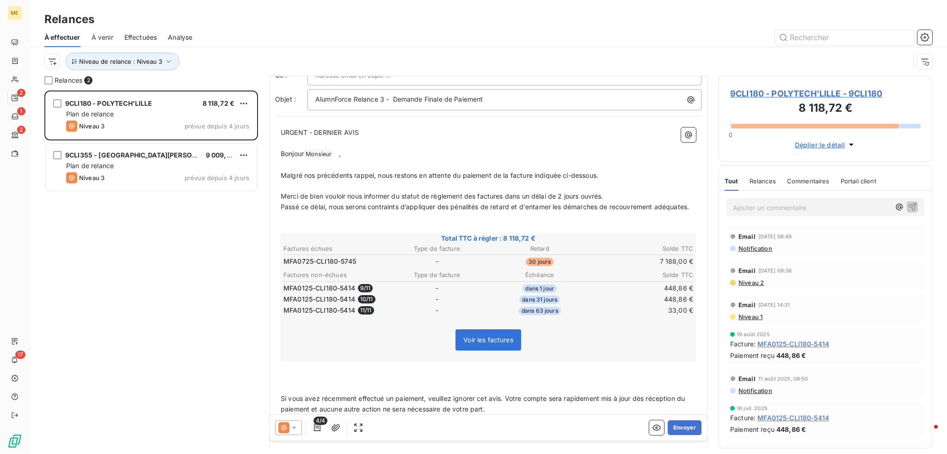
click at [746, 246] on span "Notification" at bounding box center [754, 248] width 35 height 7
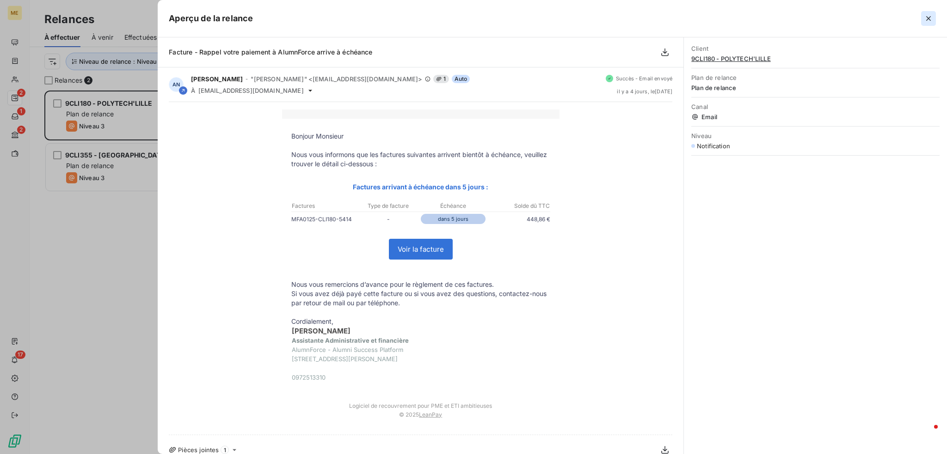
click at [928, 16] on icon "button" at bounding box center [928, 18] width 9 height 9
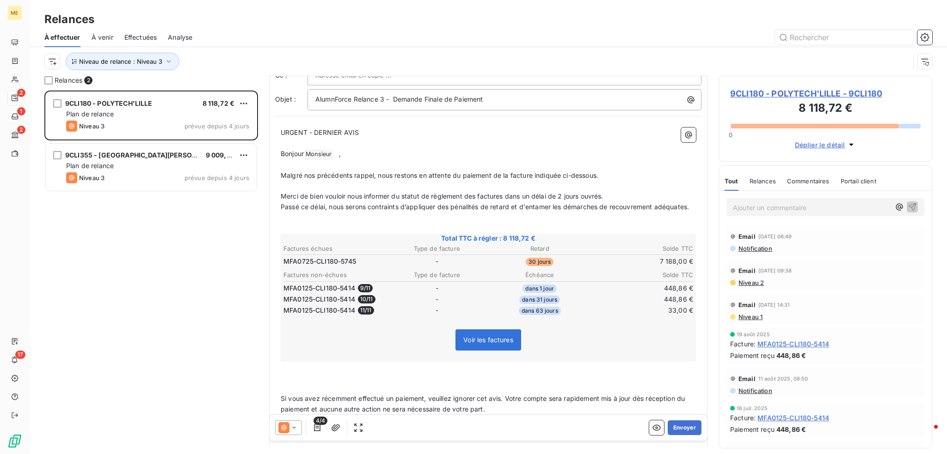
click at [751, 249] on span "Notification" at bounding box center [754, 248] width 35 height 7
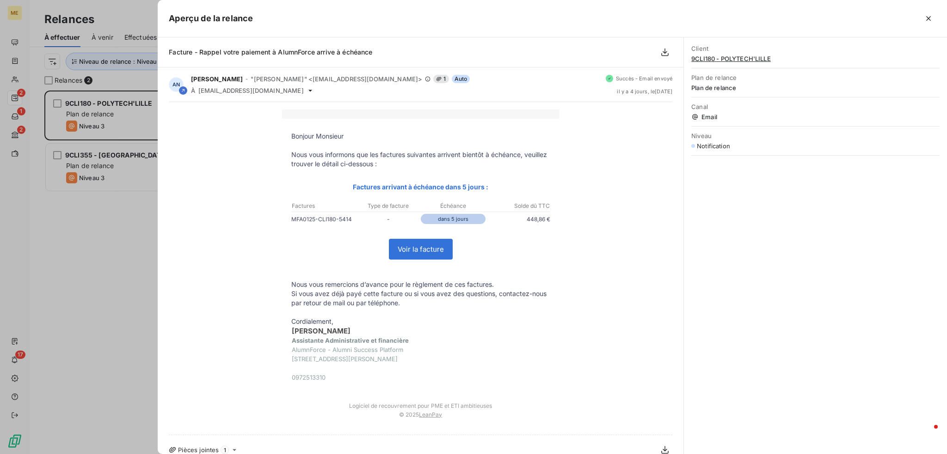
click at [109, 251] on div at bounding box center [473, 227] width 947 height 454
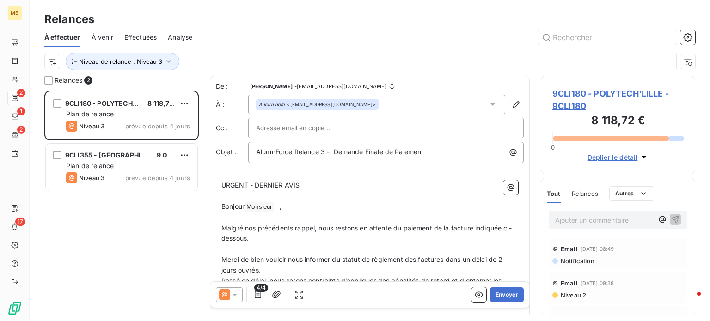
click at [397, 103] on div "Aucun nom <comptabilite@lesingenieurs.net>" at bounding box center [376, 104] width 257 height 19
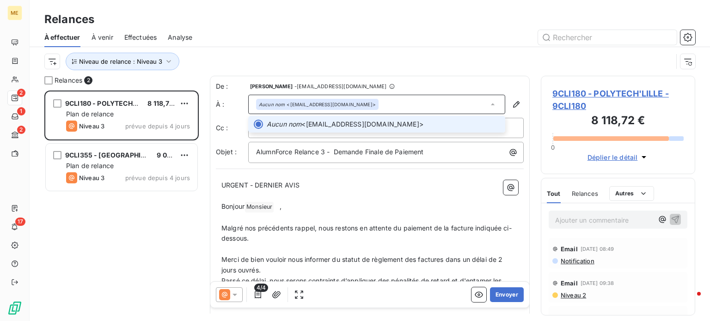
click at [434, 101] on div "Aucun nom <comptabilite@lesingenieurs.net>" at bounding box center [376, 104] width 257 height 19
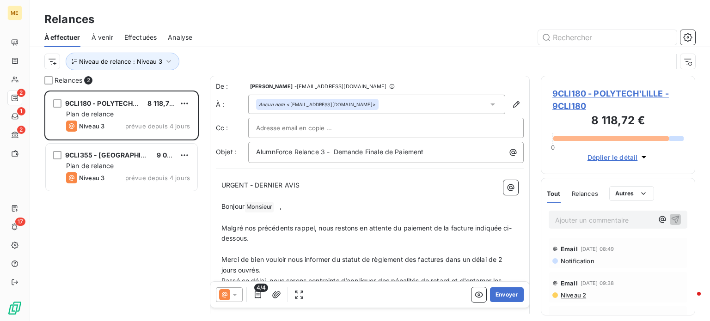
click at [314, 127] on input "text" at bounding box center [305, 128] width 99 height 14
paste input "tlam1979@gmail.com"
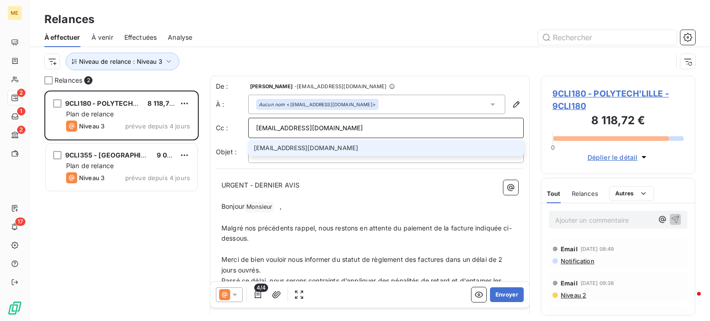
type input "tlam1979@gmail.com"
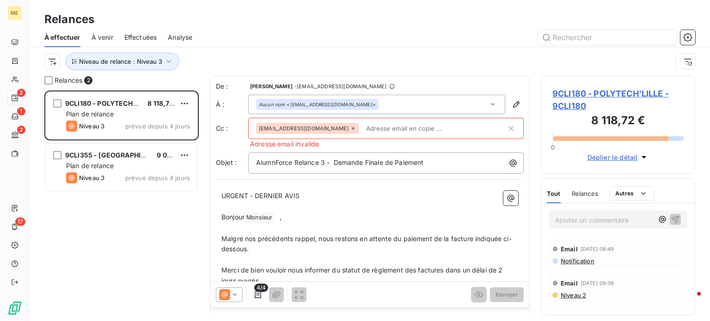
click at [311, 129] on div "tlam1979@gmail.com" at bounding box center [307, 128] width 103 height 11
click at [350, 127] on icon at bounding box center [353, 129] width 6 height 6
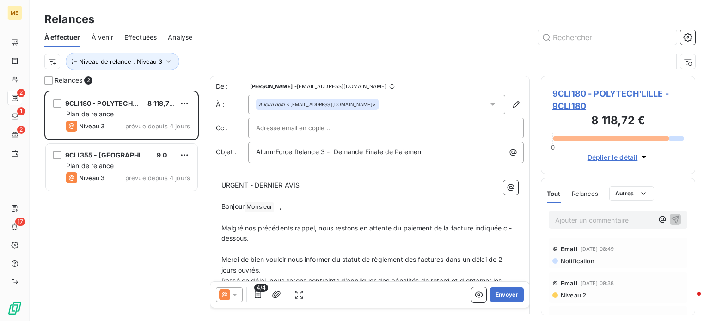
drag, startPoint x: 338, startPoint y: 102, endPoint x: 316, endPoint y: 102, distance: 22.2
click at [316, 102] on div "Aucun nom <comptabilite@lesingenieurs.net>" at bounding box center [317, 104] width 117 height 6
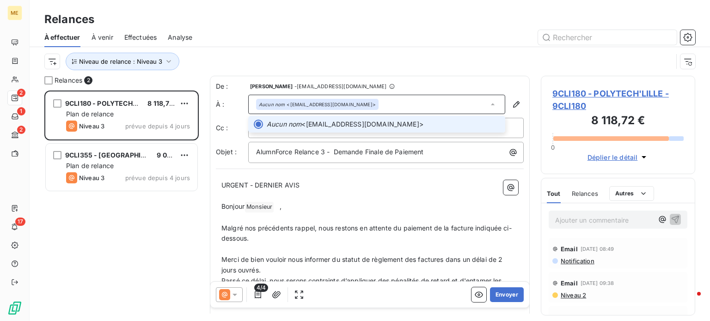
click at [318, 122] on span "Aucun nom <comptabilite@lesingenieurs.net>" at bounding box center [383, 124] width 233 height 9
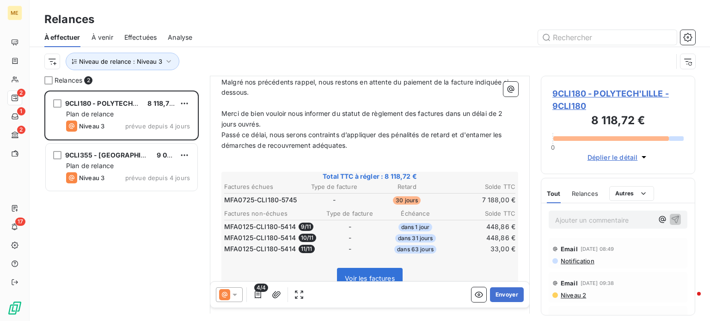
scroll to position [147, 0]
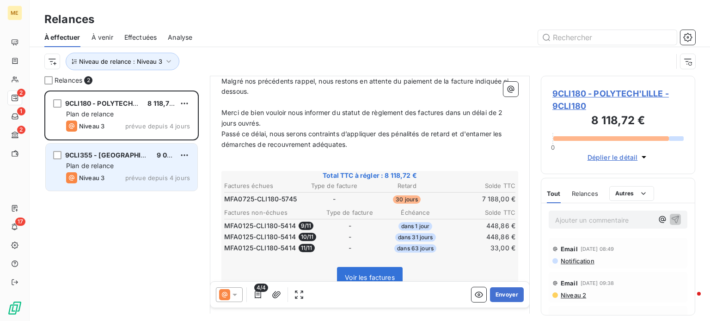
click at [129, 165] on div "Plan de relance" at bounding box center [128, 165] width 124 height 9
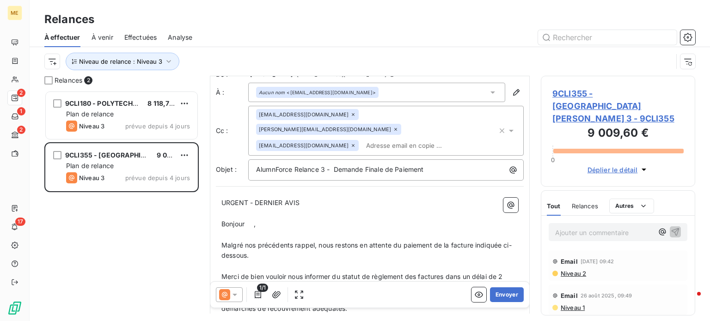
scroll to position [8, 0]
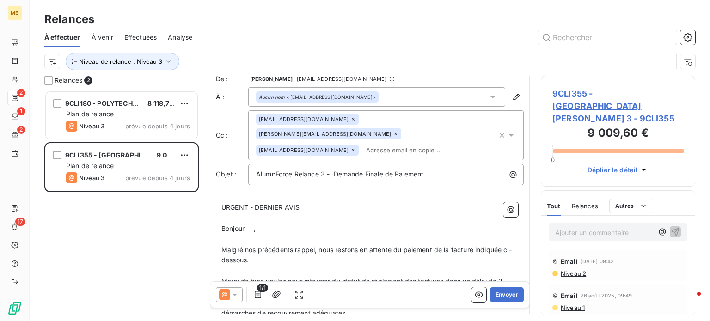
click at [581, 235] on p "Ajouter un commentaire ﻿" at bounding box center [604, 233] width 98 height 12
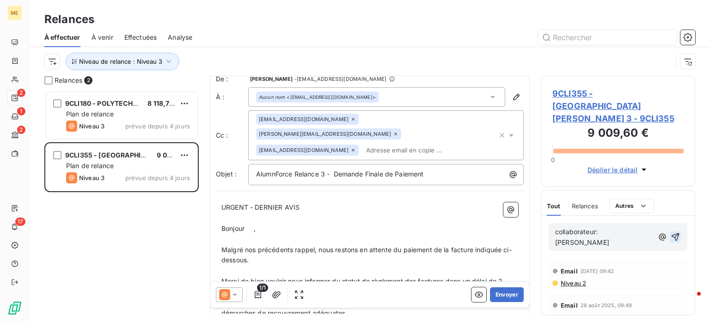
click at [672, 233] on icon "button" at bounding box center [676, 237] width 8 height 8
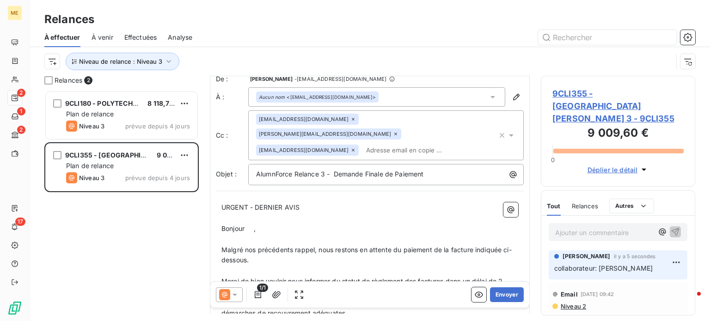
click at [543, 14] on div "Relances" at bounding box center [370, 19] width 681 height 17
click at [273, 81] on span "[PERSON_NAME]" at bounding box center [271, 79] width 43 height 6
click at [645, 49] on div "Niveau de relance : Niveau 3" at bounding box center [369, 61] width 651 height 29
drag, startPoint x: 584, startPoint y: 284, endPoint x: 538, endPoint y: 271, distance: 48.0
click at [538, 271] on div "Relances 2 9CLI180 - POLYTECH'LILLE 8 118,72 € Plan de relance Niveau 3 prévue …" at bounding box center [370, 199] width 681 height 246
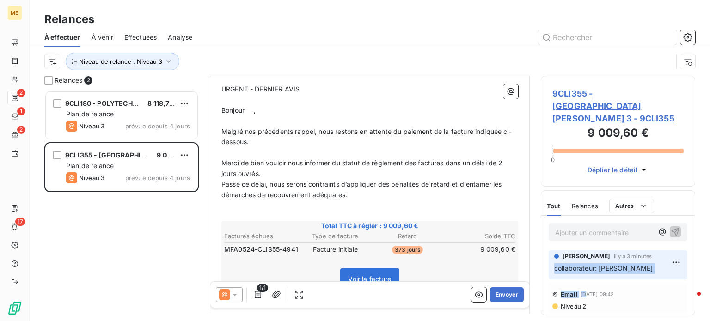
scroll to position [127, 0]
click at [664, 9] on div "Relances À effectuer À venir Effectuées Analyse Niveau de relance : Niveau 3" at bounding box center [370, 38] width 681 height 76
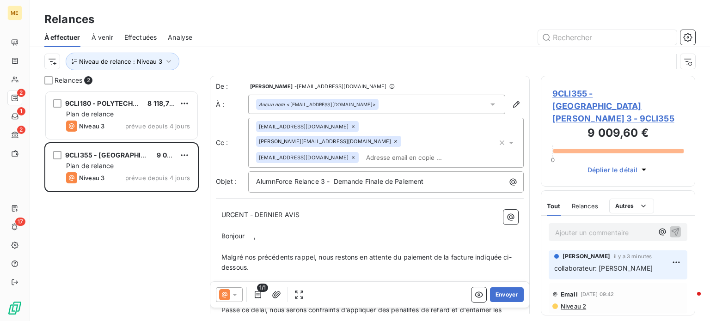
drag, startPoint x: 335, startPoint y: 145, endPoint x: 302, endPoint y: 215, distance: 77.8
click at [325, 152] on div "[EMAIL_ADDRESS][DOMAIN_NAME]" at bounding box center [307, 157] width 103 height 11
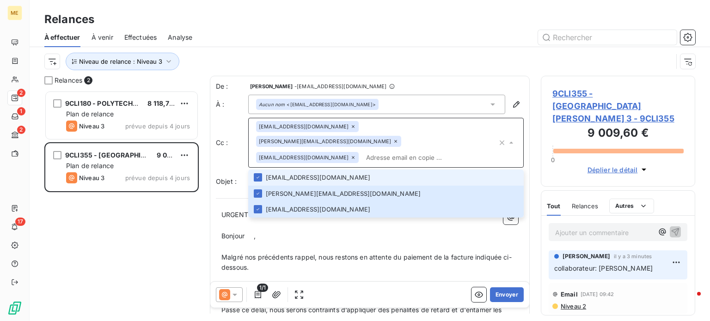
click at [322, 152] on div "[EMAIL_ADDRESS][DOMAIN_NAME]" at bounding box center [307, 157] width 103 height 11
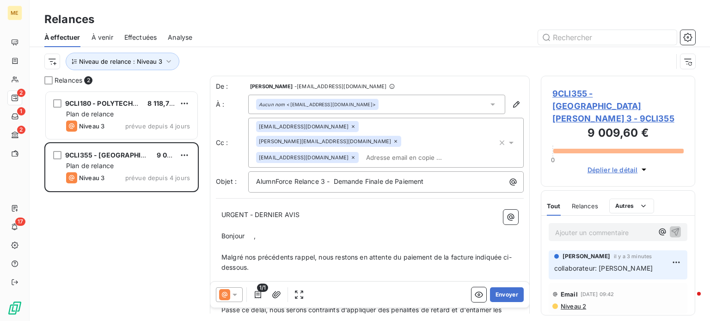
drag, startPoint x: 322, startPoint y: 139, endPoint x: 445, endPoint y: 60, distance: 146.1
click at [445, 60] on div "Niveau de relance : Niveau 3" at bounding box center [358, 62] width 628 height 18
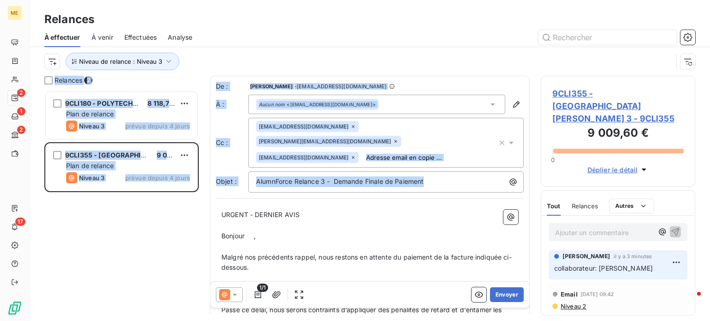
drag, startPoint x: 445, startPoint y: 60, endPoint x: 425, endPoint y: 259, distance: 200.2
click at [425, 259] on div "Relances À effectuer À venir Effectuées Analyse Niveau de relance : Niveau 3 Re…" at bounding box center [370, 160] width 681 height 321
click at [188, 253] on div "9CLI180 - POLYTECH'LILLE 8 118,72 € Plan de relance Niveau 3 prévue depuis 4 jo…" at bounding box center [121, 206] width 154 height 231
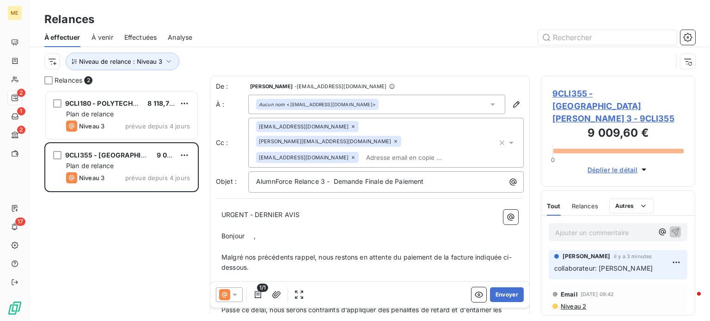
click at [279, 107] on em "Aucun nom" at bounding box center [272, 104] width 26 height 6
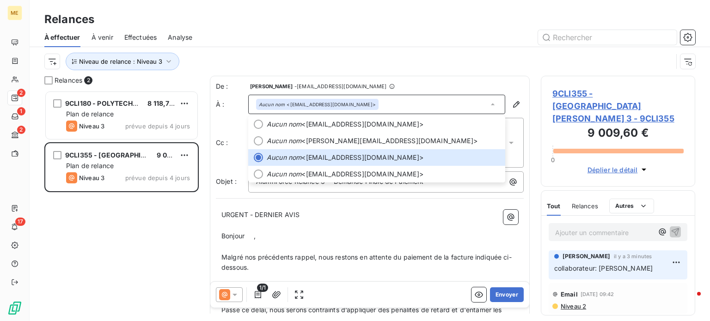
click at [88, 212] on div "9CLI180 - POLYTECH'LILLE 8 118,72 € Plan de relance Niveau 3 prévue depuis 4 jo…" at bounding box center [121, 206] width 154 height 231
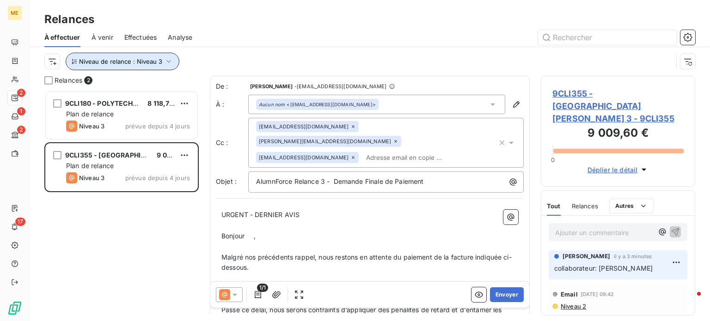
click at [165, 61] on icon "button" at bounding box center [168, 61] width 9 height 9
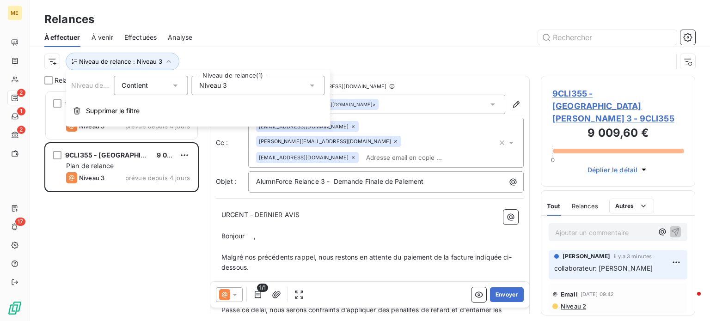
click at [231, 79] on div "Niveau 3" at bounding box center [257, 85] width 133 height 19
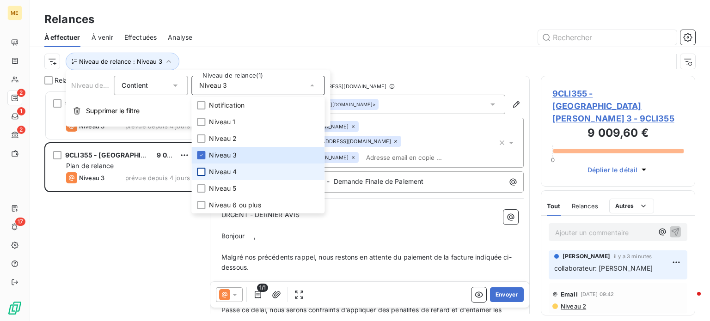
click at [201, 171] on div at bounding box center [201, 172] width 8 height 8
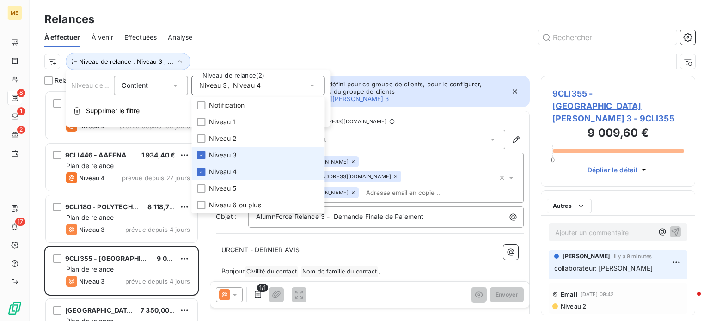
scroll to position [224, 147]
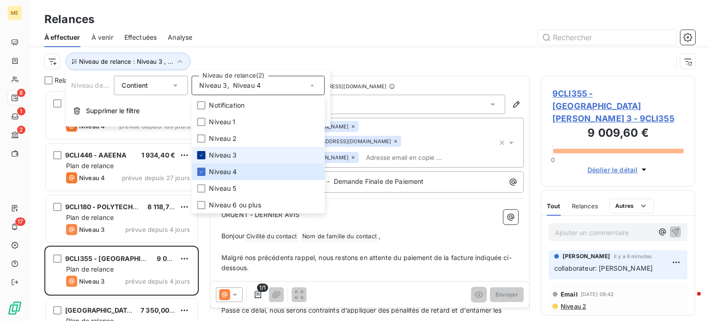
click at [202, 155] on icon at bounding box center [201, 155] width 3 height 2
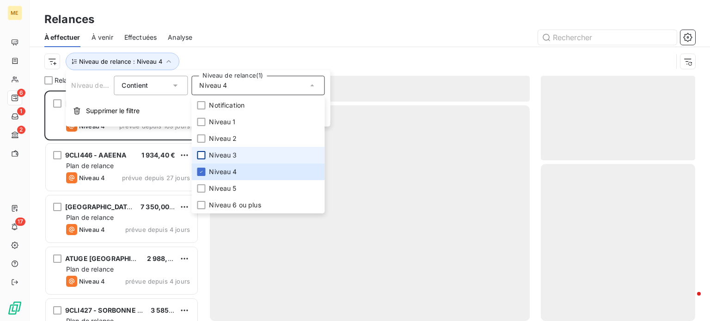
scroll to position [224, 147]
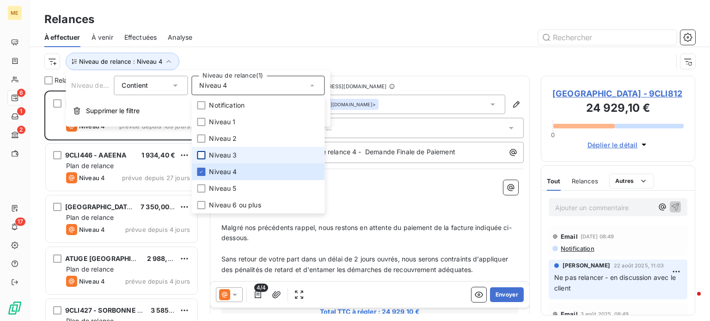
click at [253, 44] on div at bounding box center [449, 37] width 492 height 15
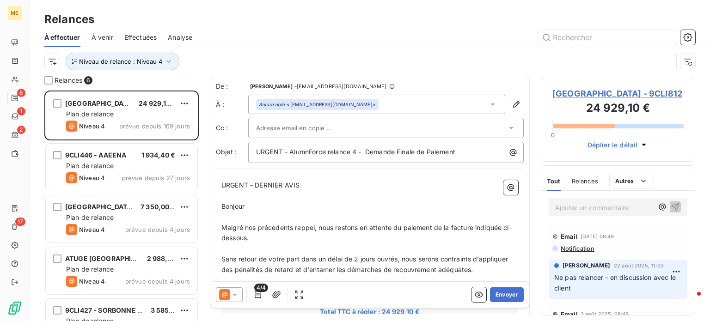
scroll to position [0, 0]
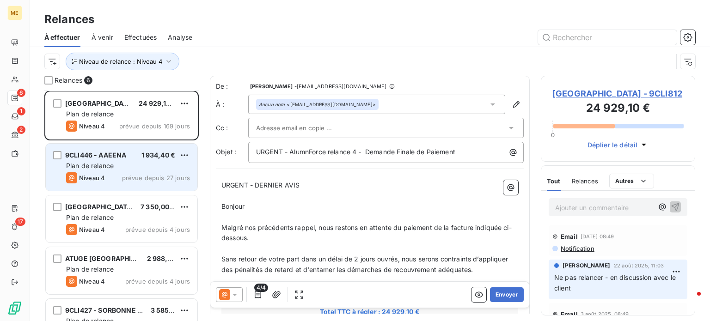
click at [125, 168] on div "Plan de relance" at bounding box center [128, 165] width 124 height 9
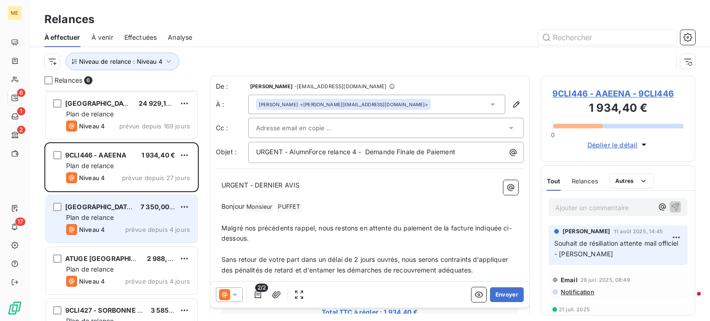
click at [112, 210] on span "[GEOGRAPHIC_DATA]" at bounding box center [99, 207] width 69 height 8
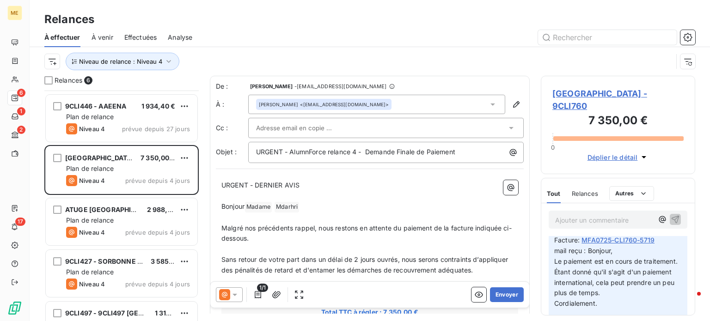
scroll to position [16, 0]
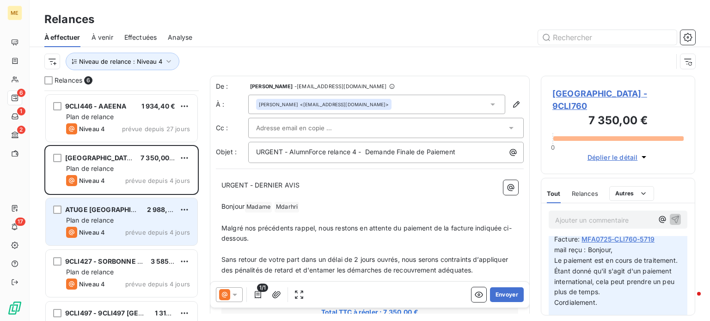
click at [102, 212] on span "ATUGE Tunisie" at bounding box center [111, 210] width 92 height 8
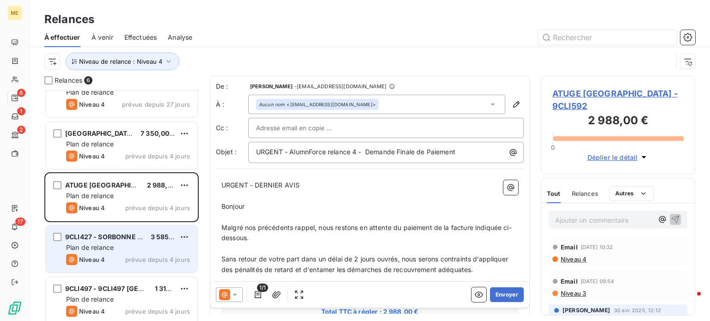
scroll to position [80, 0]
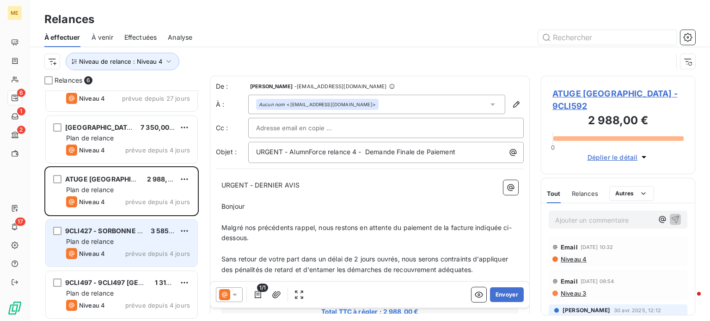
click at [123, 240] on div "Plan de relance" at bounding box center [128, 241] width 124 height 9
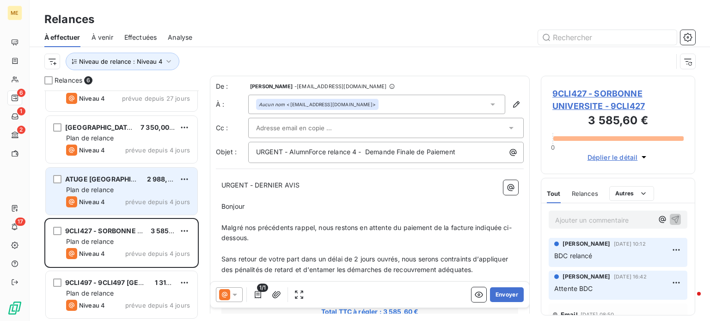
click at [111, 203] on div "Niveau 4 prévue depuis 4 jours" at bounding box center [128, 202] width 124 height 11
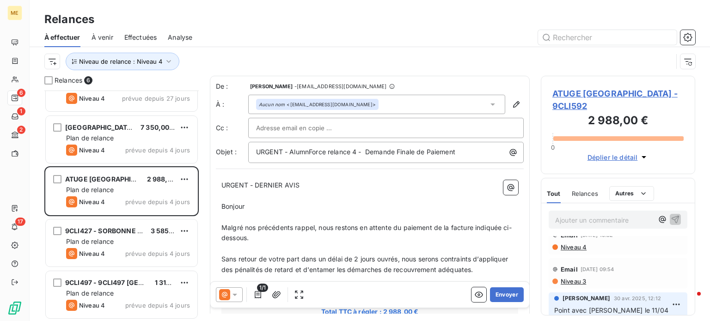
scroll to position [18, 0]
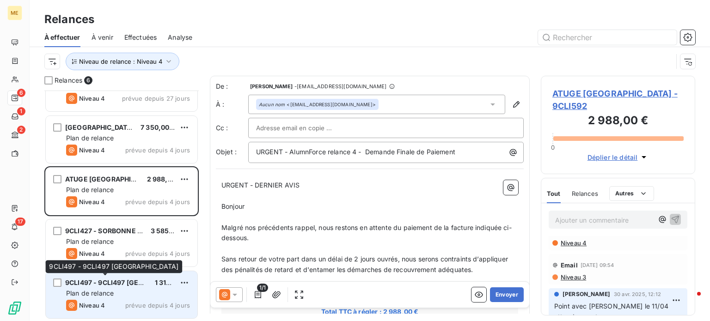
click at [127, 282] on span "9CLI497 - 9CLI497 Centrale Nantes" at bounding box center [130, 283] width 130 height 8
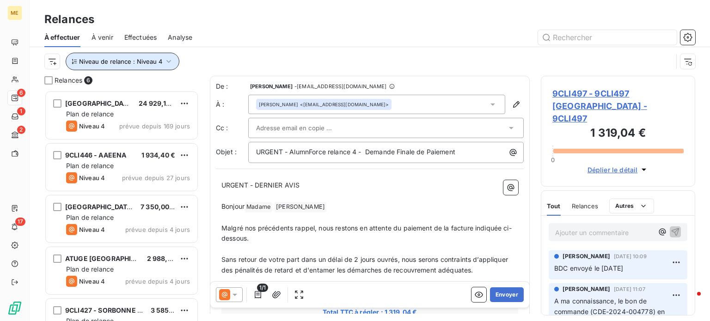
click at [169, 60] on icon "button" at bounding box center [168, 61] width 9 height 9
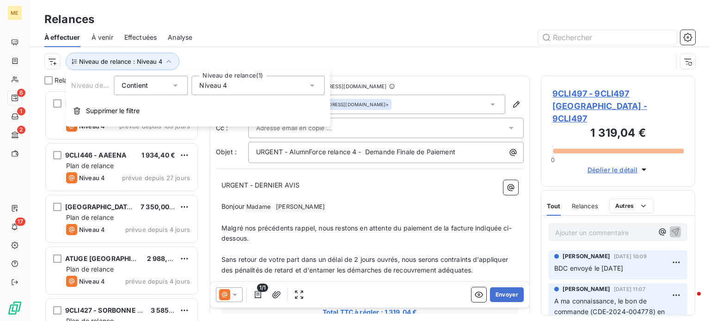
click at [234, 79] on div "Niveau 4" at bounding box center [257, 85] width 133 height 19
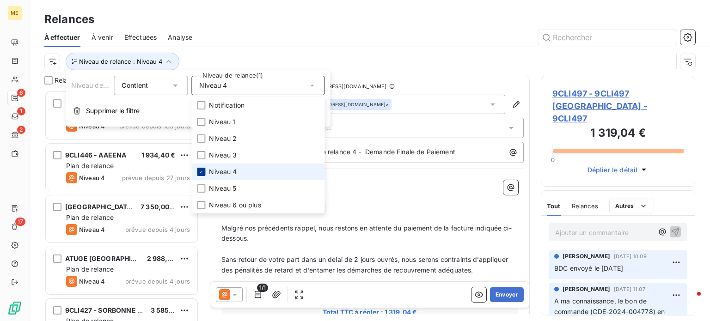
click at [200, 176] on div at bounding box center [201, 172] width 8 height 8
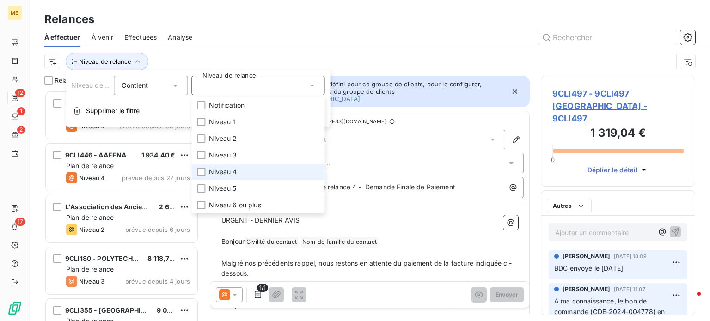
scroll to position [224, 147]
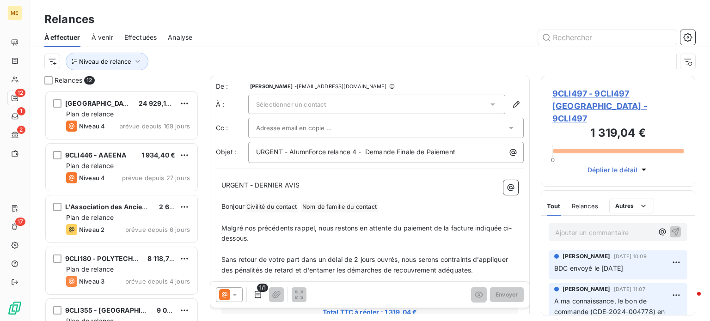
click at [272, 49] on div "Niveau de relance" at bounding box center [369, 61] width 651 height 29
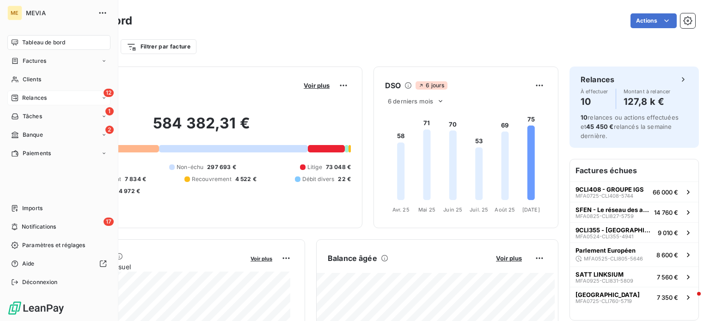
click at [64, 102] on div "12 Relances" at bounding box center [58, 98] width 103 height 15
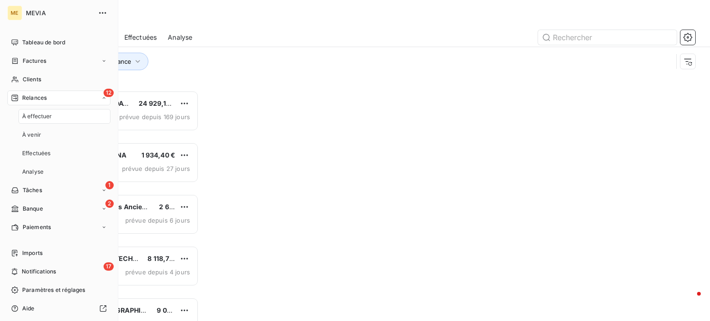
scroll to position [224, 147]
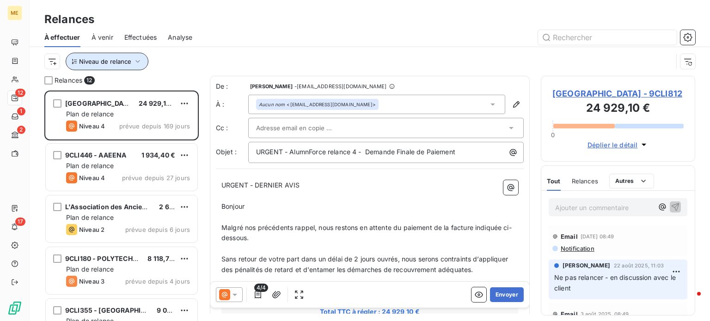
click at [123, 63] on span "Niveau de relance" at bounding box center [105, 61] width 52 height 7
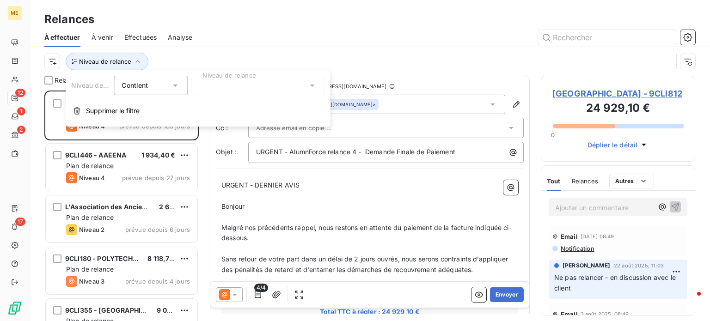
click at [237, 81] on div at bounding box center [257, 85] width 133 height 19
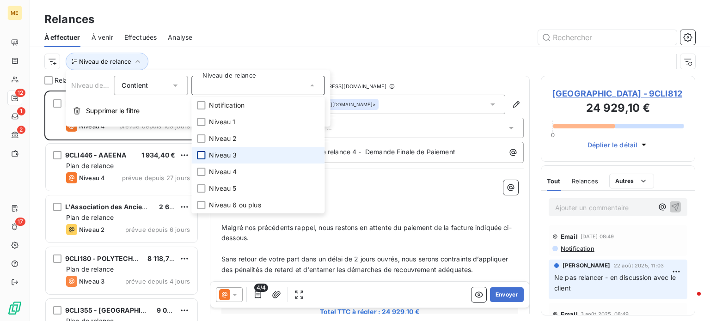
click at [198, 155] on div at bounding box center [201, 155] width 8 height 8
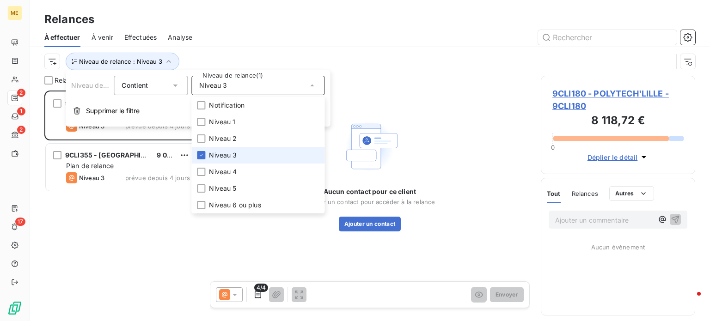
scroll to position [224, 147]
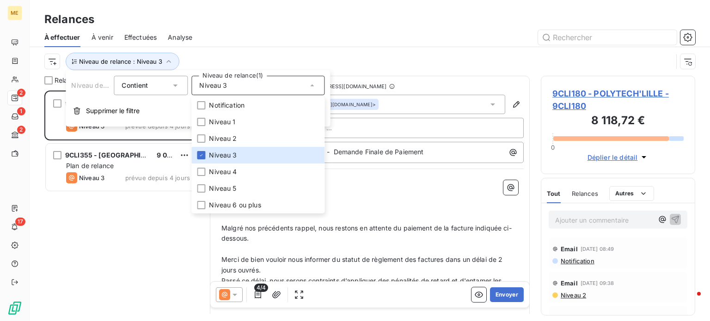
click at [295, 54] on div "Niveau de relance : Niveau 3" at bounding box center [358, 62] width 628 height 18
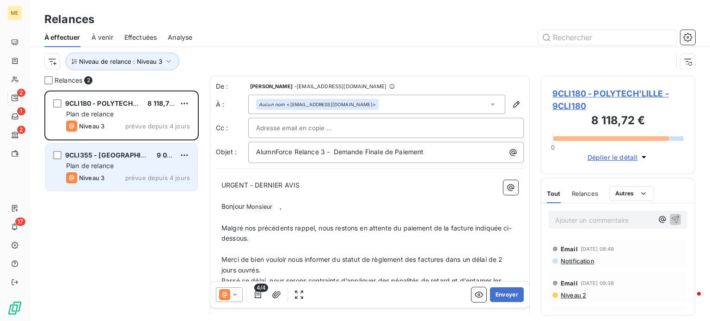
click at [157, 168] on div "Plan de relance" at bounding box center [128, 165] width 124 height 9
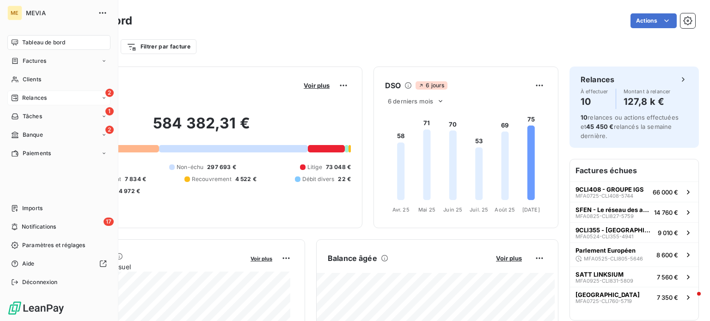
click at [61, 94] on div "2 Relances" at bounding box center [58, 98] width 103 height 15
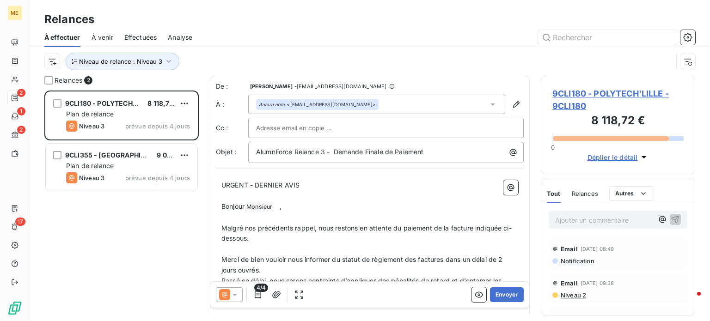
scroll to position [2, 0]
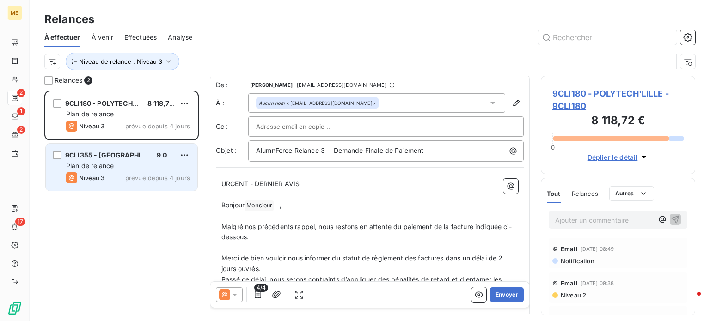
click at [135, 168] on div "Plan de relance" at bounding box center [128, 165] width 124 height 9
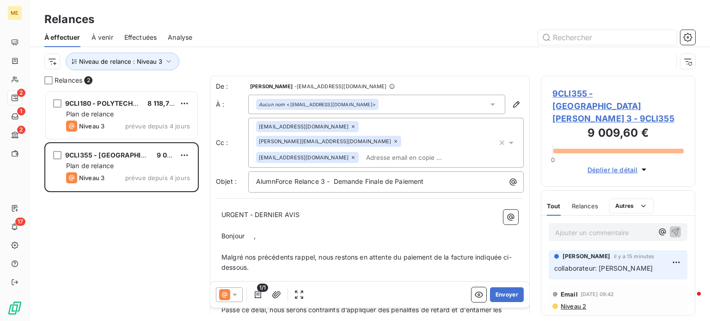
click at [392, 104] on div "Aucun nom <[EMAIL_ADDRESS][DOMAIN_NAME]>" at bounding box center [376, 104] width 257 height 19
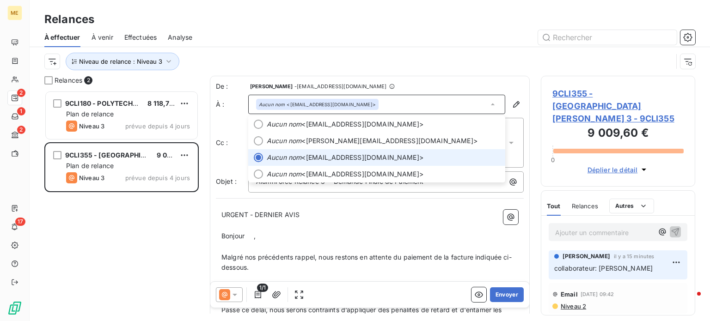
click at [399, 101] on div "Aucun nom <[EMAIL_ADDRESS][DOMAIN_NAME]>" at bounding box center [376, 104] width 257 height 19
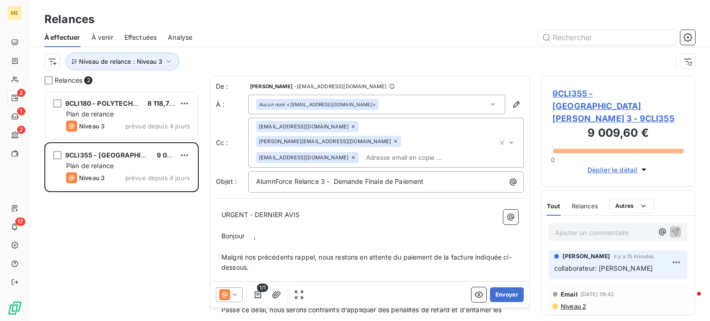
click at [411, 104] on div "Aucun nom <[EMAIL_ADDRESS][DOMAIN_NAME]>" at bounding box center [376, 104] width 257 height 19
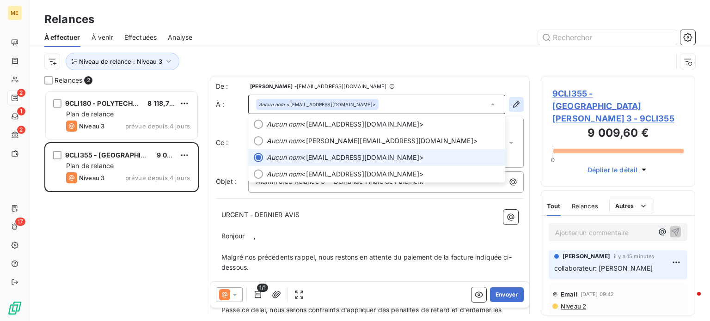
click at [512, 100] on icon "button" at bounding box center [516, 104] width 9 height 9
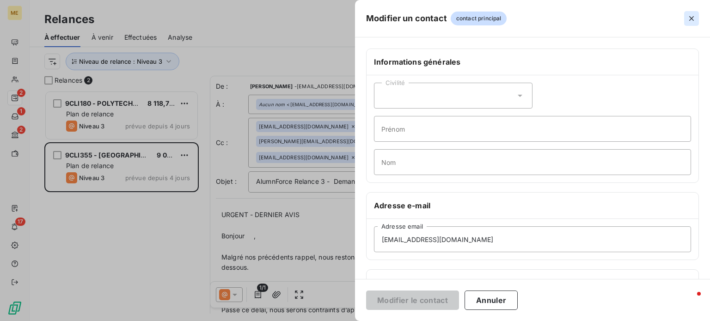
click at [691, 14] on icon "button" at bounding box center [691, 18] width 9 height 9
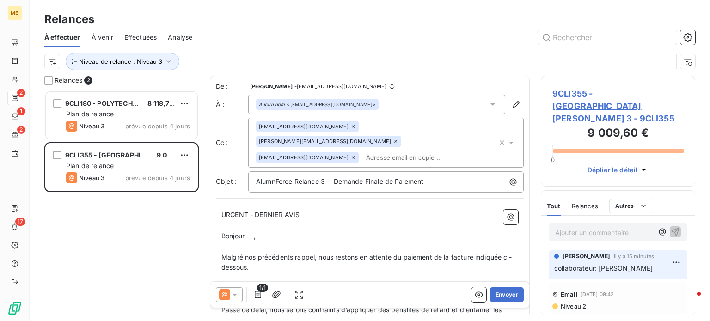
click at [423, 98] on div "Aucun nom <[EMAIL_ADDRESS][DOMAIN_NAME]>" at bounding box center [376, 104] width 257 height 19
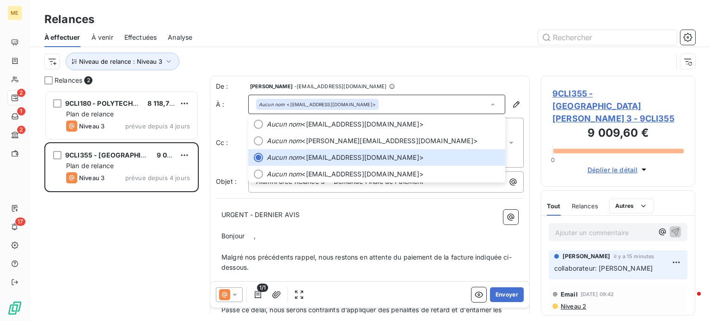
click at [142, 237] on div "9CLI180 - POLYTECH'LILLE 8 118,72 € Plan de relance Niveau 3 prévue depuis 4 jo…" at bounding box center [121, 206] width 154 height 231
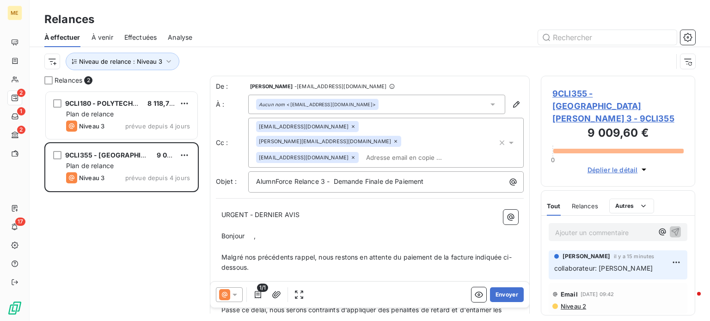
click at [399, 151] on input "text" at bounding box center [415, 158] width 107 height 14
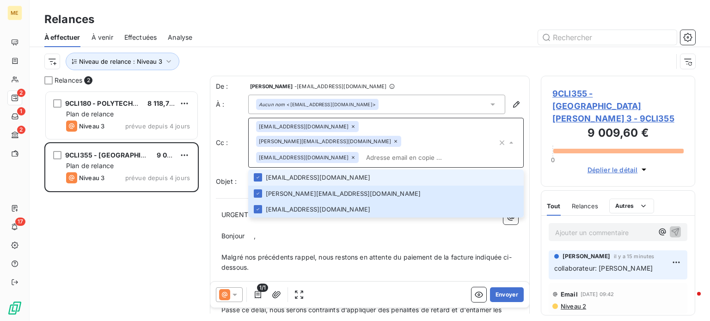
paste input "[EMAIL_ADDRESS][DOMAIN_NAME]"
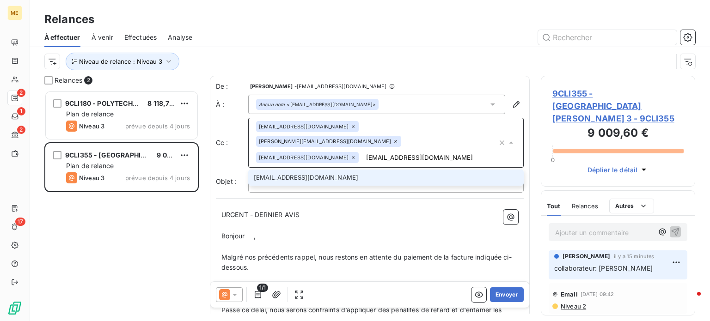
type input "[EMAIL_ADDRESS][DOMAIN_NAME]"
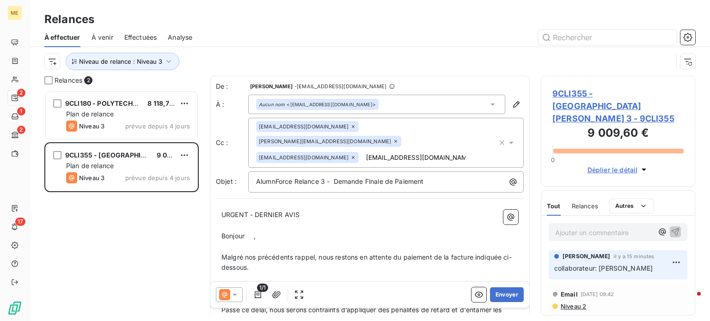
drag, startPoint x: 597, startPoint y: 107, endPoint x: 583, endPoint y: 104, distance: 14.1
click at [583, 104] on span "9CLI355 - [GEOGRAPHIC_DATA][PERSON_NAME] 3 - 9CLI355" at bounding box center [618, 105] width 131 height 37
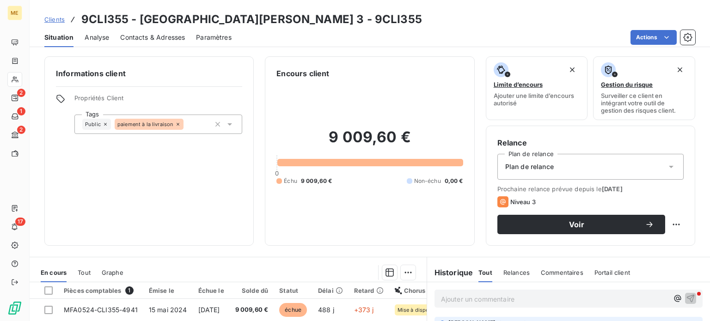
click at [164, 40] on span "Contacts & Adresses" at bounding box center [152, 37] width 65 height 9
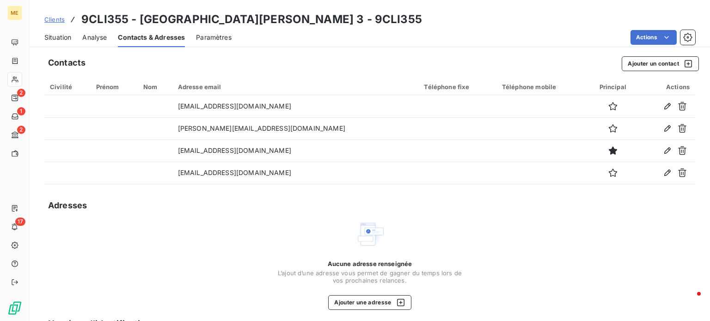
click at [309, 225] on div "Aucune adresse renseignée L’ajout d’une adresse vous permet de gagner du temps …" at bounding box center [369, 265] width 185 height 91
click at [671, 61] on button "Ajouter un contact" at bounding box center [660, 63] width 77 height 15
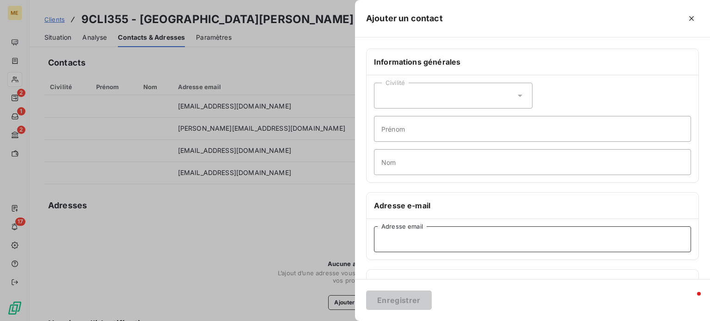
click at [416, 234] on input "Adresse email" at bounding box center [532, 240] width 317 height 26
paste input "[EMAIL_ADDRESS][DOMAIN_NAME]"
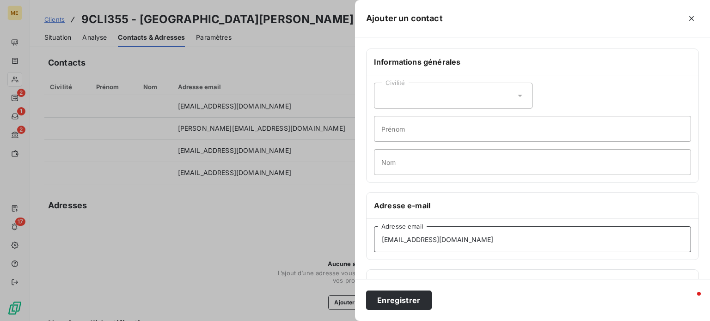
type input "[EMAIL_ADDRESS][DOMAIN_NAME]"
click at [448, 97] on div "Civilité" at bounding box center [453, 96] width 159 height 26
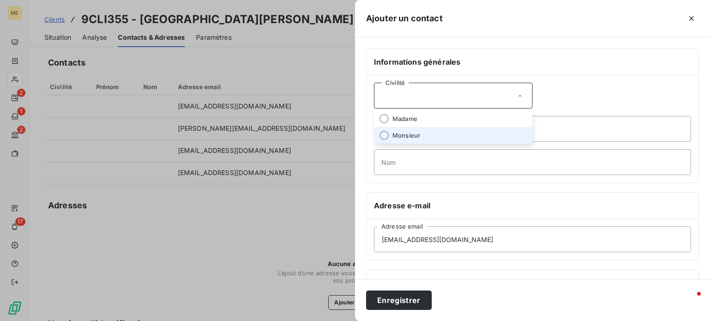
click at [453, 136] on li "Monsieur" at bounding box center [453, 135] width 159 height 17
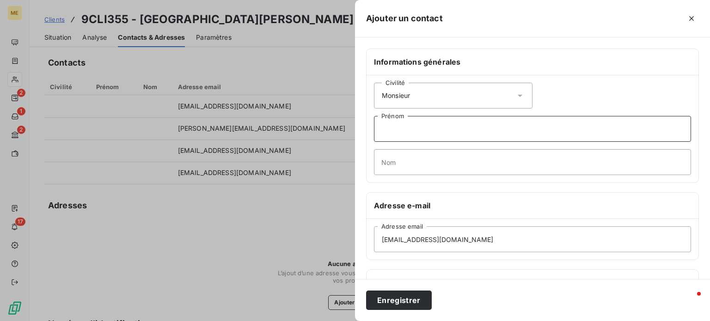
click at [437, 136] on input "Prénom" at bounding box center [532, 129] width 317 height 26
type input "[PERSON_NAME]"
click at [424, 159] on input "Nom" at bounding box center [532, 162] width 317 height 26
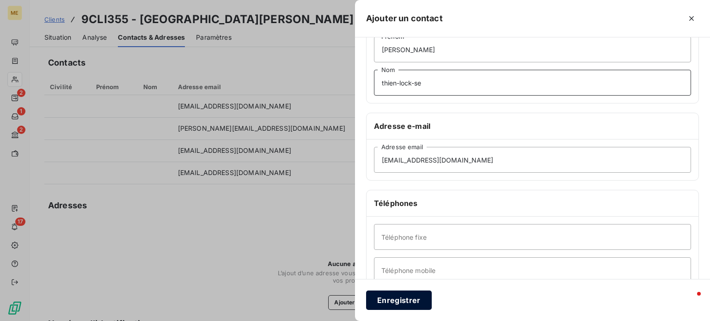
type input "thien-lock-se"
click at [402, 301] on button "Enregistrer" at bounding box center [399, 300] width 66 height 19
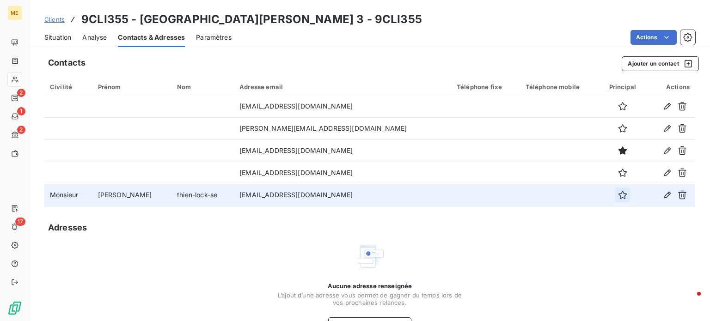
click at [618, 196] on icon "button" at bounding box center [622, 194] width 9 height 9
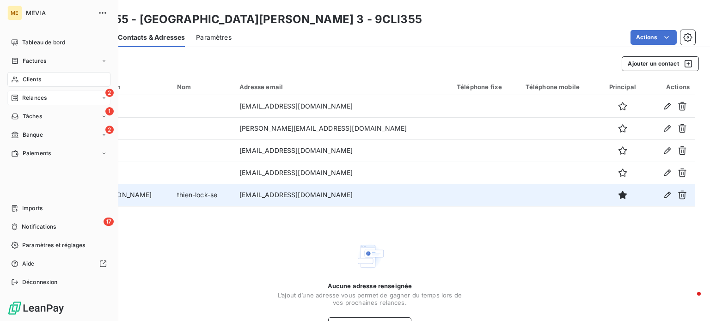
click at [24, 98] on span "Relances" at bounding box center [34, 98] width 25 height 8
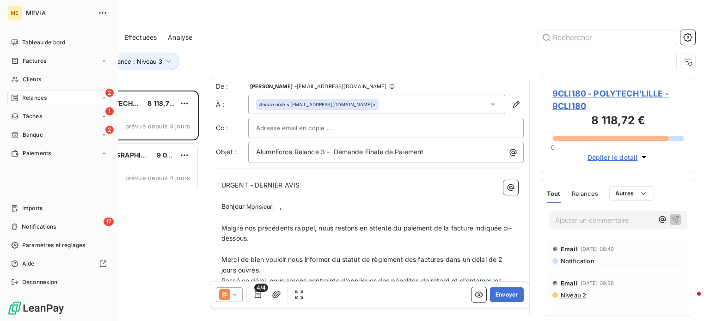
scroll to position [224, 147]
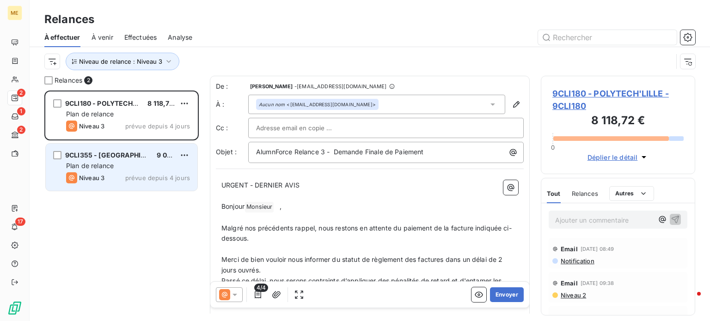
click at [130, 167] on div "Plan de relance" at bounding box center [128, 165] width 124 height 9
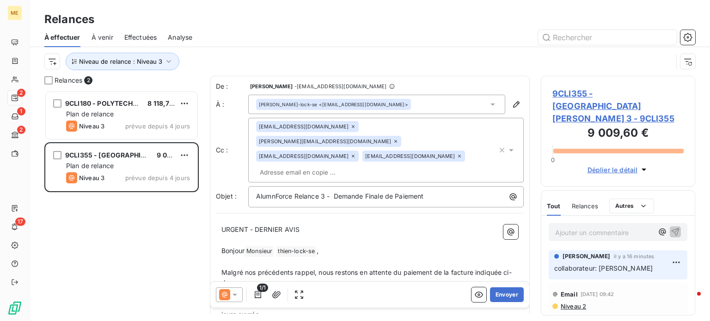
click at [393, 154] on div "[EMAIL_ADDRESS][DOMAIN_NAME] [PERSON_NAME][DOMAIN_NAME][EMAIL_ADDRESS][DOMAIN_N…" at bounding box center [376, 150] width 241 height 58
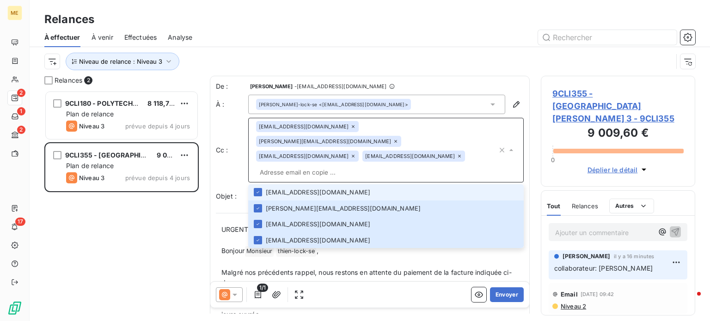
click at [169, 247] on div "9CLI180 - POLYTECH'LILLE 8 118,72 € Plan de relance Niveau 3 prévue depuis 4 jo…" at bounding box center [121, 206] width 154 height 231
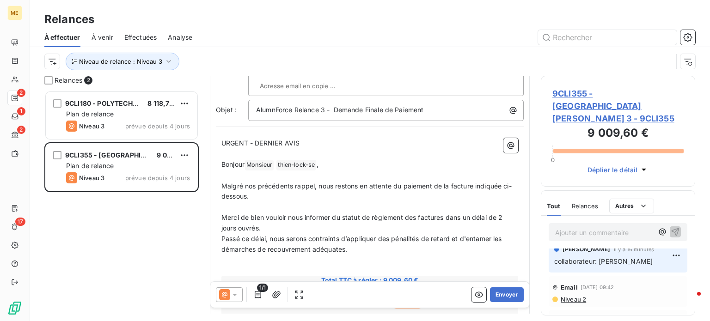
scroll to position [9, 0]
click at [316, 160] on span "thien-lock-se ﻿" at bounding box center [296, 165] width 40 height 11
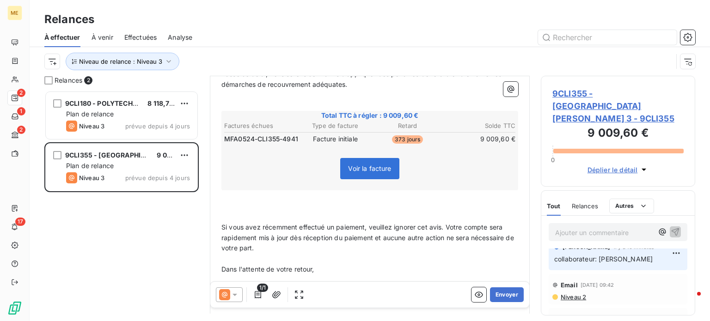
scroll to position [252, 0]
click at [495, 299] on button "Envoyer" at bounding box center [507, 295] width 34 height 15
